Goal: Task Accomplishment & Management: Manage account settings

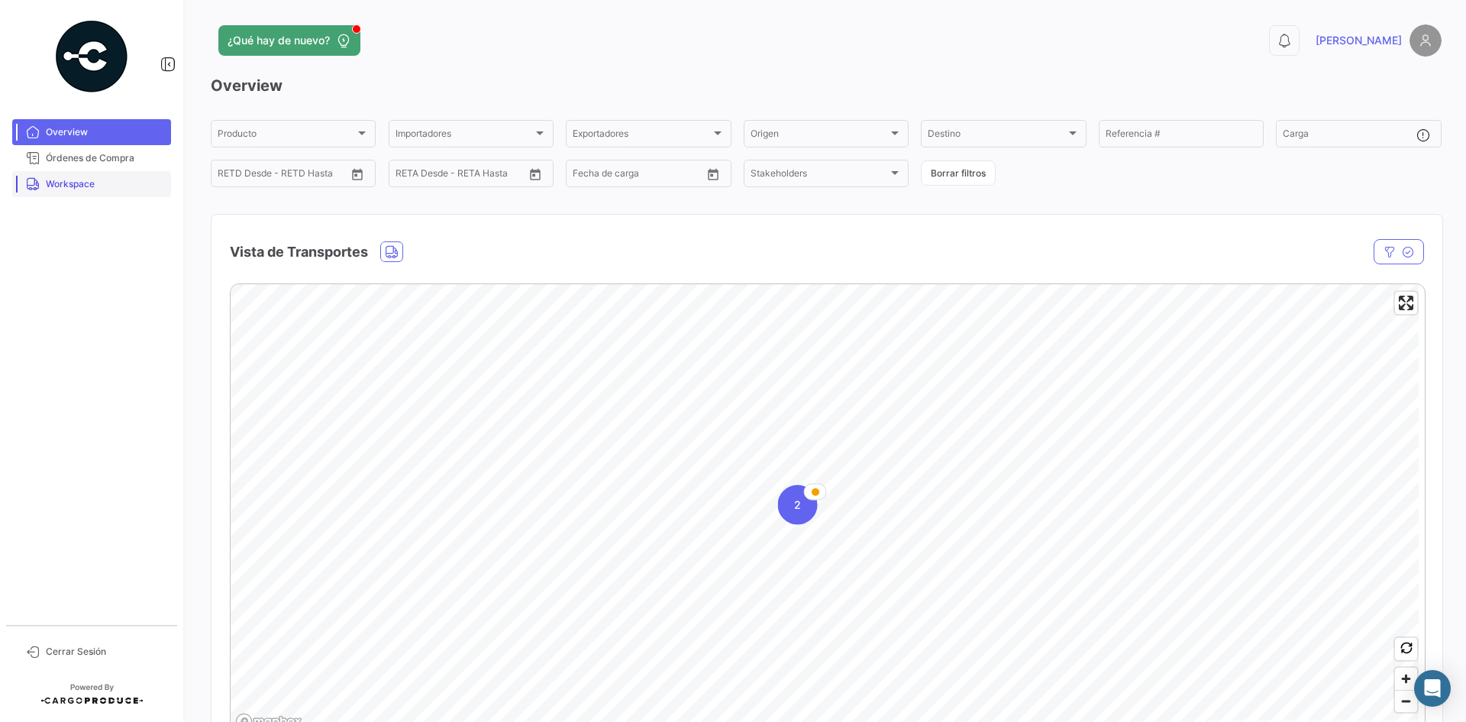
click at [68, 188] on span "Workspace" at bounding box center [105, 184] width 119 height 14
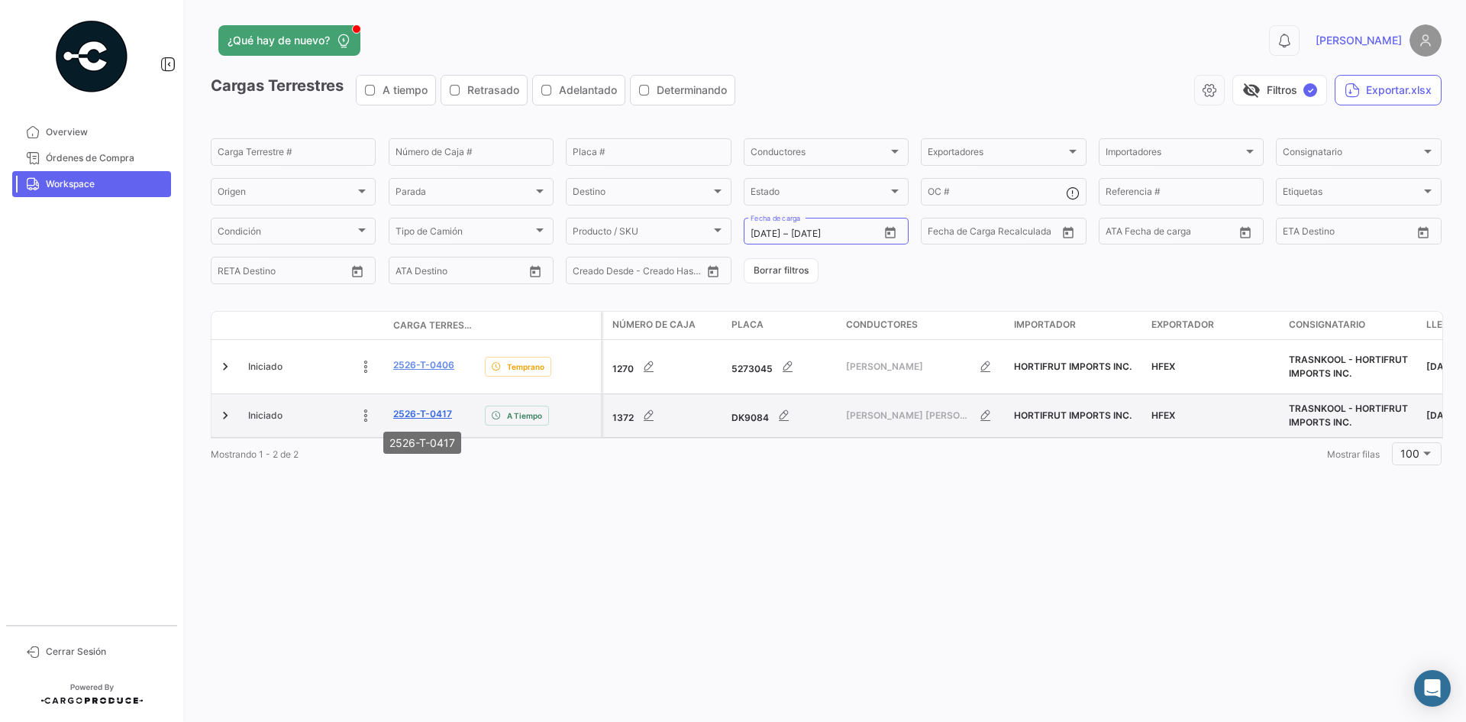
click at [445, 417] on link "2526-T-0417" at bounding box center [422, 414] width 59 height 14
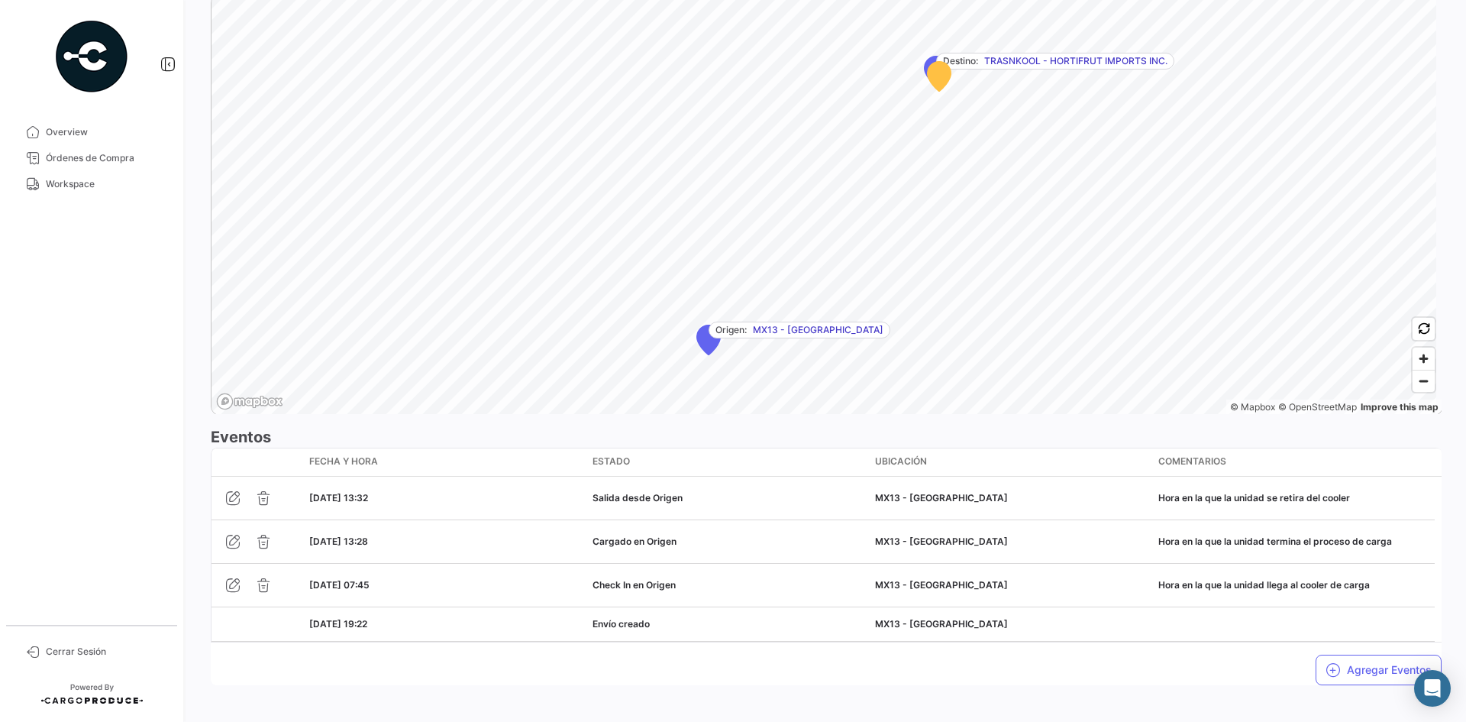
scroll to position [975, 0]
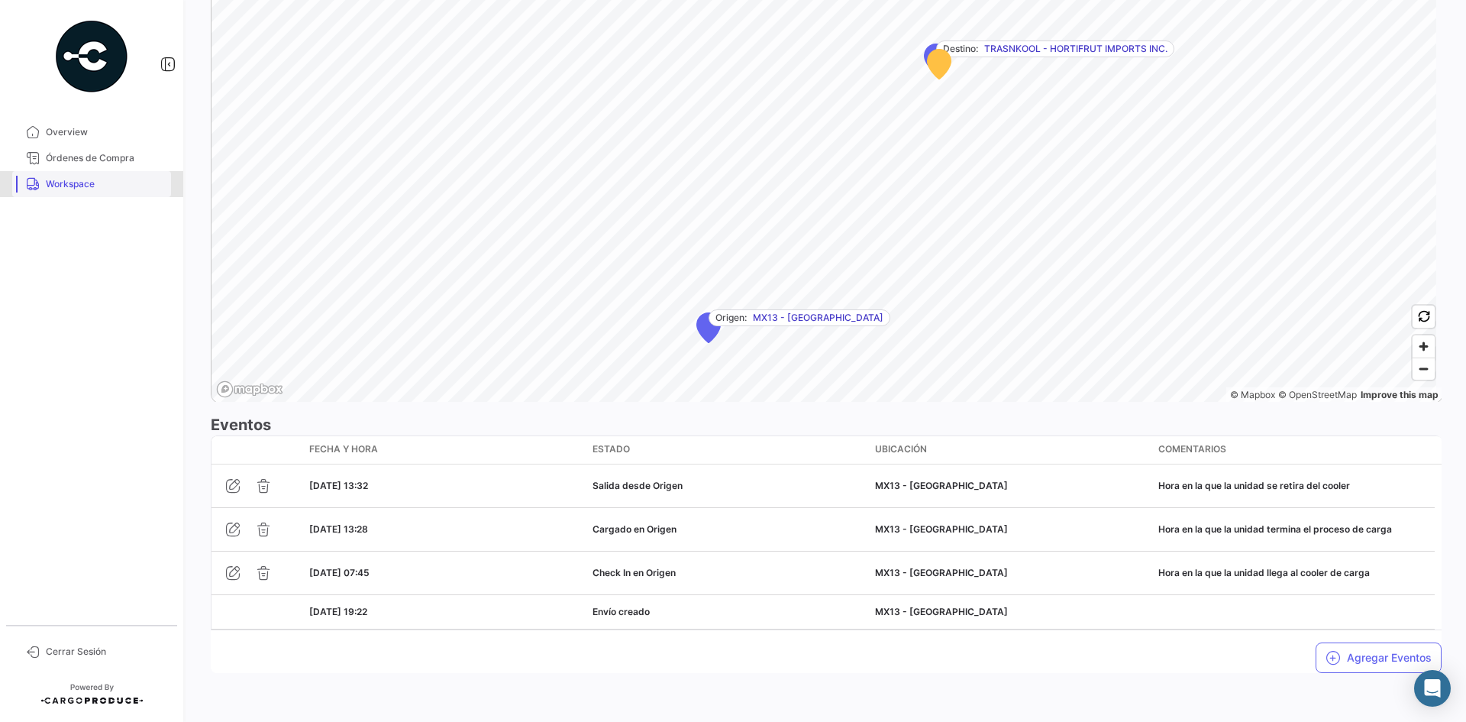
click at [115, 189] on span "Workspace" at bounding box center [105, 184] width 119 height 14
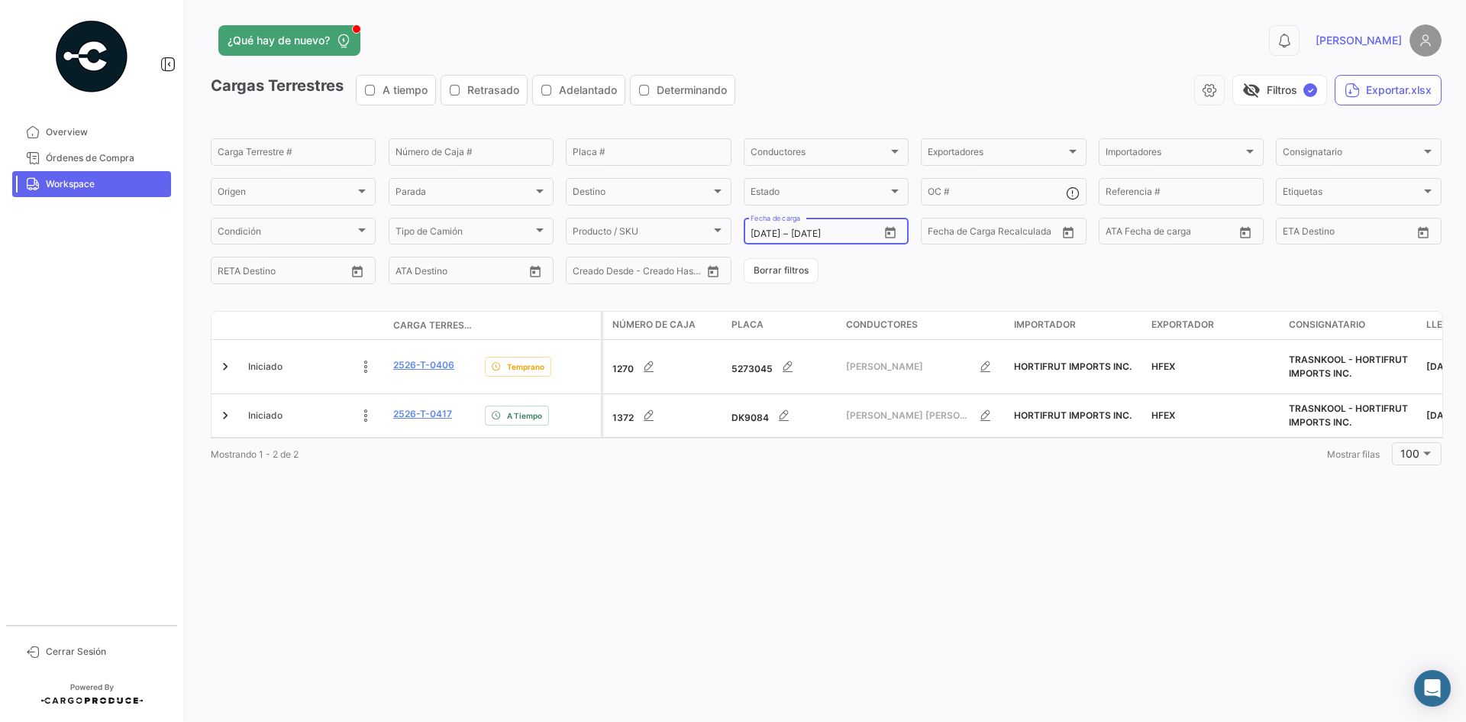
click at [899, 235] on button "Open calendar" at bounding box center [890, 232] width 23 height 23
click at [897, 453] on div "26" at bounding box center [896, 448] width 24 height 27
type input "[DATE]"
click at [897, 453] on div "26" at bounding box center [896, 448] width 24 height 27
type input "[DATE]"
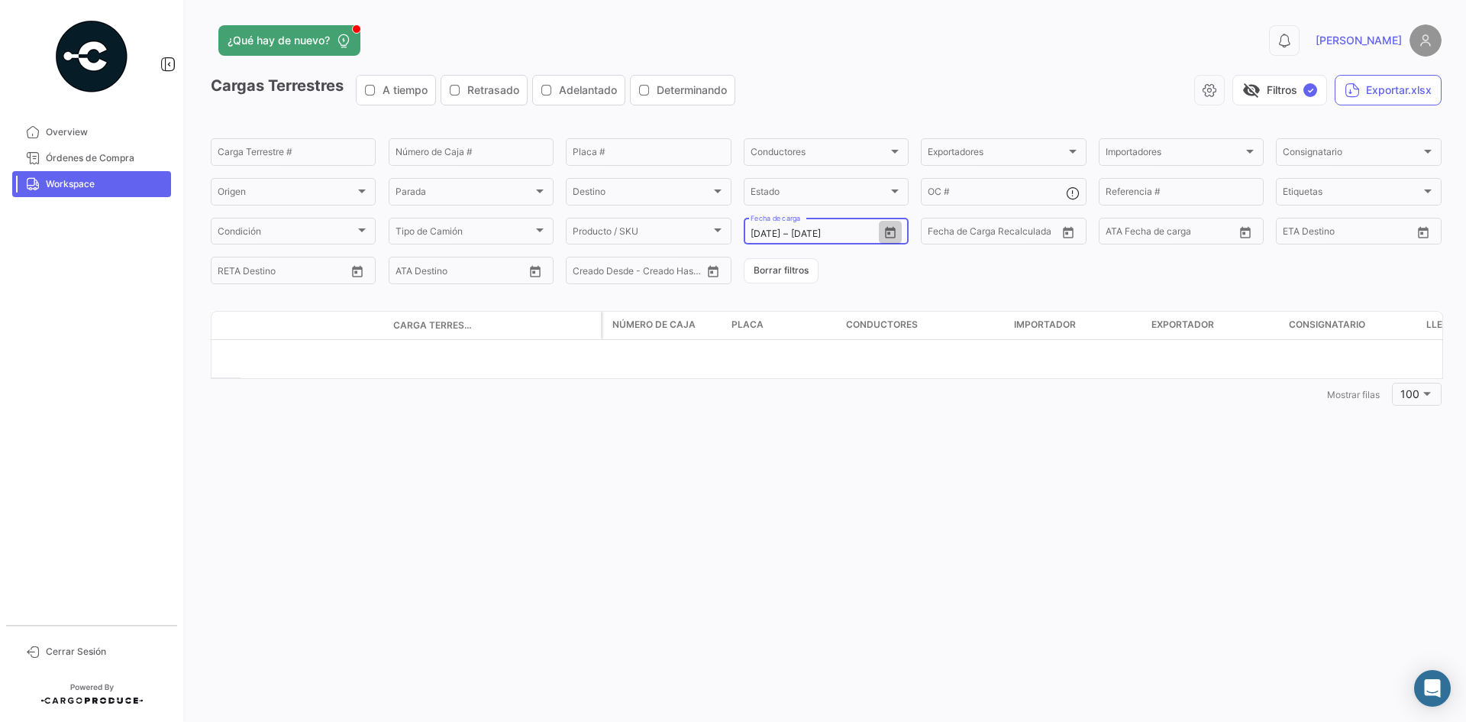
click at [891, 235] on icon "Open calendar" at bounding box center [891, 233] width 14 height 14
click at [111, 176] on div at bounding box center [733, 361] width 1466 height 722
drag, startPoint x: 801, startPoint y: 282, endPoint x: 791, endPoint y: 277, distance: 11.6
click at [801, 282] on button "Borrar filtros" at bounding box center [781, 270] width 75 height 25
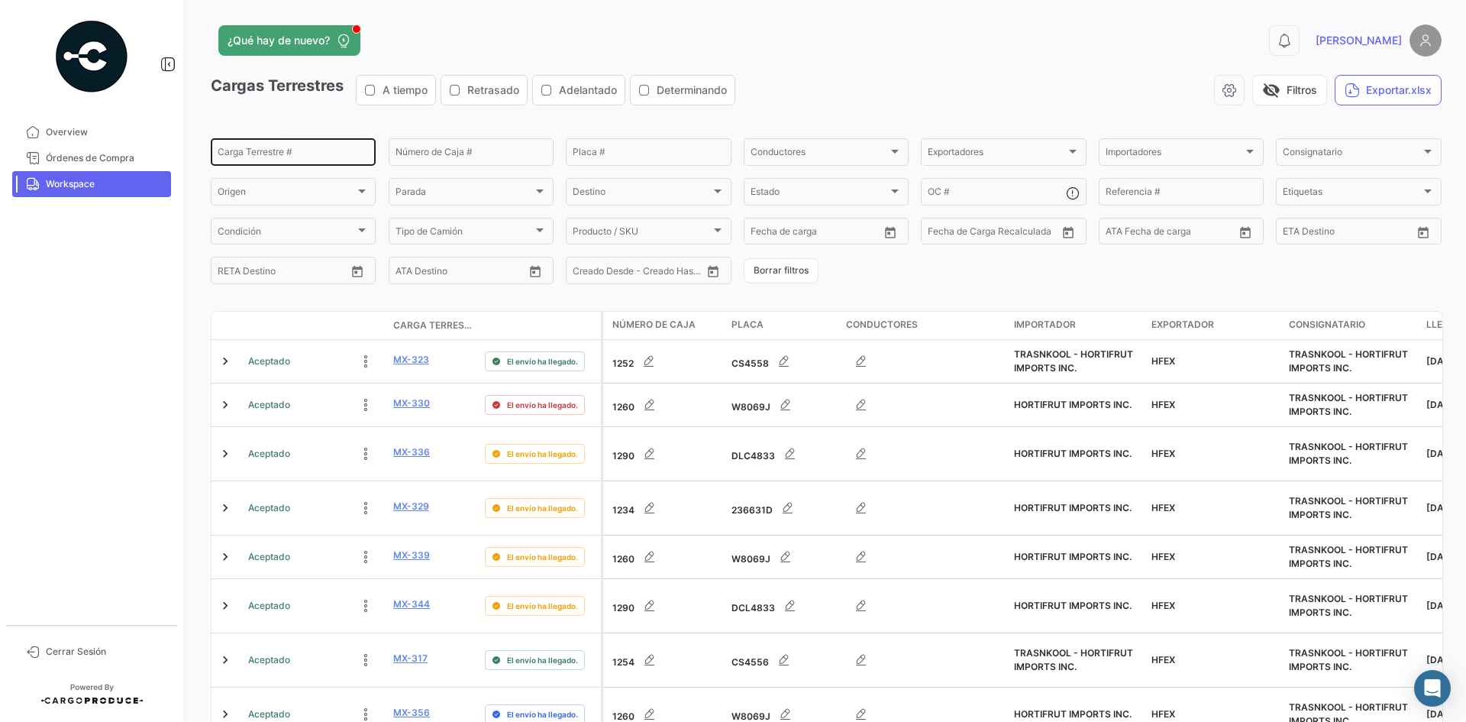
click at [285, 141] on div "Carga Terrestre #" at bounding box center [293, 151] width 151 height 30
click at [299, 159] on input "Carga Terrestre #" at bounding box center [293, 154] width 151 height 11
paste input "2526-T-0421"
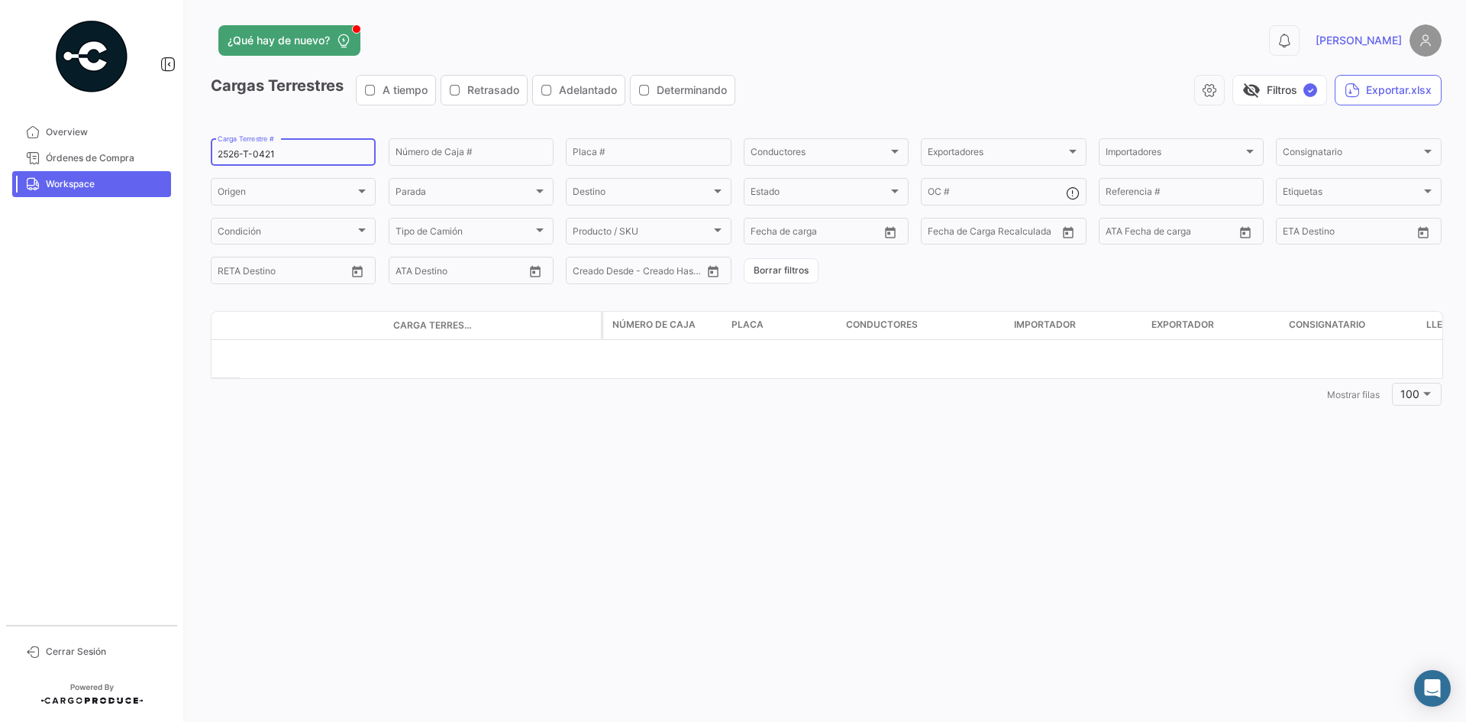
click at [253, 156] on input "2526-T-0421" at bounding box center [293, 154] width 151 height 11
click at [235, 153] on input "0421" at bounding box center [293, 154] width 151 height 11
paste input "9"
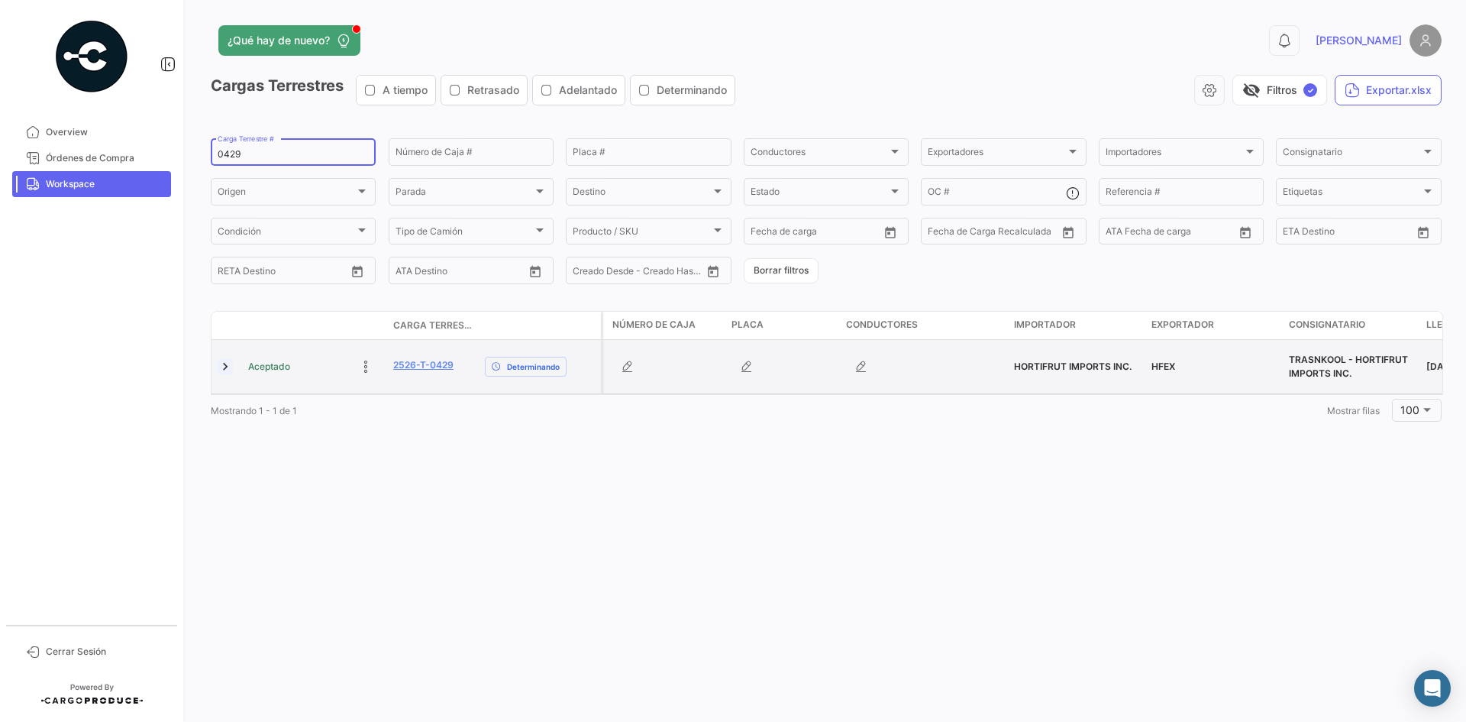
type input "0429"
click at [229, 370] on link at bounding box center [225, 366] width 15 height 15
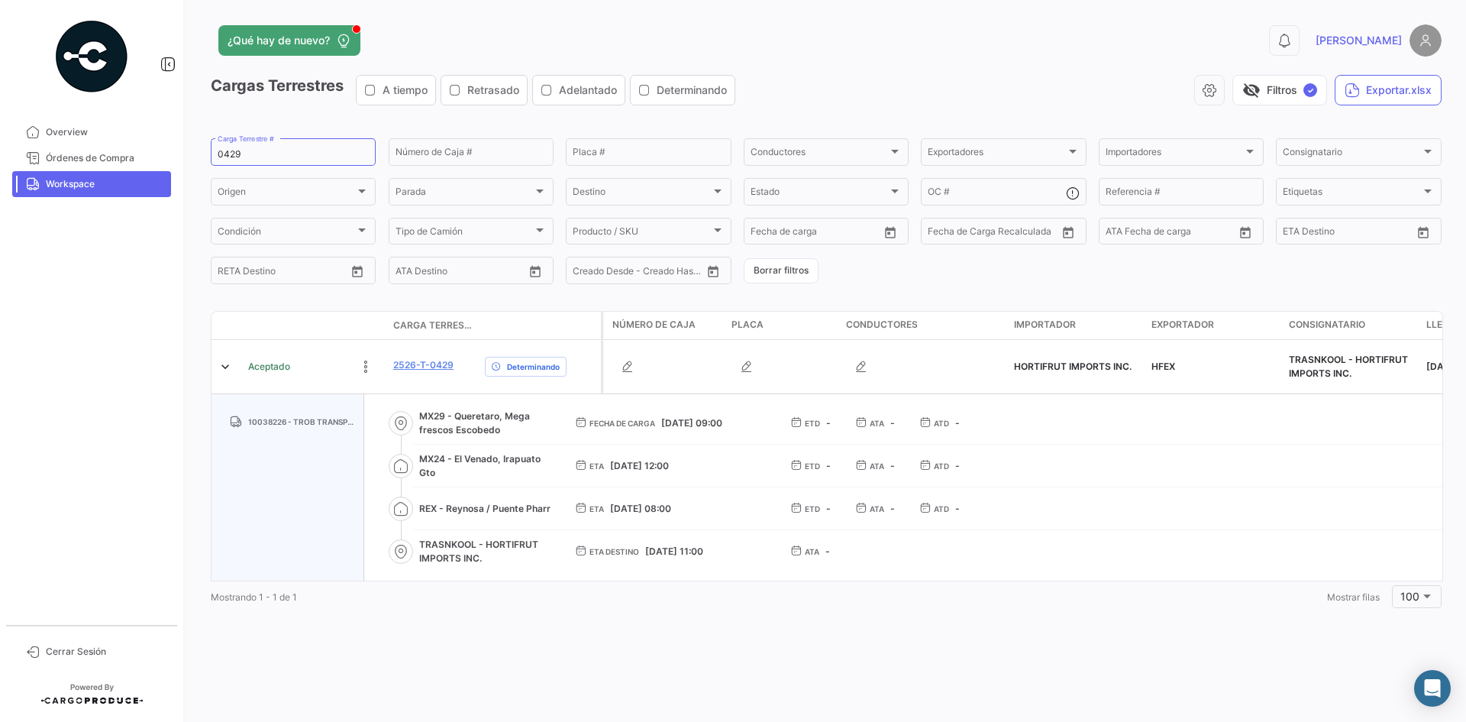
click at [187, 371] on div "¿Qué hay de nuevo? 0 [PERSON_NAME] Terrestres A tiempo Retrasado Adelantado Det…" at bounding box center [826, 361] width 1280 height 722
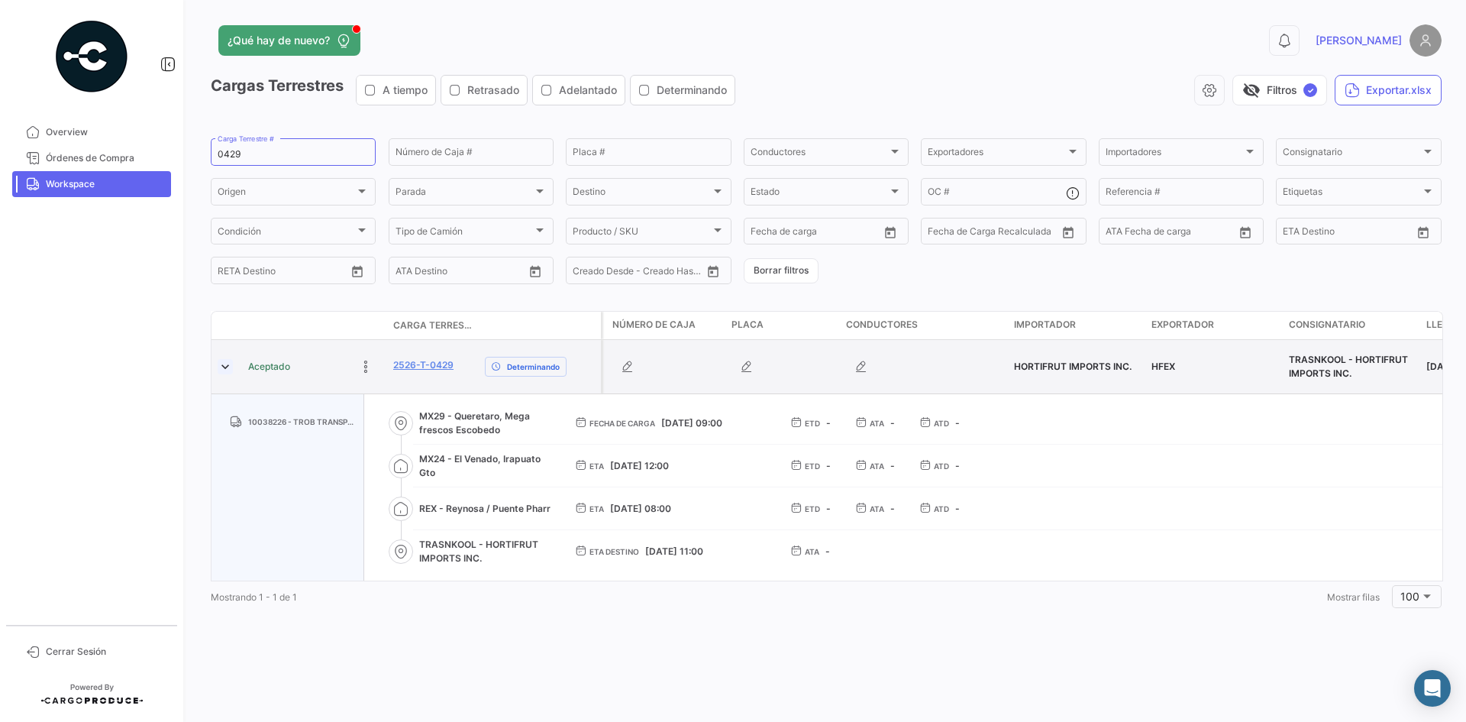
click at [221, 367] on link at bounding box center [225, 366] width 15 height 15
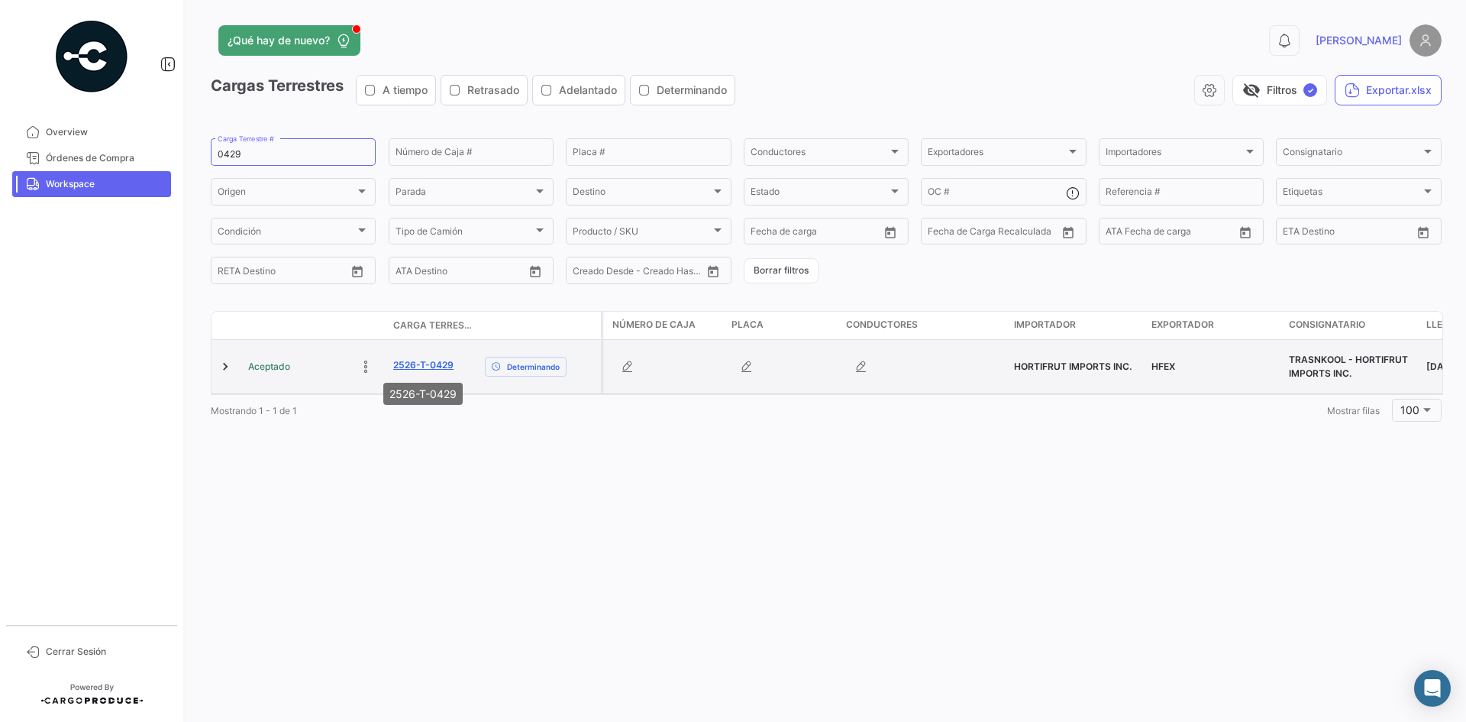
drag, startPoint x: 462, startPoint y: 367, endPoint x: 393, endPoint y: 365, distance: 68.8
click at [393, 365] on div "2526-T-0429" at bounding box center [432, 367] width 79 height 18
copy link "2526-T-0429"
click at [616, 369] on button "button" at bounding box center [628, 366] width 31 height 31
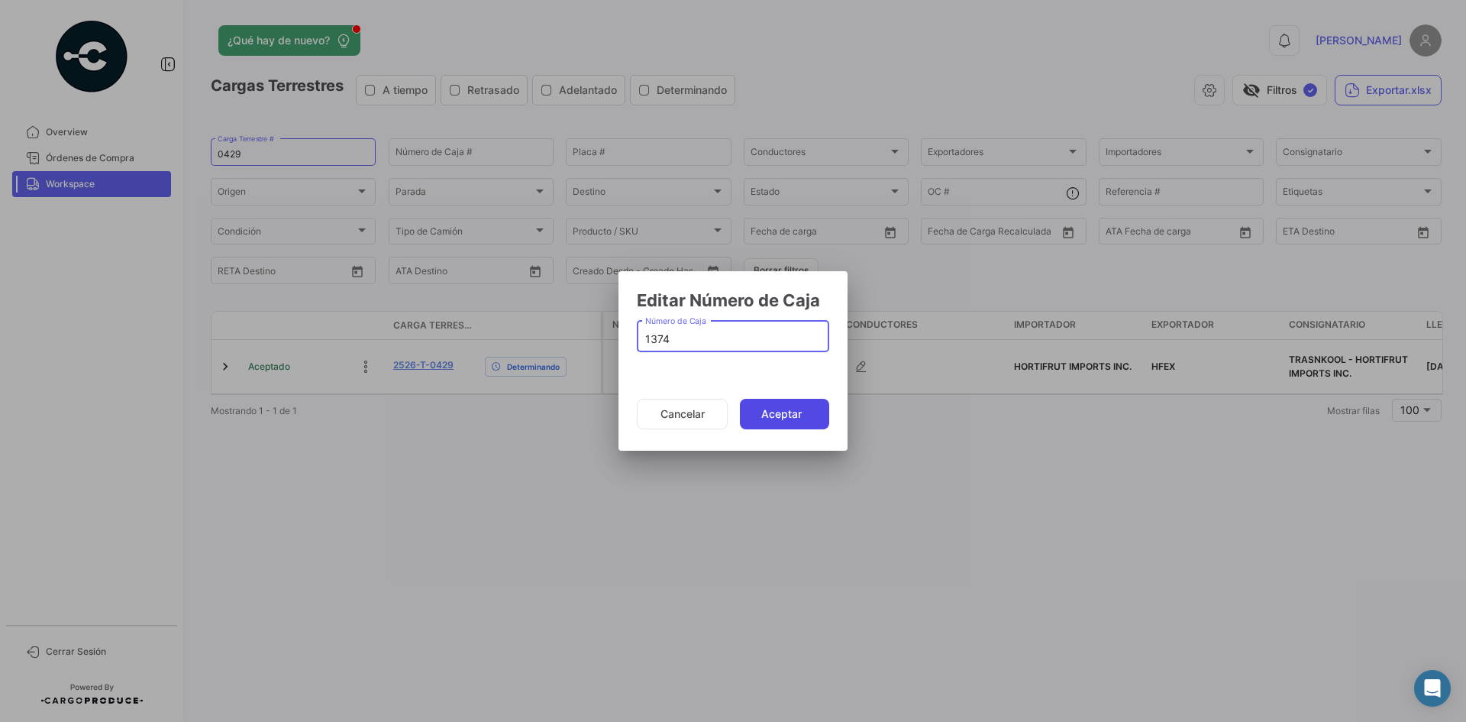
type input "1374"
click at [794, 417] on button "Aceptar" at bounding box center [784, 414] width 89 height 31
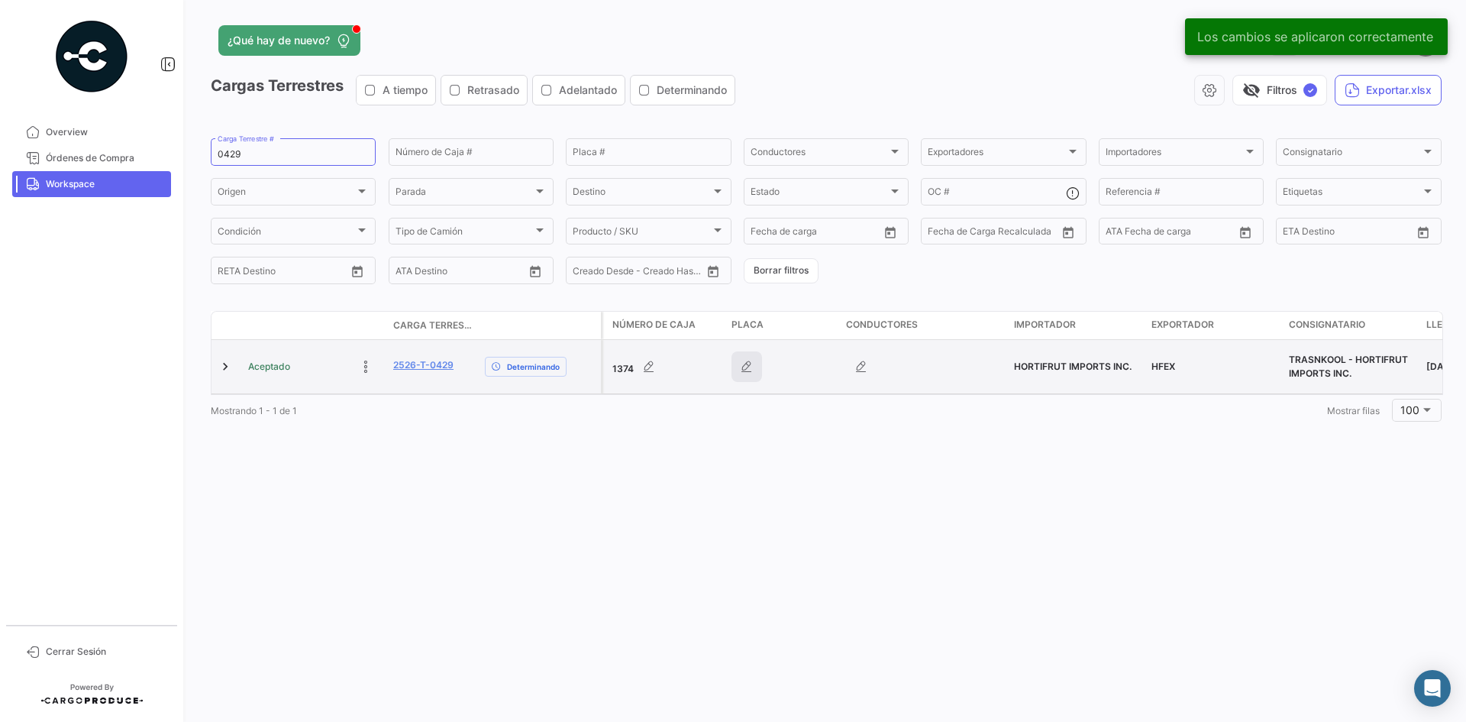
click at [747, 364] on icon "button" at bounding box center [746, 366] width 15 height 15
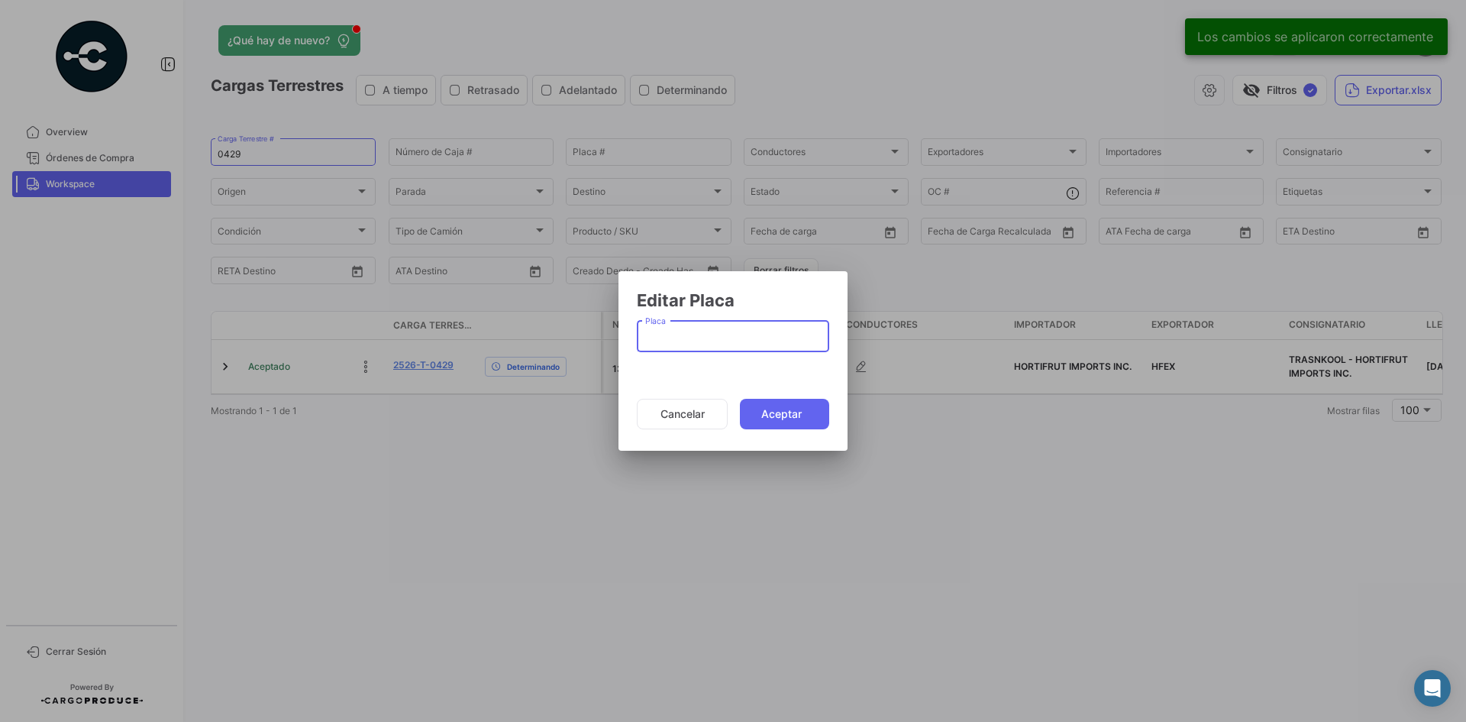
paste input "5502369"
type input "5502369"
click at [785, 411] on button "Aceptar" at bounding box center [784, 414] width 89 height 31
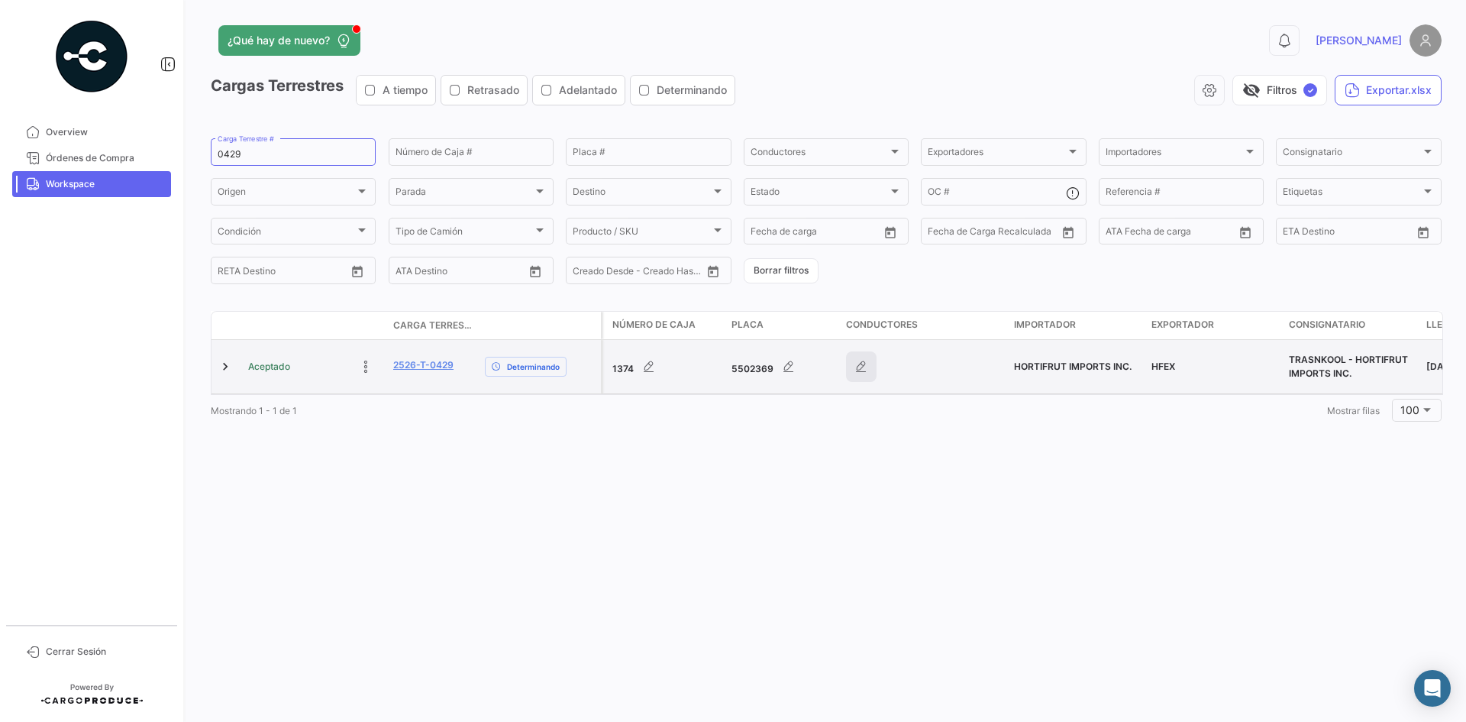
click at [861, 368] on icon "button" at bounding box center [861, 366] width 15 height 15
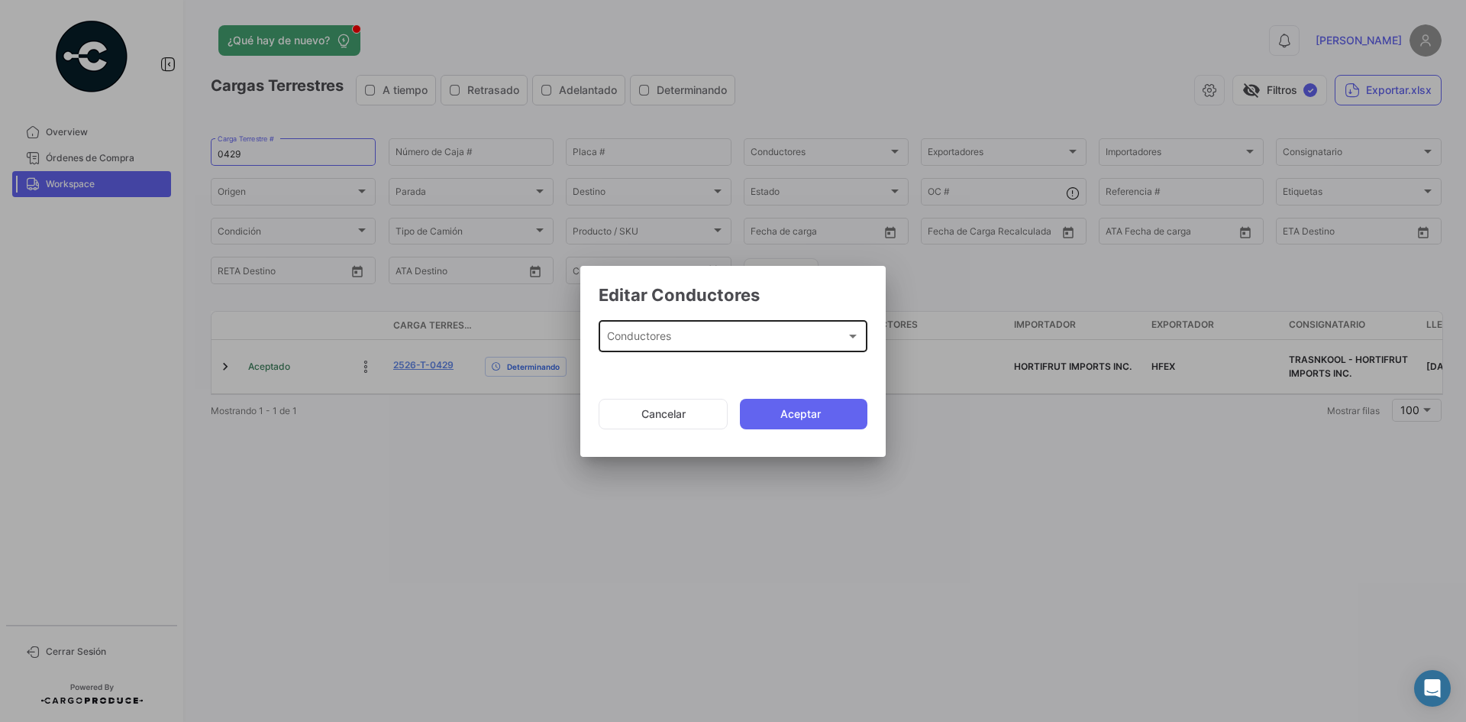
click at [665, 341] on span "Conductores" at bounding box center [726, 339] width 239 height 13
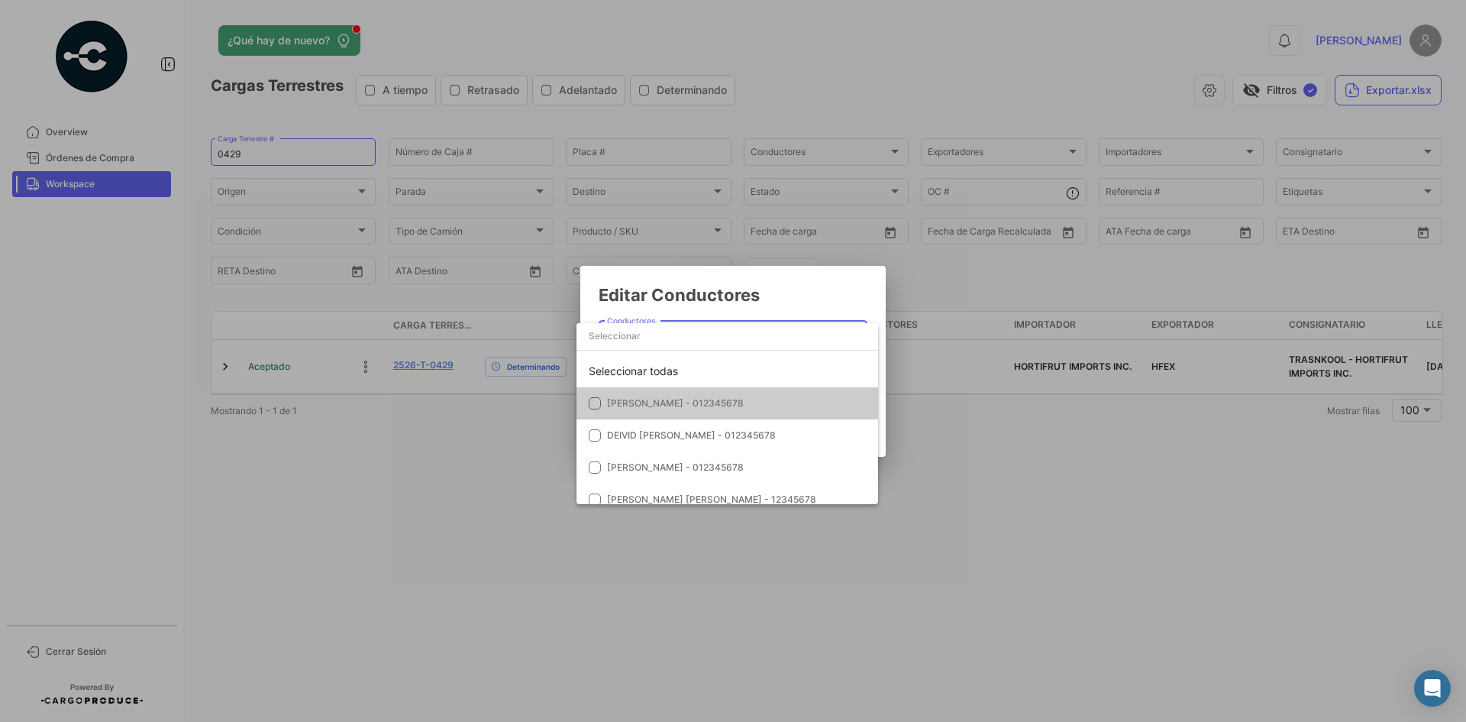
paste input "[PERSON_NAME] [PERSON_NAME]"
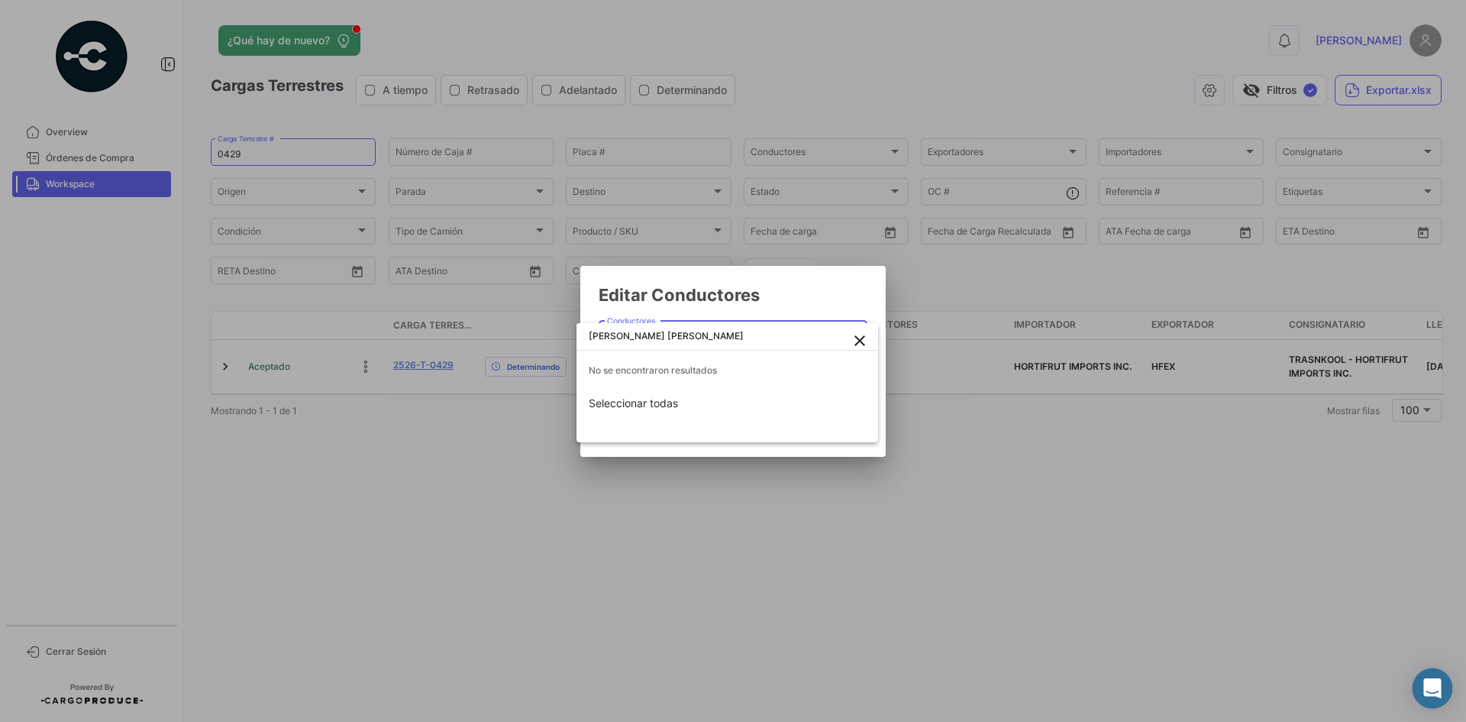
type input "[PERSON_NAME] [PERSON_NAME]"
click at [1441, 697] on div "Abrir Intercom Messenger" at bounding box center [1433, 688] width 40 height 40
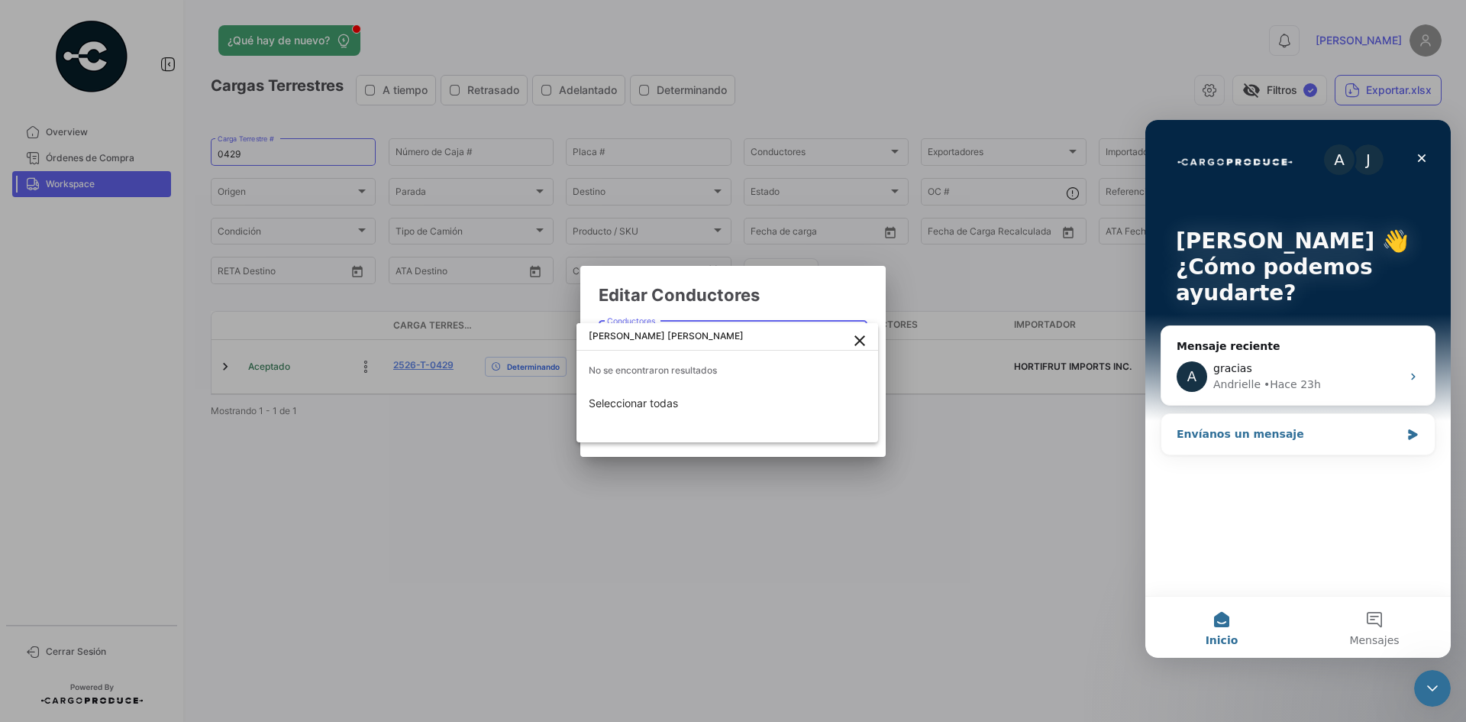
click at [1412, 438] on icon "Intercom Messenger" at bounding box center [1413, 434] width 13 height 12
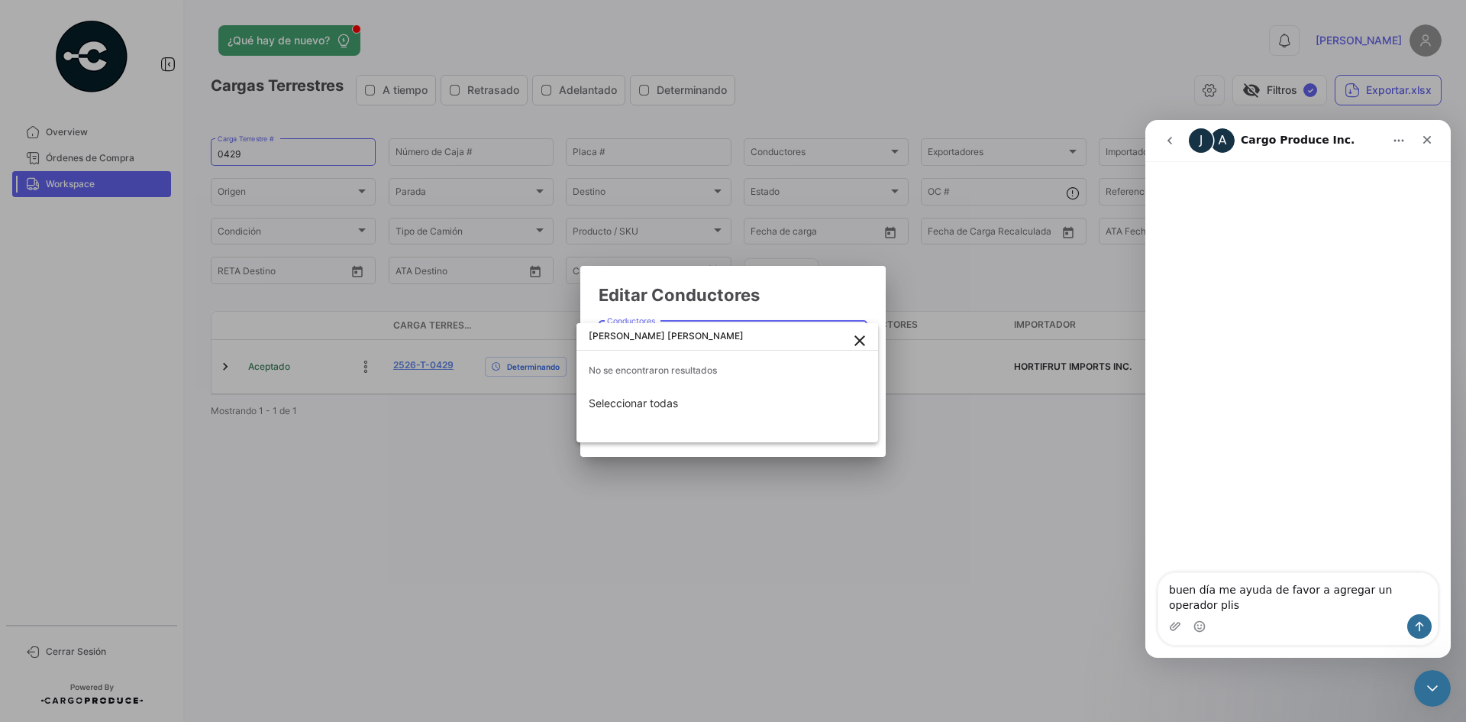
type textarea "buen día me ayuda de favor a agregar un operador plis"
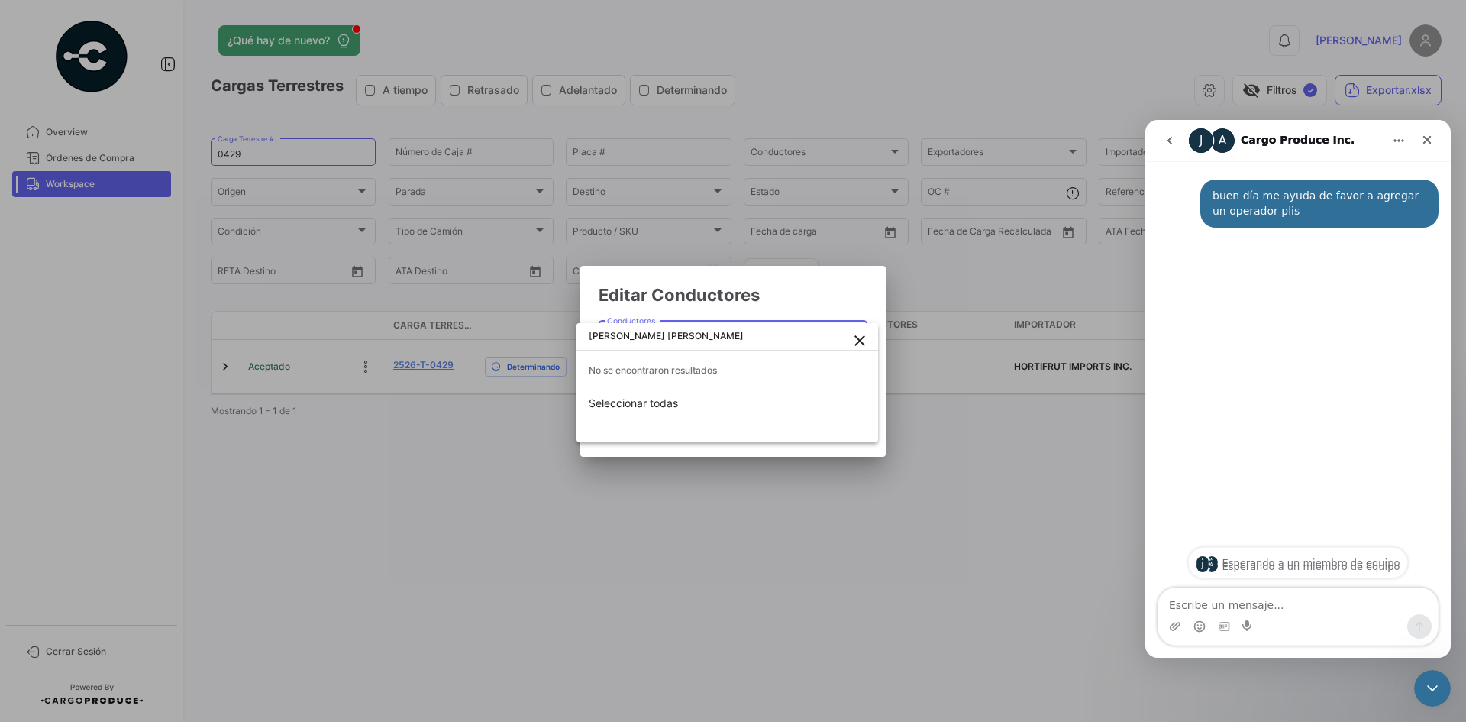
type textarea "[PERSON_NAME] [PERSON_NAME]"
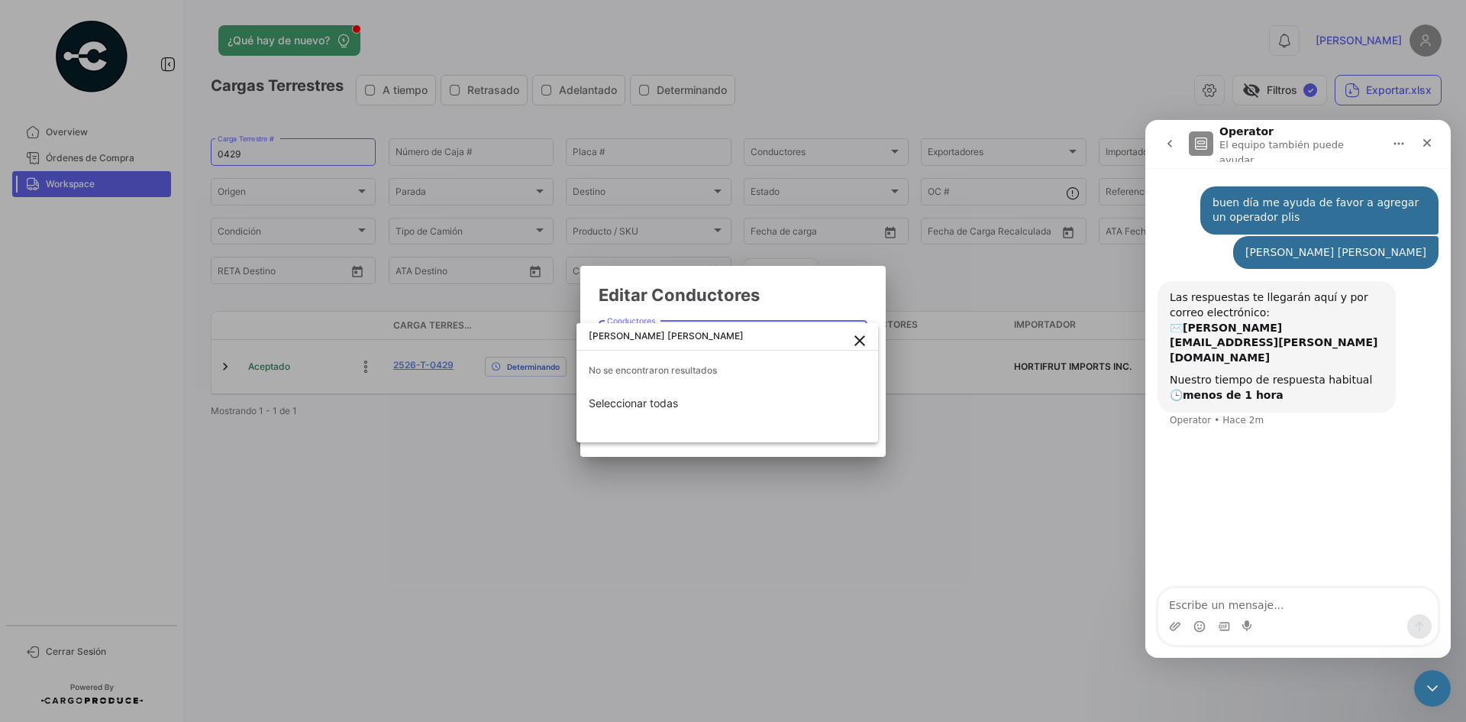
click at [861, 341] on mat-icon "close" at bounding box center [860, 340] width 18 height 18
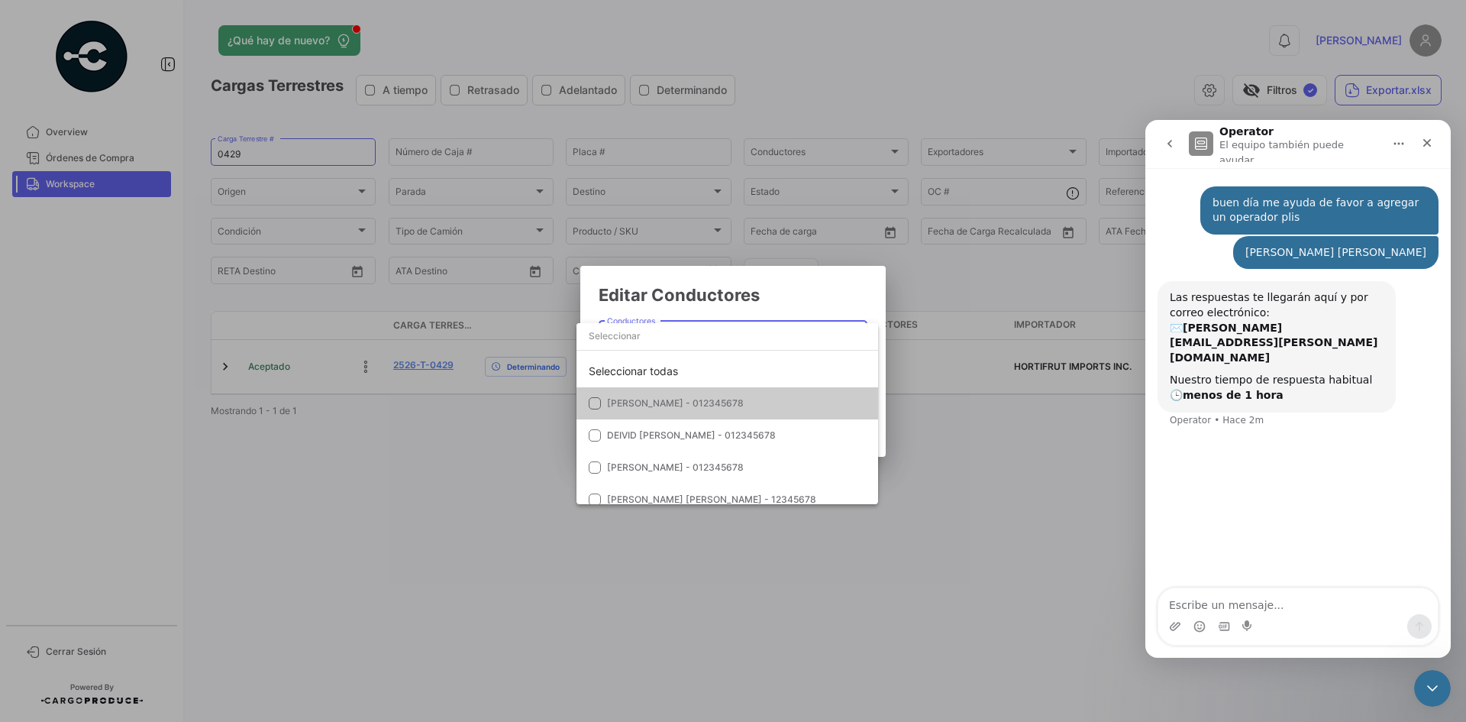
click at [805, 293] on div at bounding box center [733, 361] width 1466 height 722
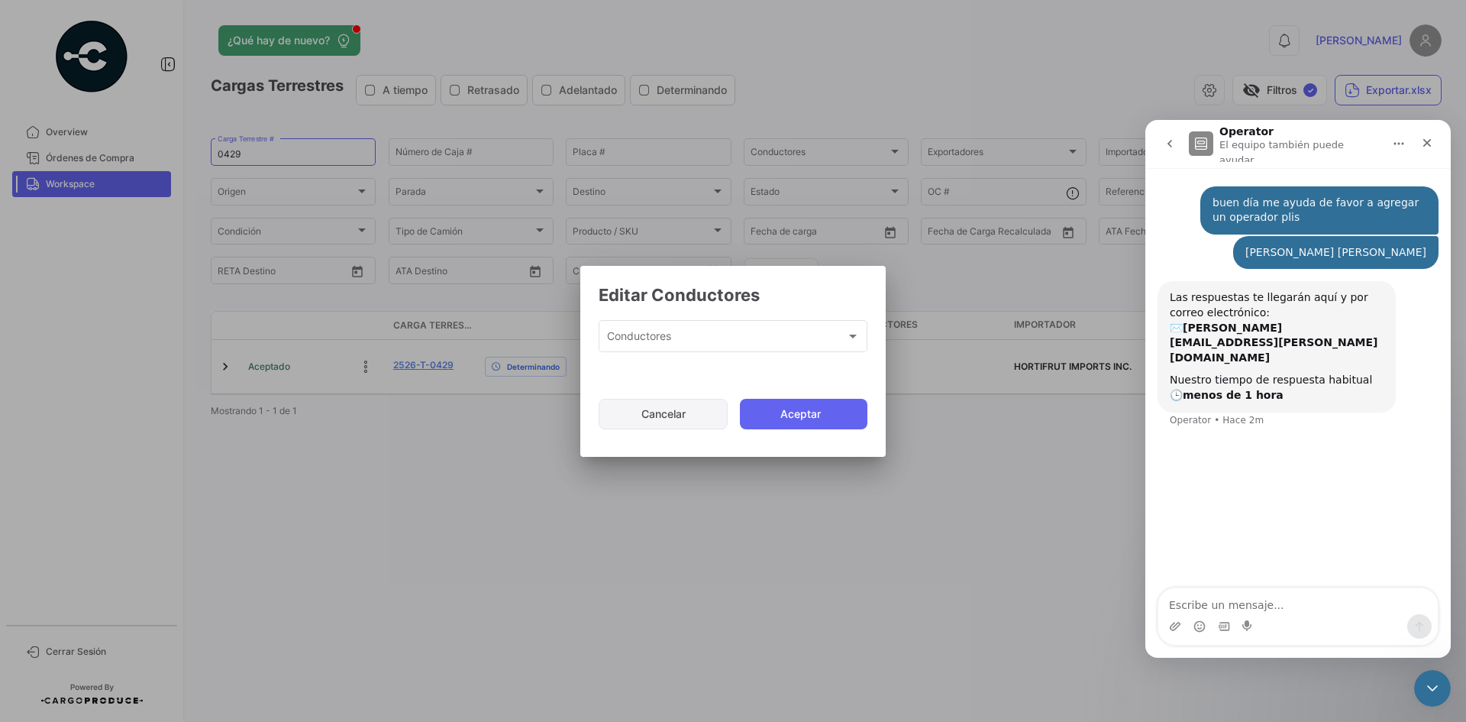
click at [670, 425] on button "Cancelar" at bounding box center [663, 414] width 129 height 31
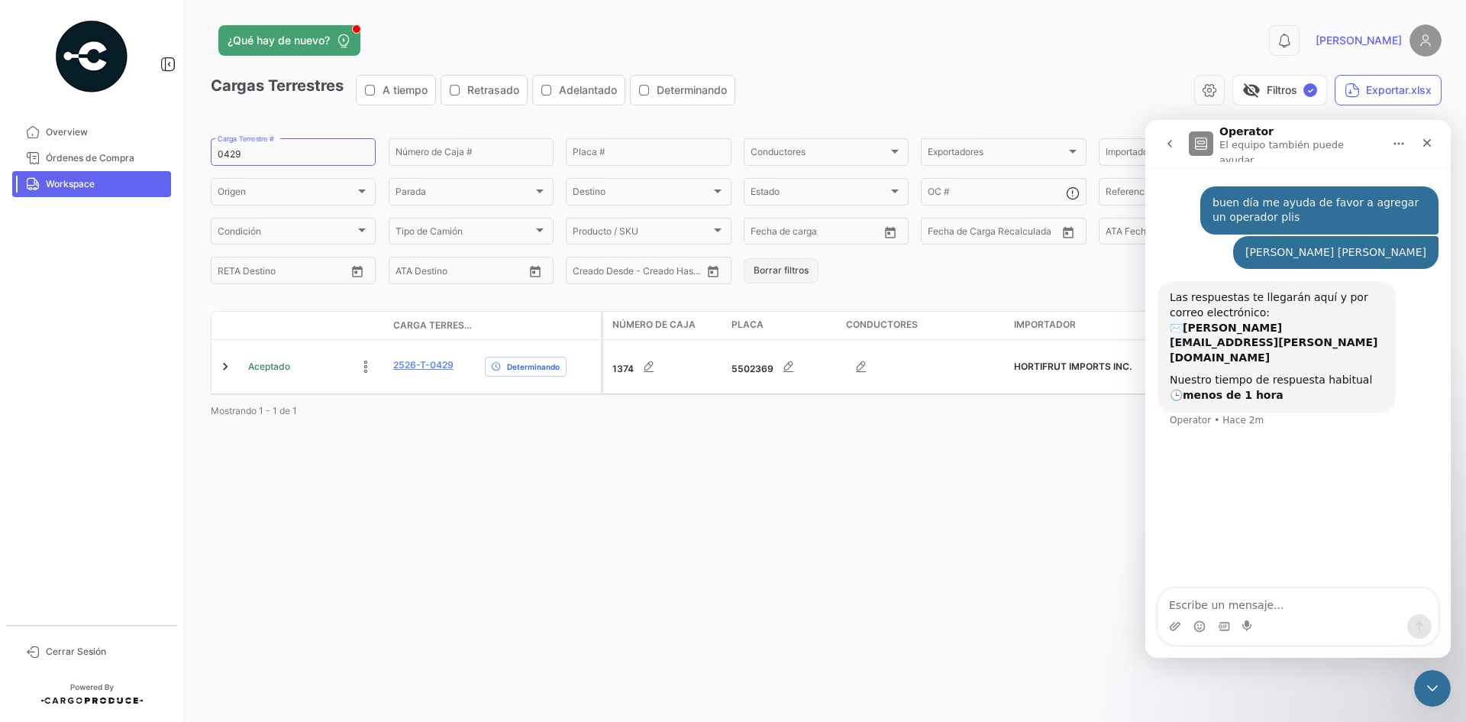
click at [810, 267] on button "Borrar filtros" at bounding box center [781, 270] width 75 height 25
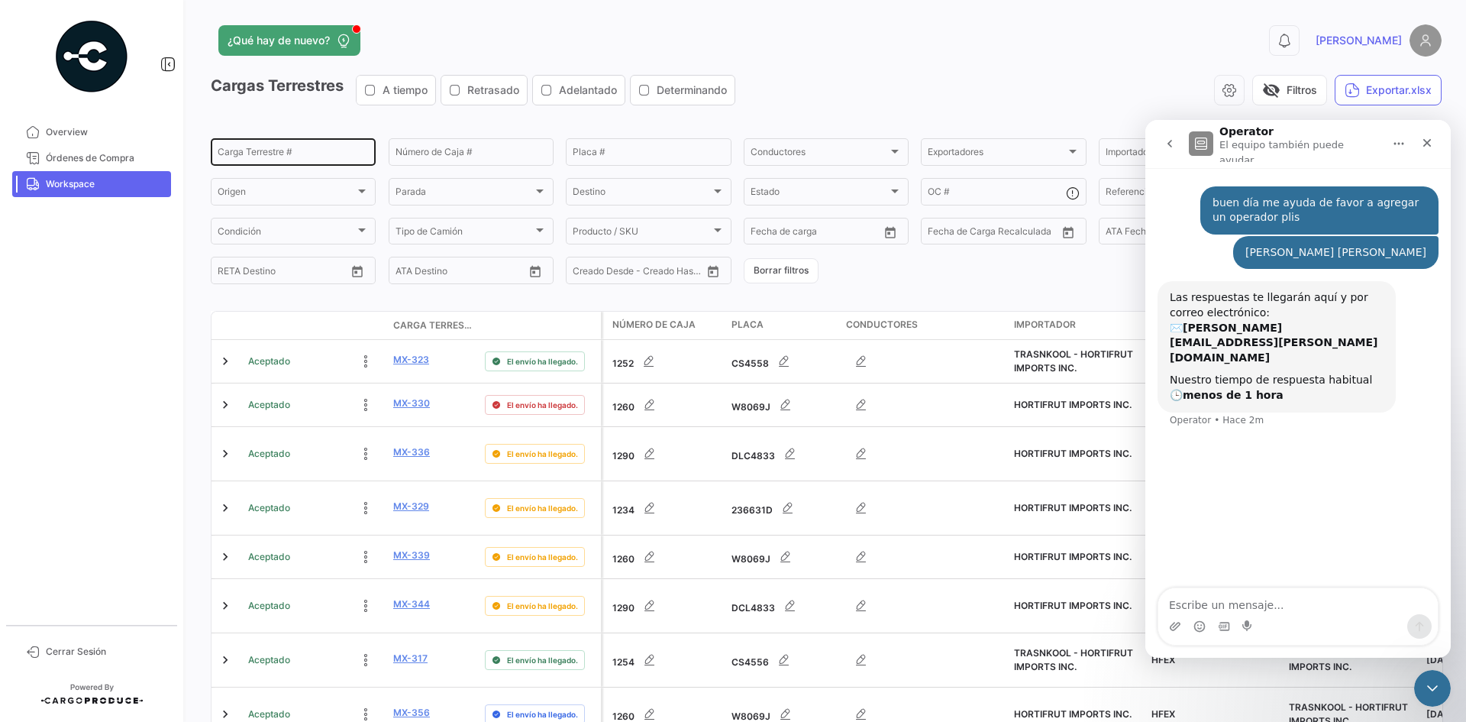
click at [286, 160] on div "Carga Terrestre #" at bounding box center [293, 151] width 151 height 30
paste input "0404"
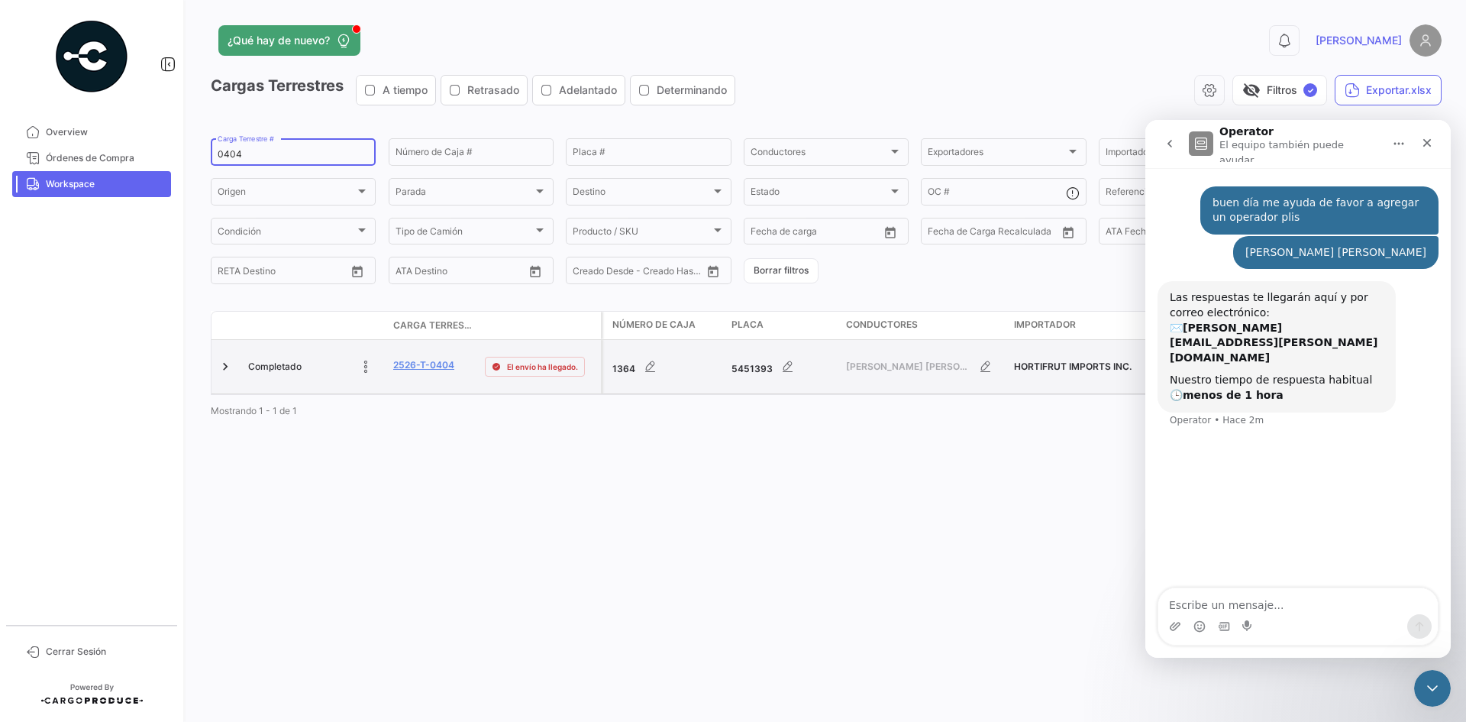
type input "0404"
drag, startPoint x: 458, startPoint y: 366, endPoint x: 394, endPoint y: 370, distance: 63.6
click at [394, 370] on div "2526-T-0404" at bounding box center [432, 367] width 79 height 18
copy link "2526-T-0404"
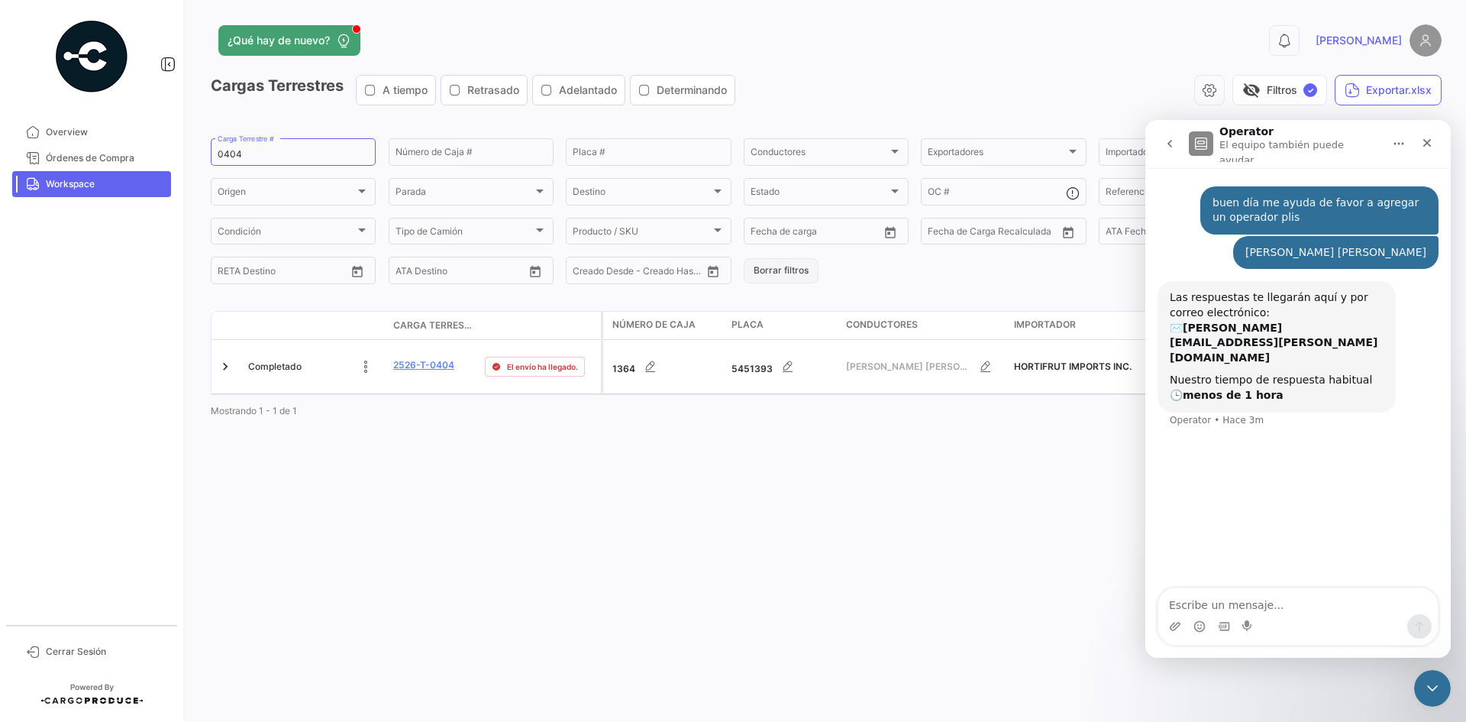
click at [790, 268] on button "Borrar filtros" at bounding box center [781, 270] width 75 height 25
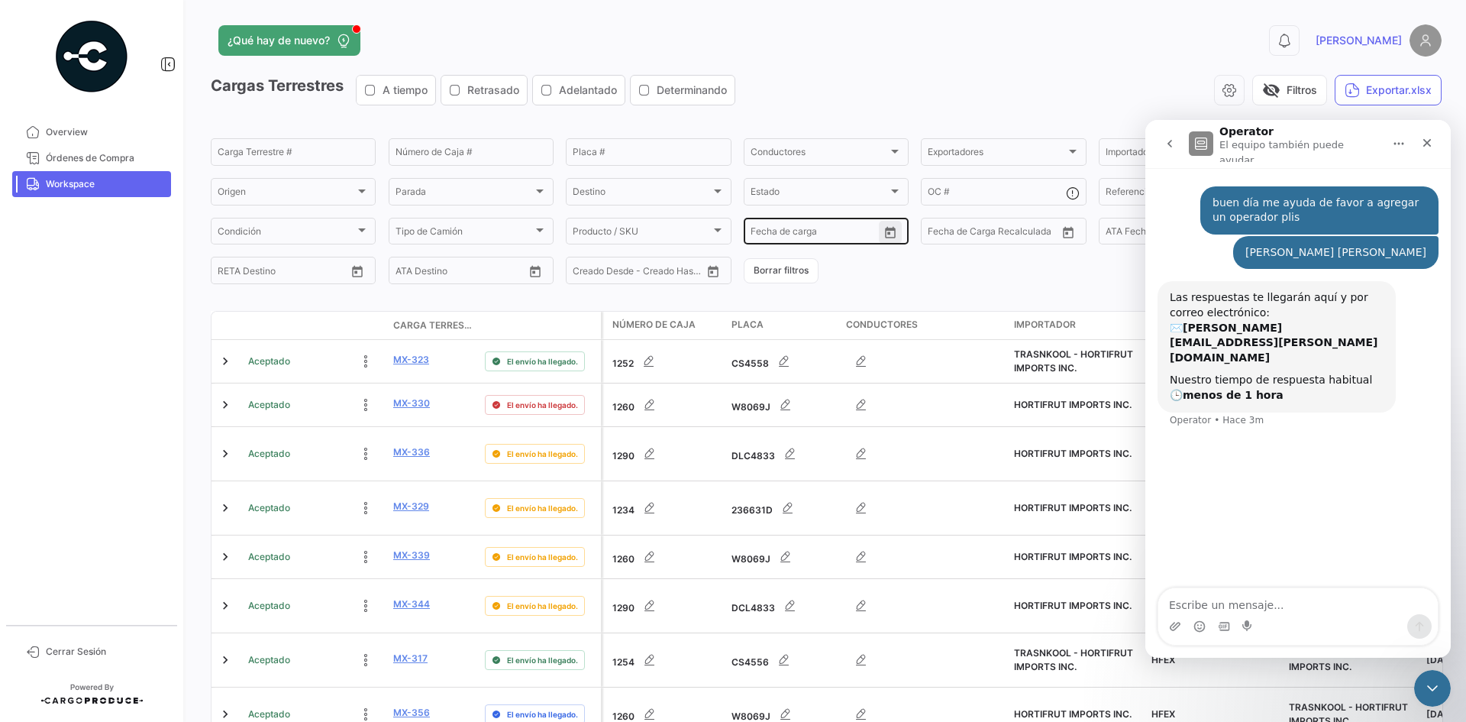
click at [891, 234] on icon "Open calendar" at bounding box center [890, 231] width 11 height 11
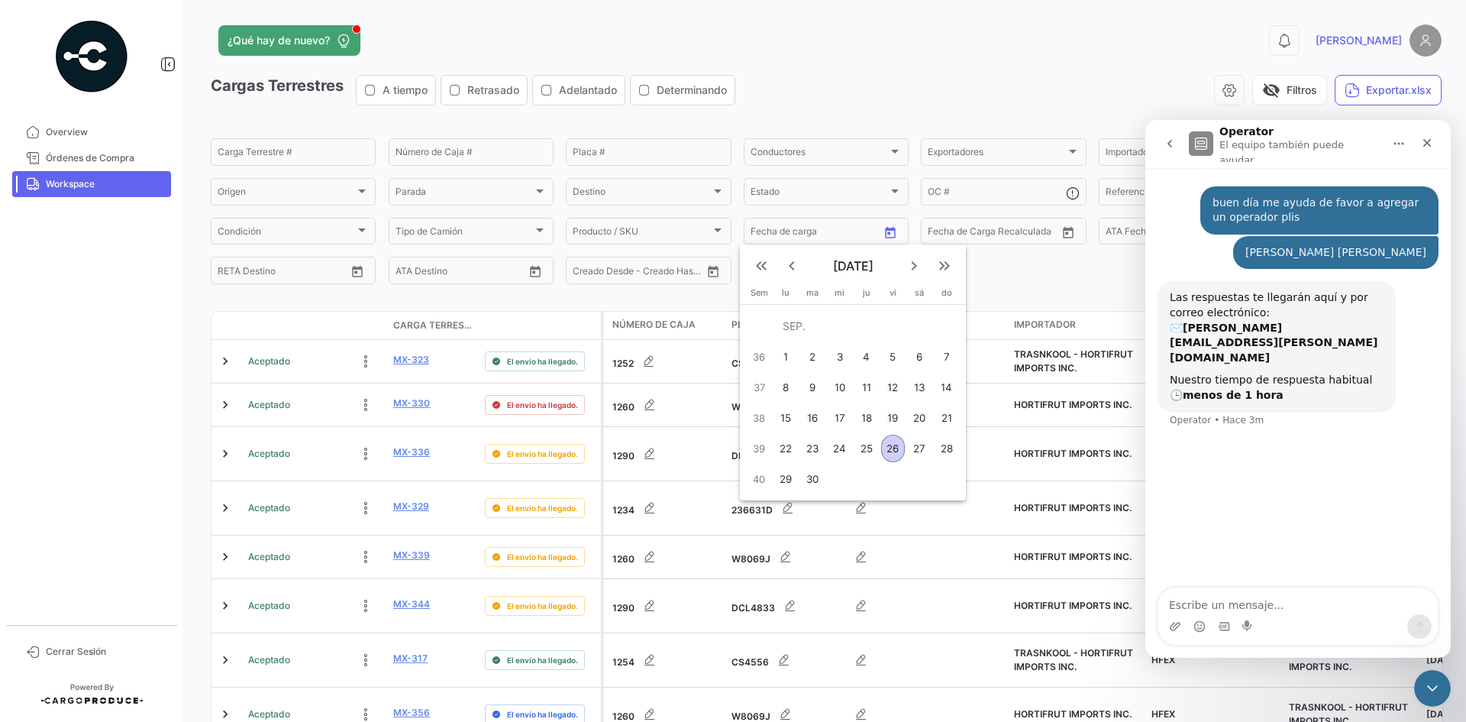
click at [913, 447] on div "27" at bounding box center [919, 448] width 24 height 27
type input "[DATE]"
click at [913, 447] on div "27" at bounding box center [919, 448] width 24 height 27
type input "[DATE]"
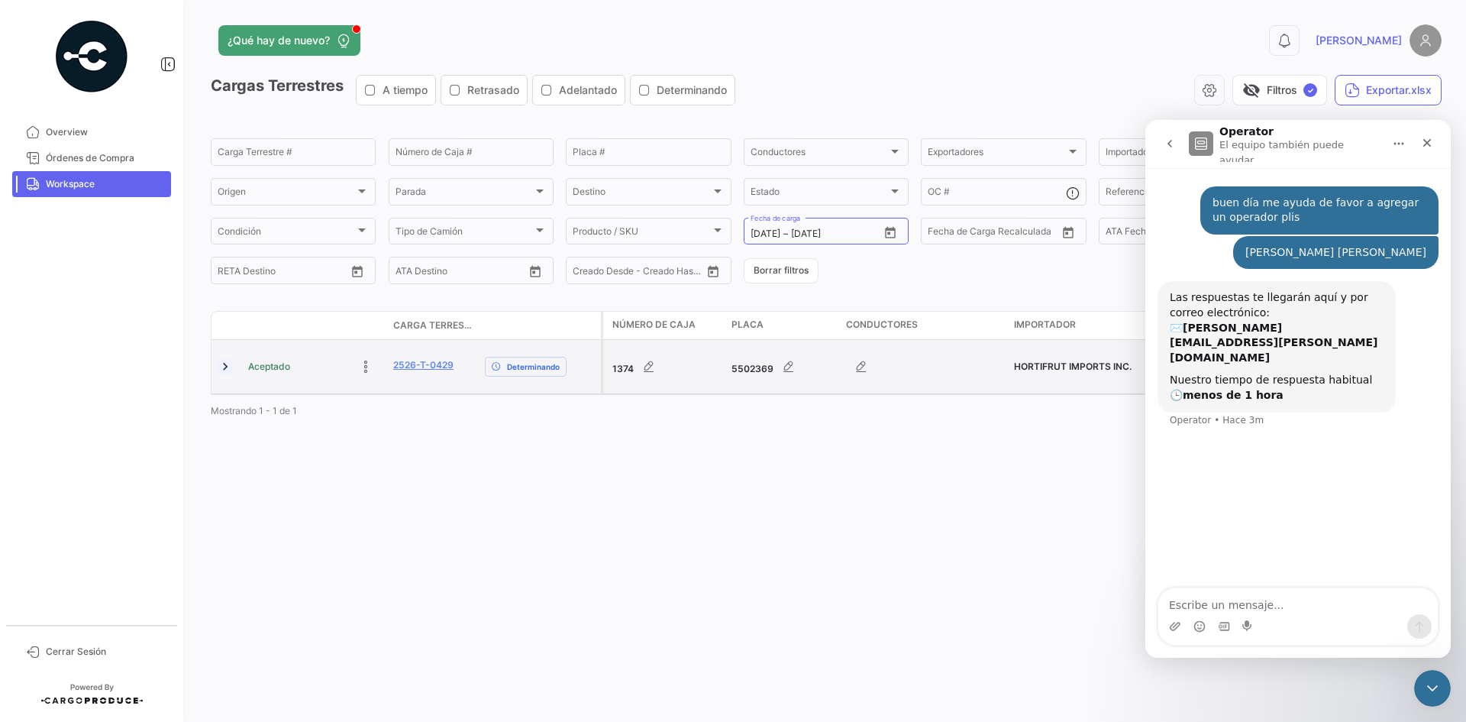
click at [228, 367] on link at bounding box center [225, 366] width 15 height 15
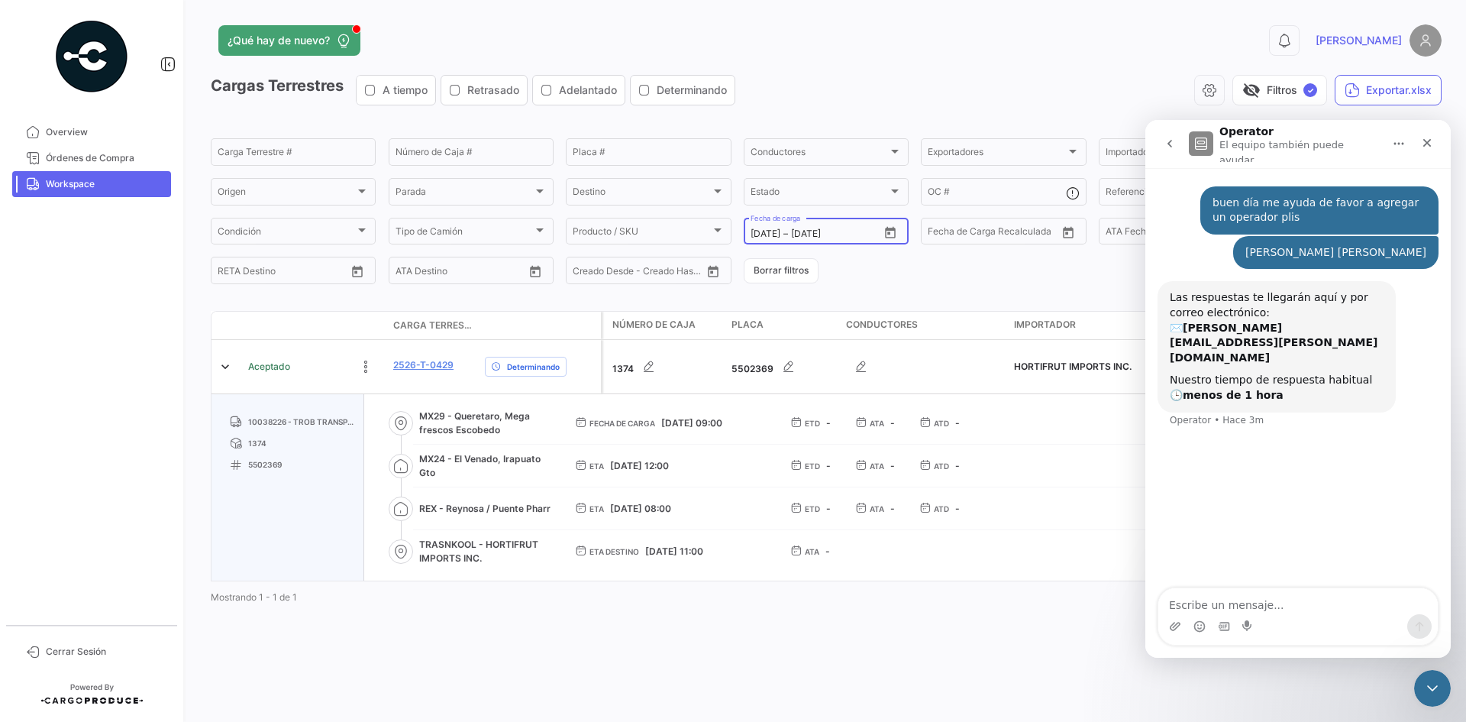
click at [892, 231] on icon "Open calendar" at bounding box center [891, 233] width 14 height 14
click at [951, 446] on div "28" at bounding box center [950, 448] width 24 height 27
type input "[DATE]"
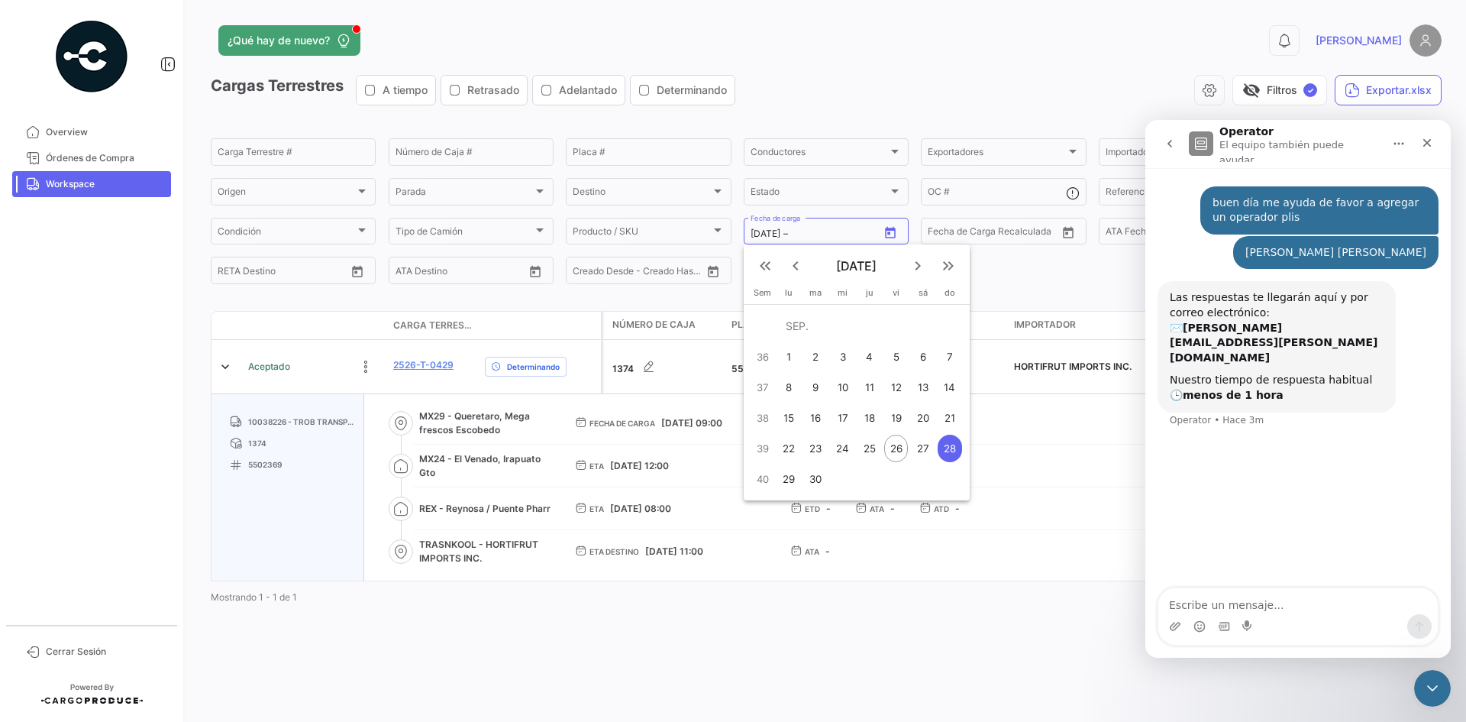
click at [951, 446] on div "28" at bounding box center [950, 448] width 24 height 27
type input "[DATE]"
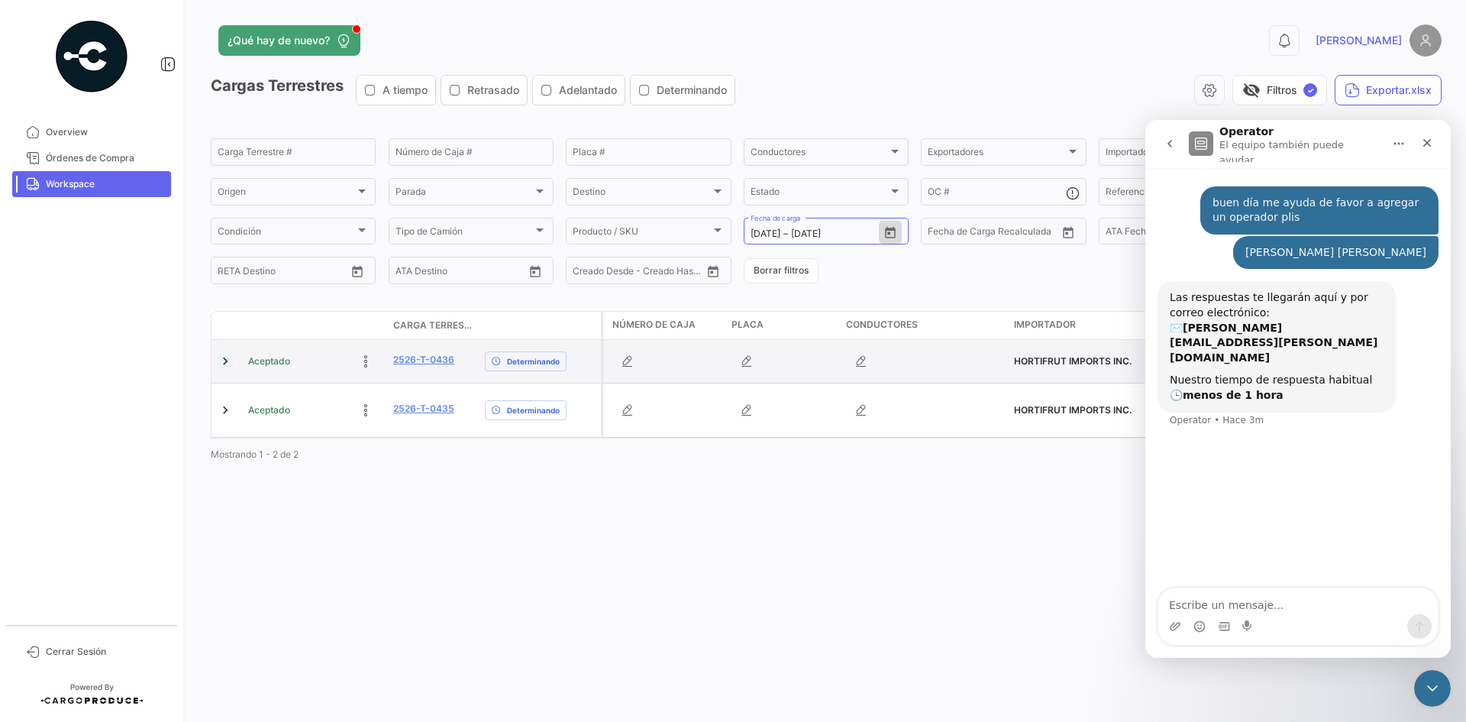
click at [226, 367] on link at bounding box center [225, 361] width 15 height 15
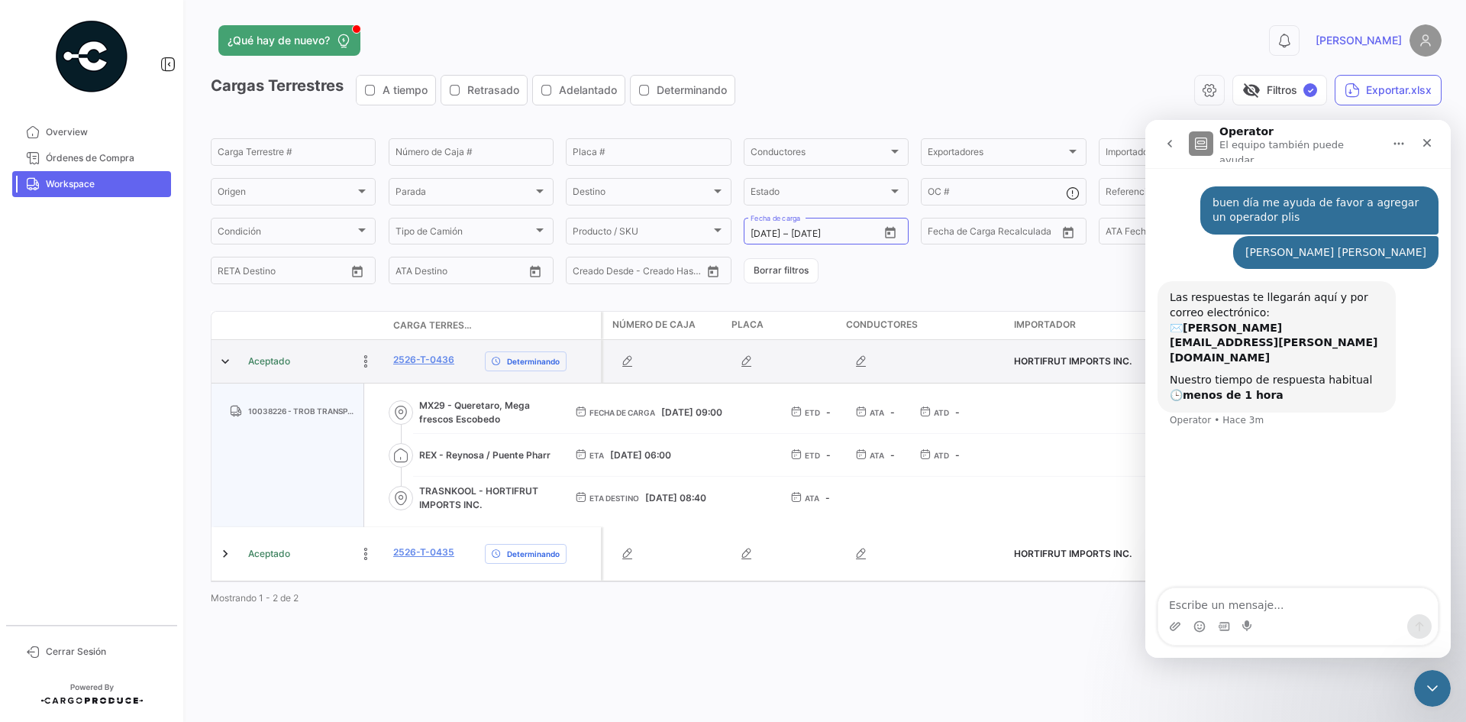
drag, startPoint x: 463, startPoint y: 361, endPoint x: 386, endPoint y: 367, distance: 77.4
click at [384, 366] on div "Aceptado 2526-T-0436 Determinando" at bounding box center [407, 361] width 390 height 43
copy div "2526-T-0436"
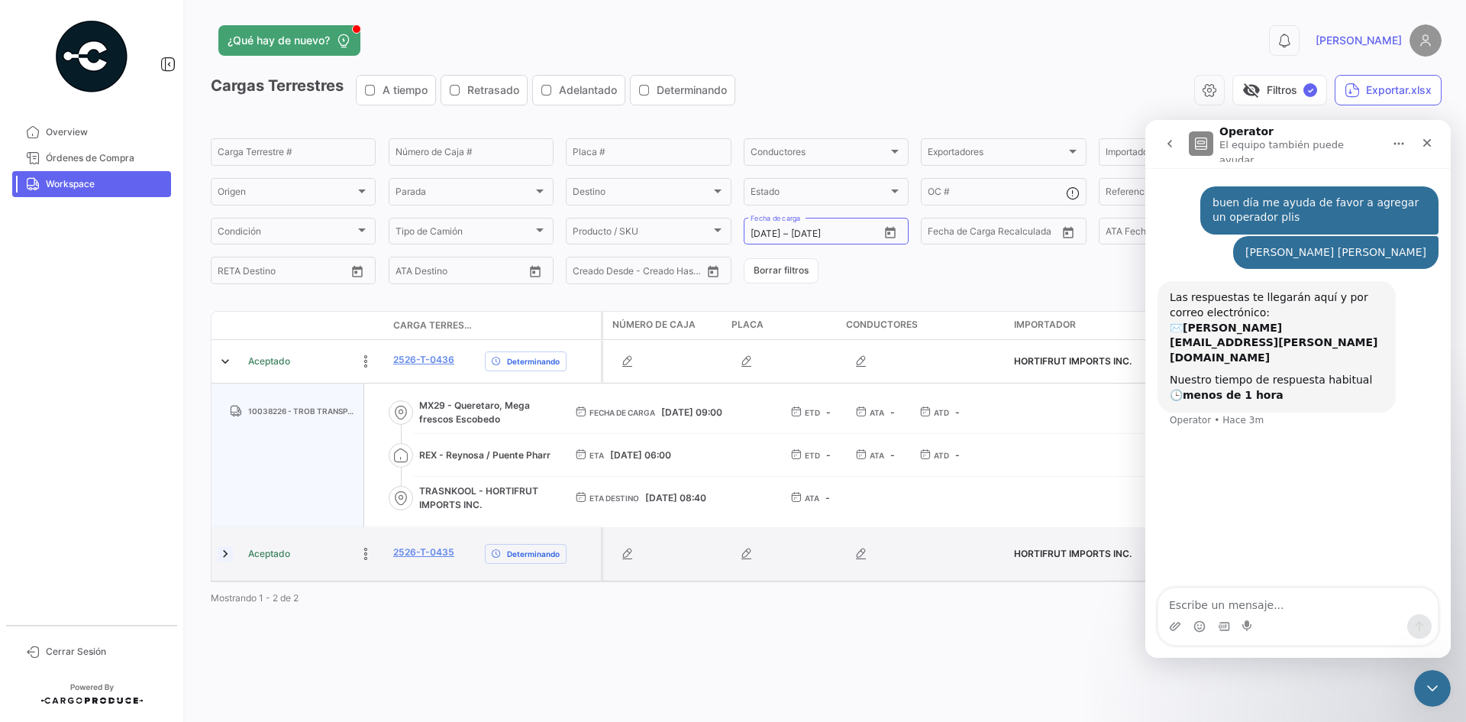
click at [228, 552] on link at bounding box center [225, 553] width 15 height 15
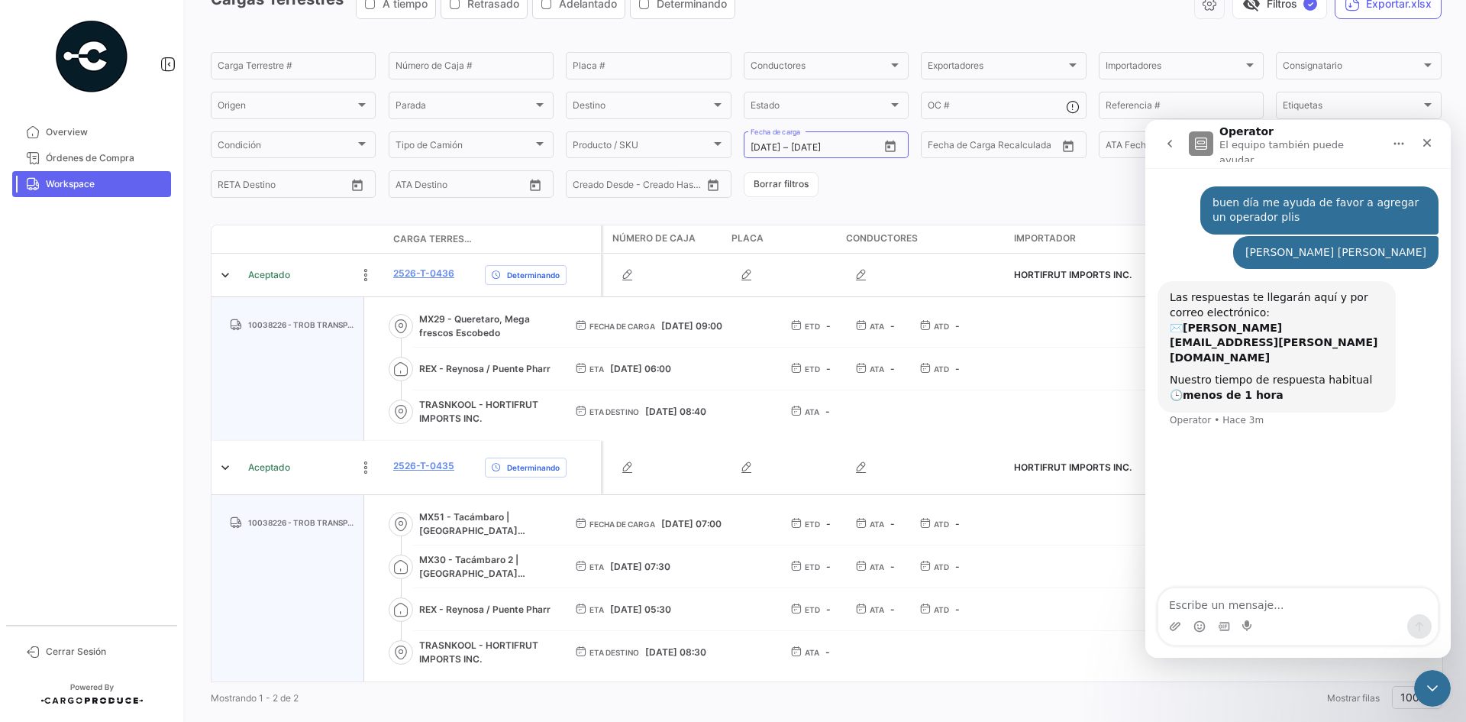
scroll to position [125, 0]
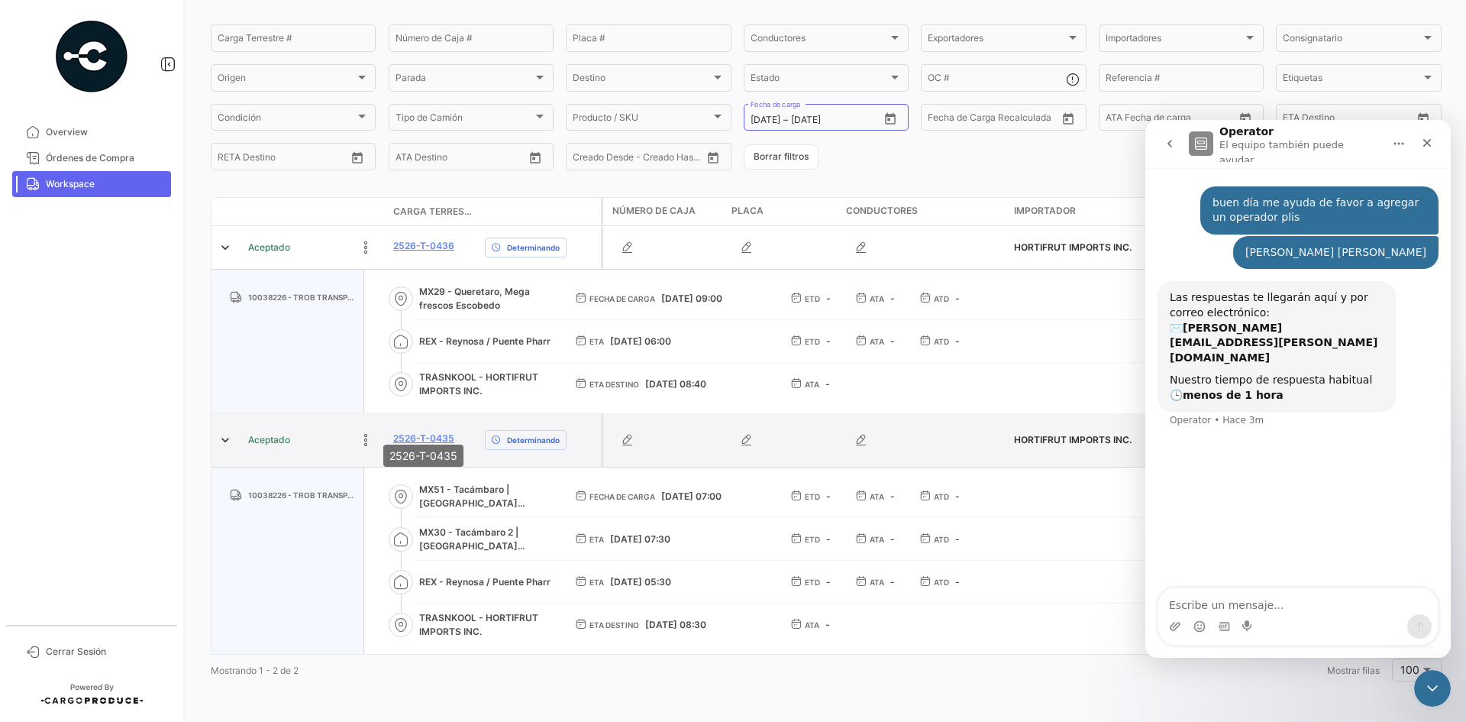
drag, startPoint x: 466, startPoint y: 427, endPoint x: 392, endPoint y: 432, distance: 74.2
click at [392, 432] on datatable-body-cell "2526-T-0435" at bounding box center [433, 439] width 92 height 53
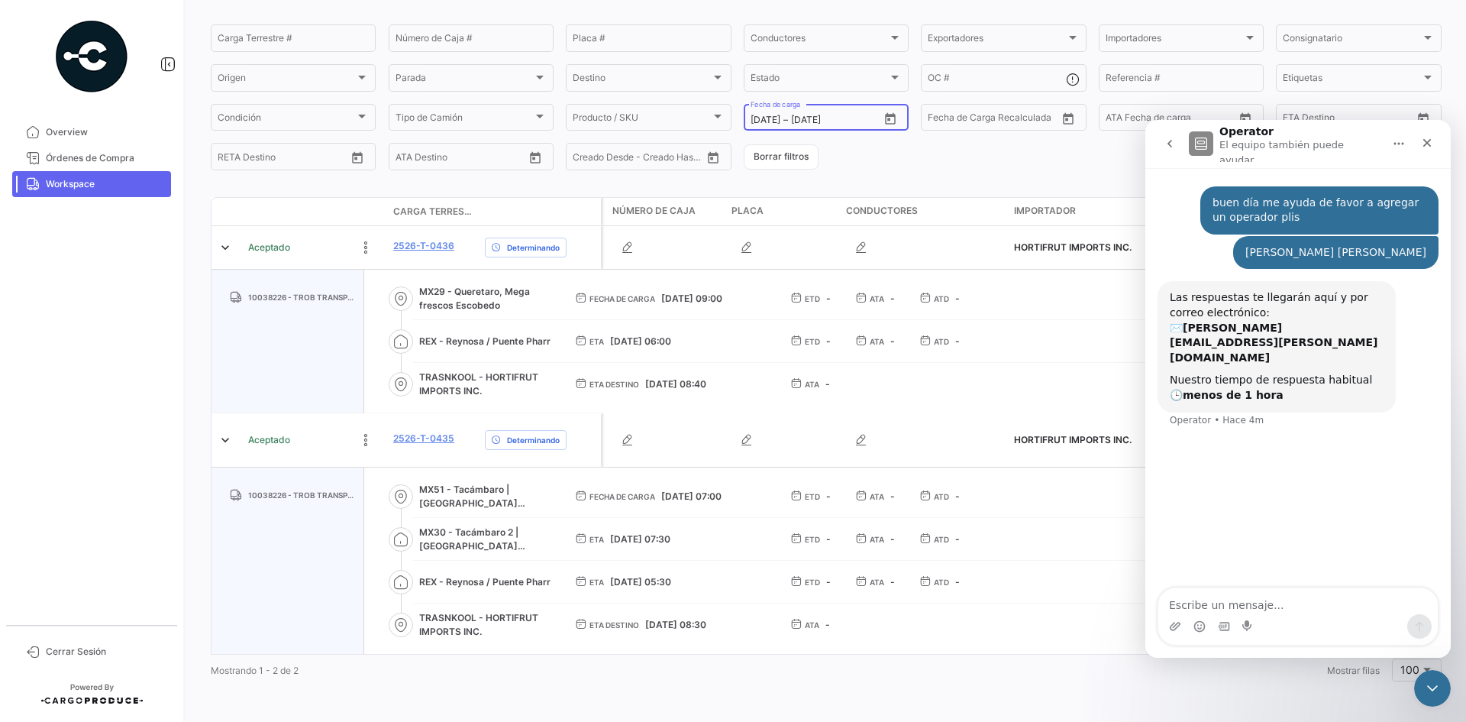
click at [889, 112] on icon "Open calendar" at bounding box center [891, 119] width 14 height 14
click at [791, 351] on div "29" at bounding box center [786, 353] width 24 height 27
type input "[DATE]"
click at [791, 351] on div "29" at bounding box center [786, 353] width 24 height 27
type input "[DATE]"
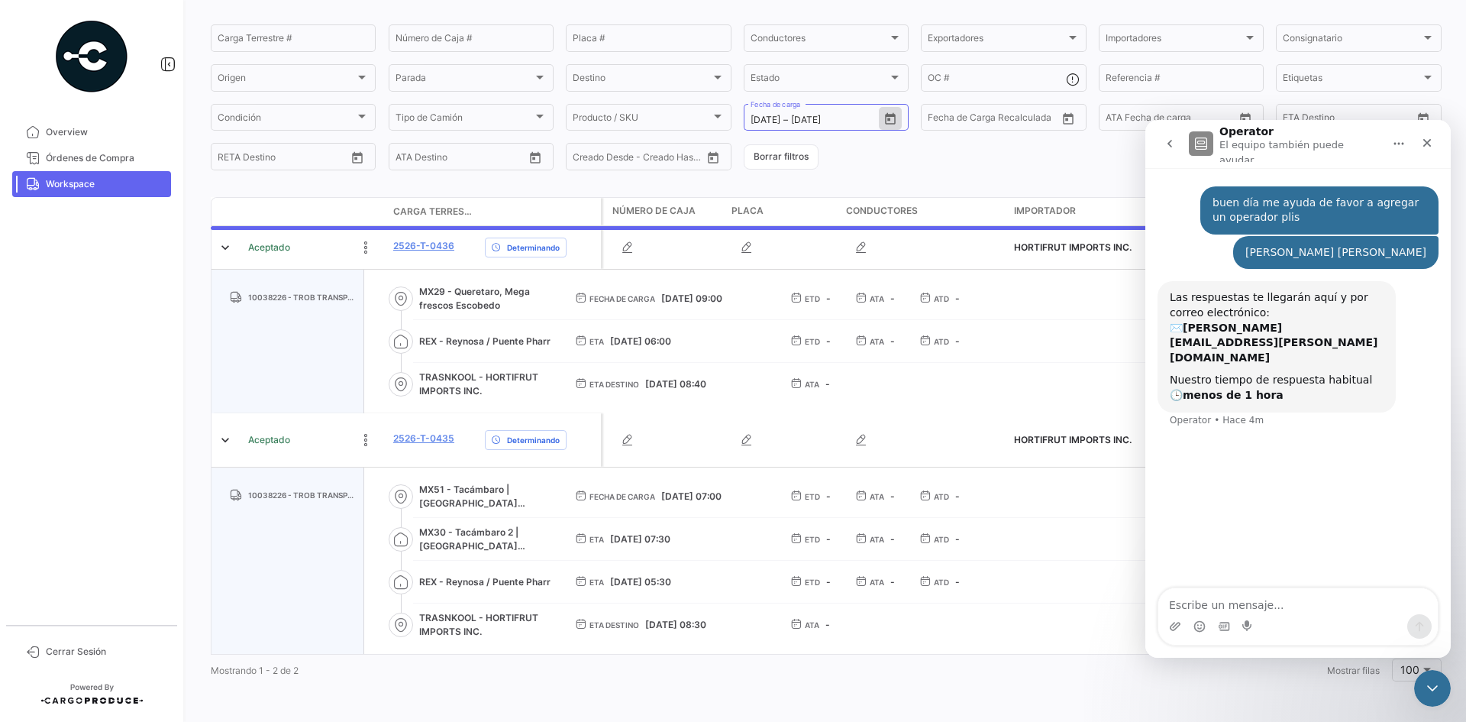
scroll to position [0, 0]
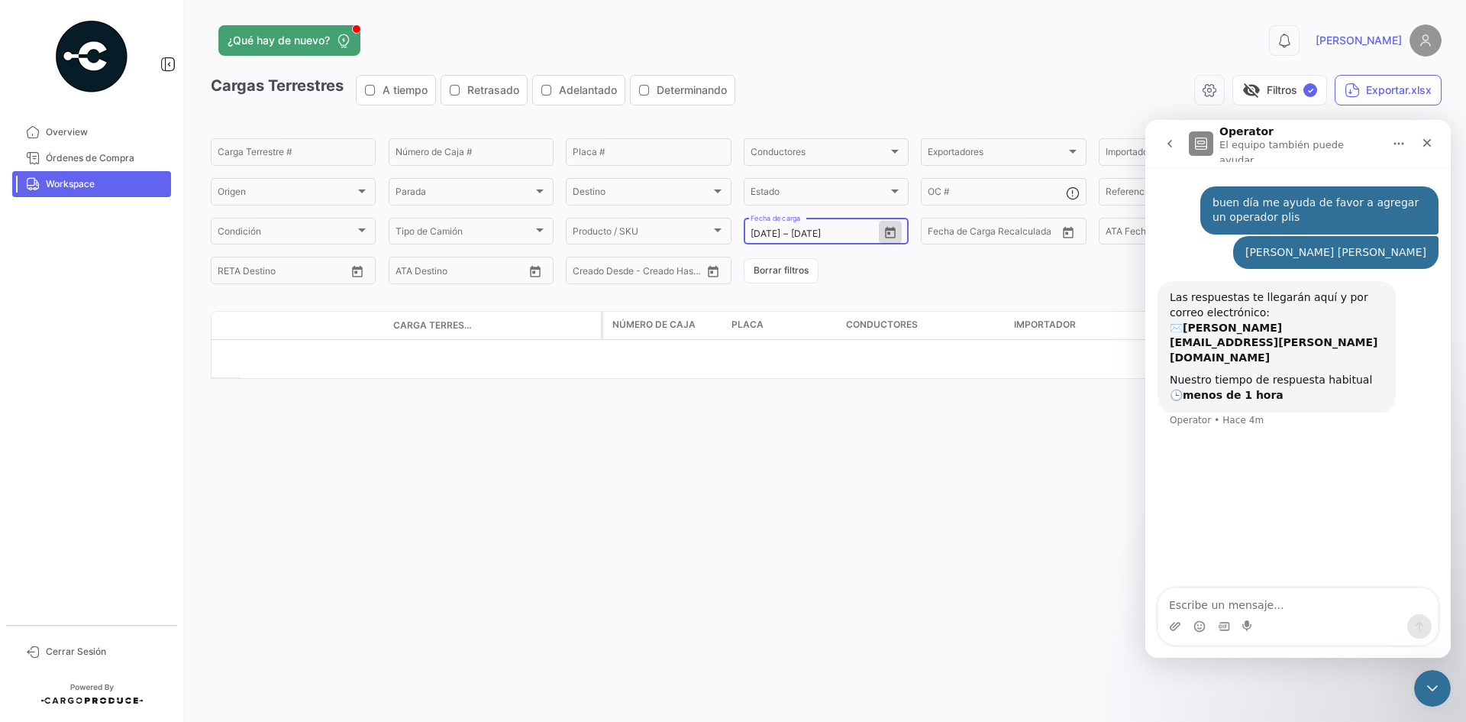
click at [888, 231] on icon "Open calendar" at bounding box center [891, 233] width 14 height 14
click at [813, 472] on div "30" at bounding box center [816, 478] width 24 height 27
type input "[DATE]"
click at [813, 472] on div "30" at bounding box center [816, 478] width 24 height 27
type input "[DATE]"
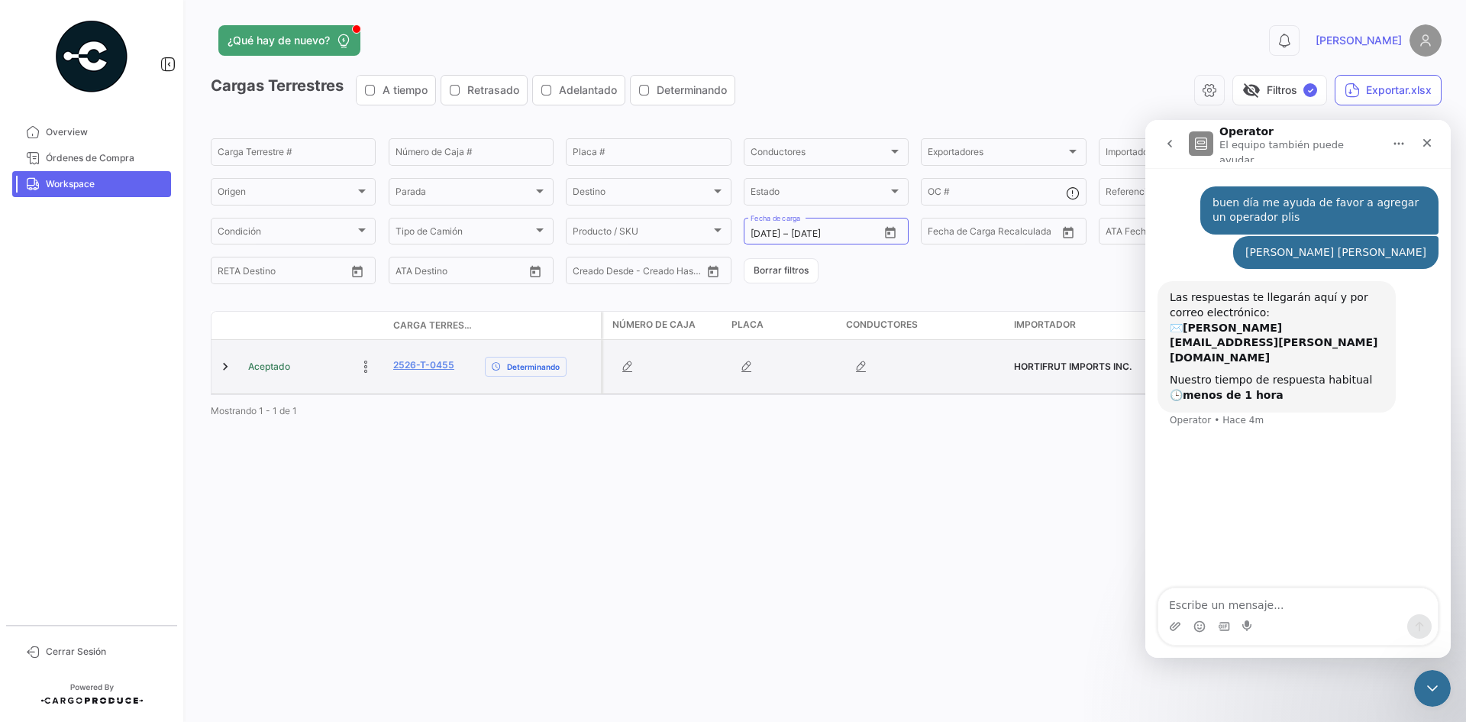
drag, startPoint x: 458, startPoint y: 367, endPoint x: 390, endPoint y: 370, distance: 68.1
click at [390, 370] on datatable-body-cell "2526-T-0455" at bounding box center [433, 366] width 92 height 53
copy link "2526-T-0455"
click at [225, 367] on link at bounding box center [225, 366] width 15 height 15
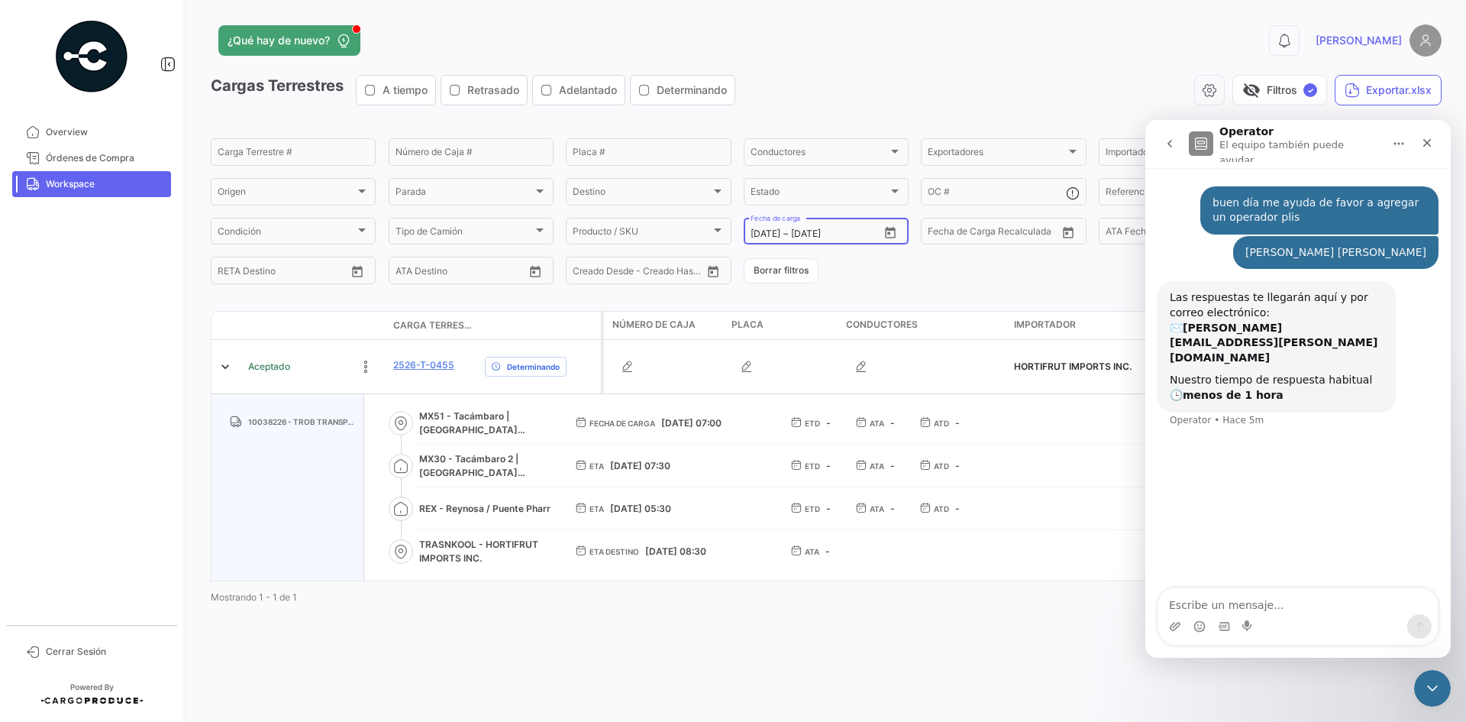
click at [894, 228] on icon "Open calendar" at bounding box center [890, 231] width 11 height 11
click at [915, 266] on mat-icon "keyboard_arrow_right" at bounding box center [918, 266] width 18 height 18
click at [841, 352] on div "1" at bounding box center [843, 356] width 24 height 27
type input "[DATE]"
click at [841, 352] on div "1" at bounding box center [843, 356] width 24 height 27
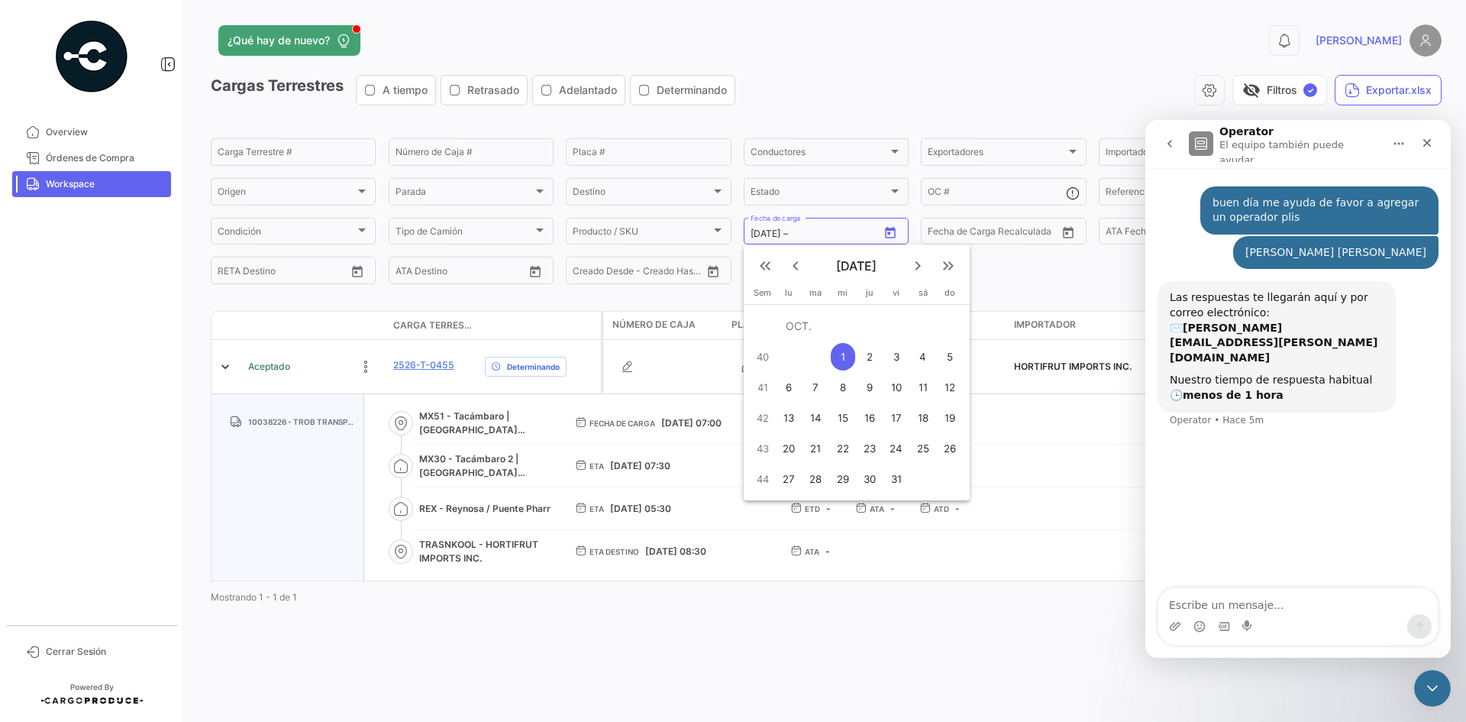
type input "[DATE]"
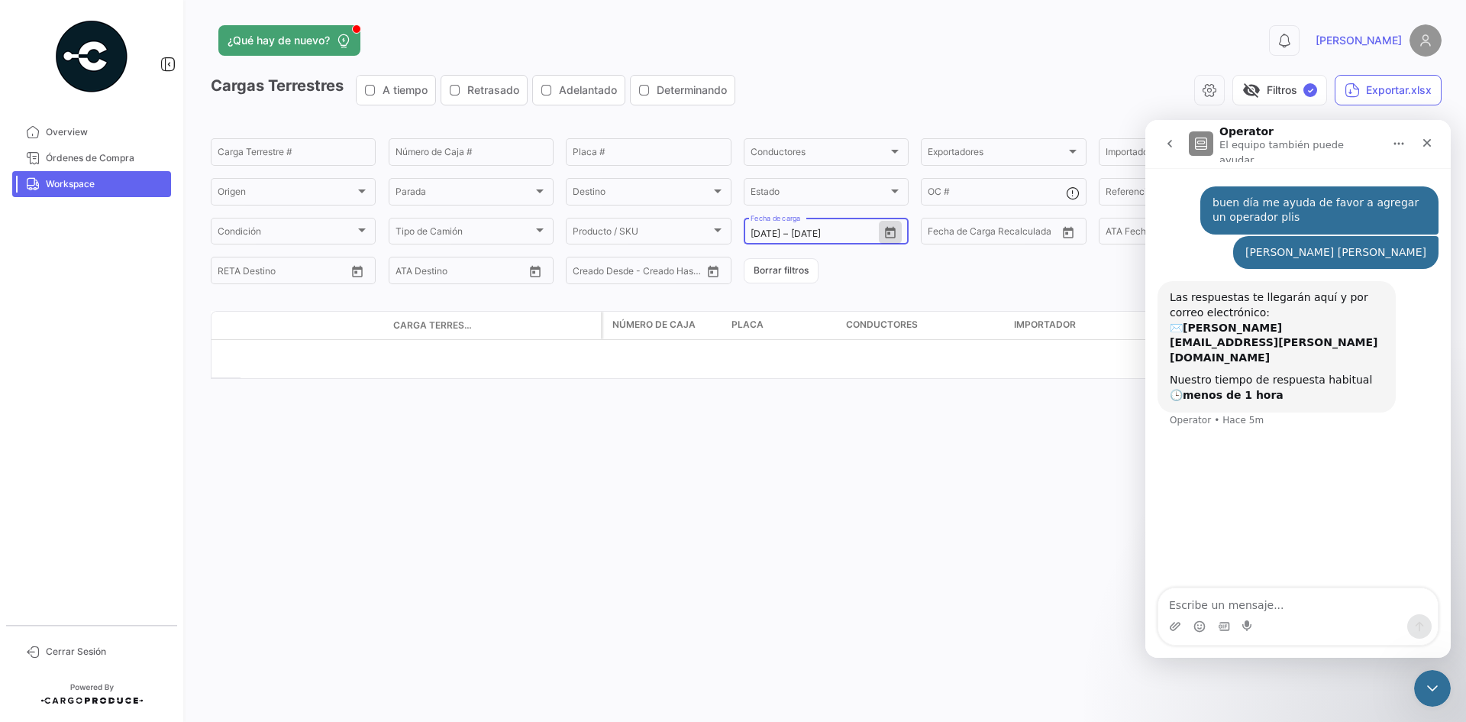
click at [899, 231] on button "Open calendar" at bounding box center [890, 232] width 23 height 23
click at [873, 358] on div "2" at bounding box center [870, 356] width 24 height 27
type input "[DATE]"
click at [873, 358] on div "2" at bounding box center [870, 356] width 24 height 27
type input "[DATE]"
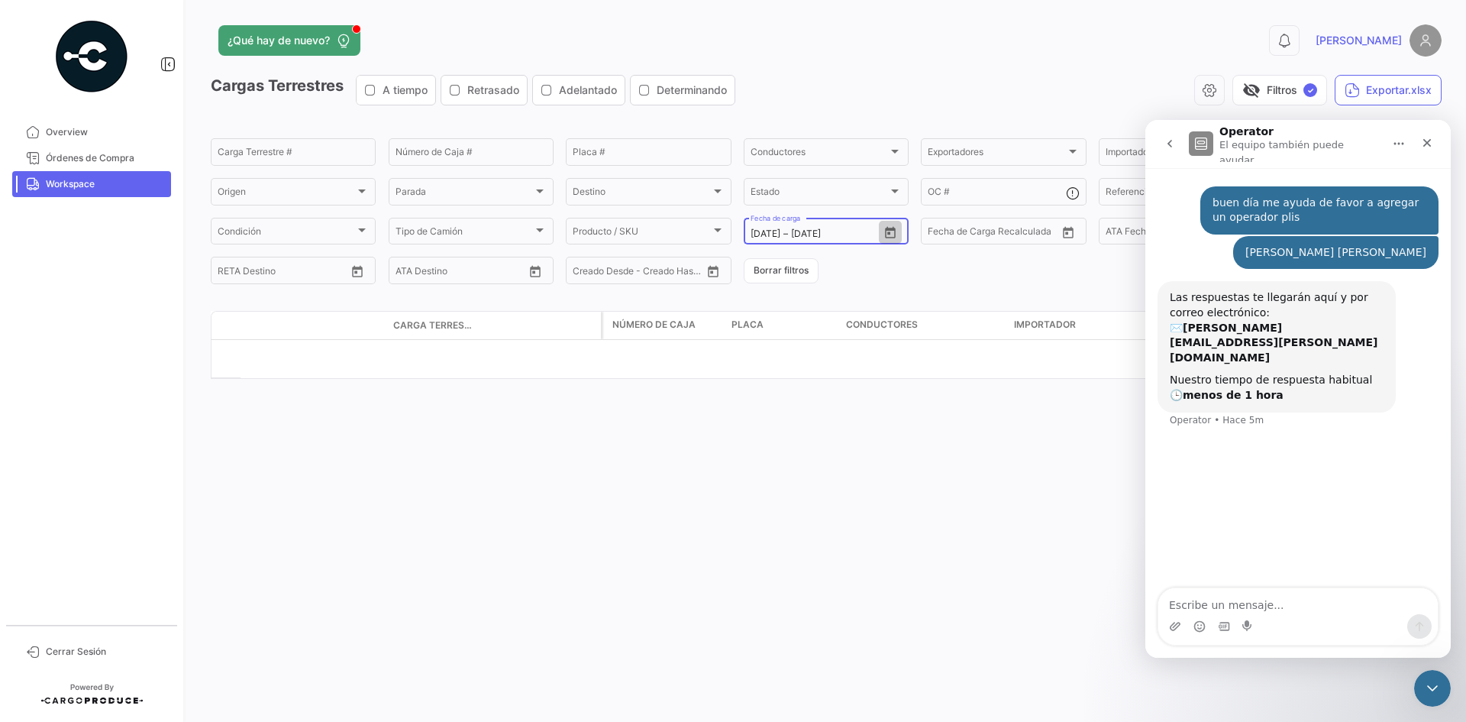
click at [883, 227] on button "Open calendar" at bounding box center [890, 232] width 23 height 23
click at [891, 357] on div "3" at bounding box center [896, 356] width 24 height 27
type input "[DATE]"
click at [891, 357] on div "3" at bounding box center [896, 356] width 24 height 27
type input "[DATE]"
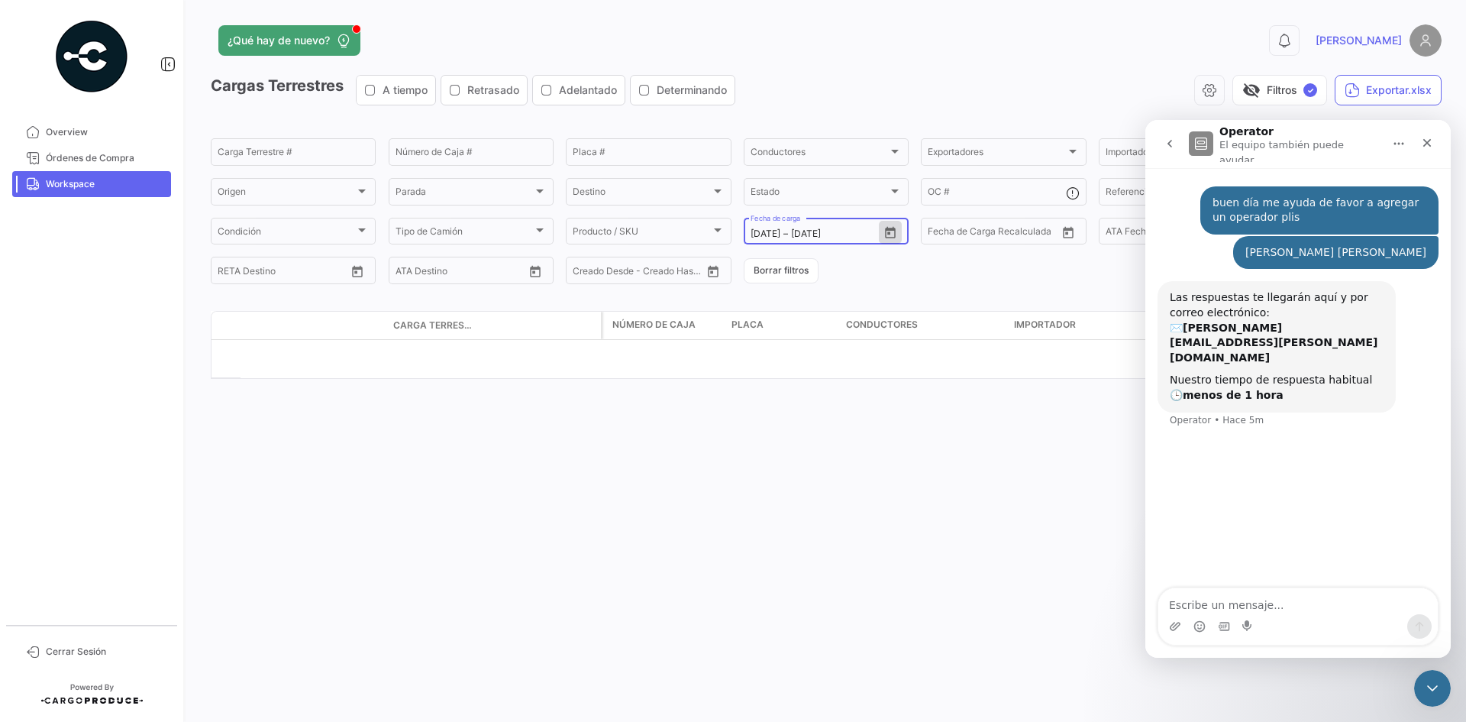
click at [890, 234] on icon "Open calendar" at bounding box center [890, 231] width 11 height 11
click at [917, 357] on div "4" at bounding box center [923, 356] width 24 height 27
type input "[DATE]"
click at [917, 357] on div "4" at bounding box center [923, 356] width 24 height 27
type input "[DATE]"
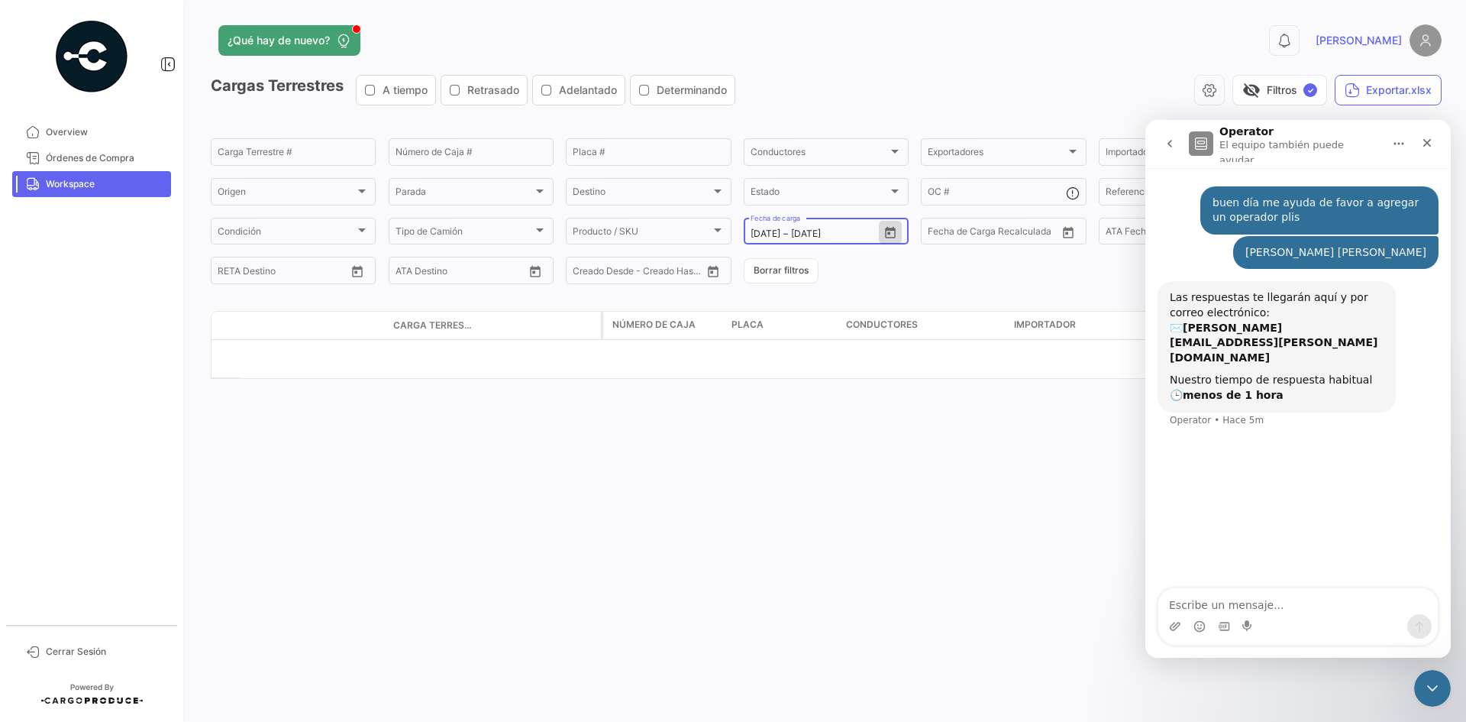
click at [894, 226] on icon "Open calendar" at bounding box center [891, 233] width 14 height 14
click at [894, 225] on div at bounding box center [733, 361] width 1466 height 722
click at [889, 234] on icon "Open calendar" at bounding box center [891, 233] width 14 height 14
click at [945, 355] on div "5" at bounding box center [950, 356] width 24 height 27
type input "[DATE]"
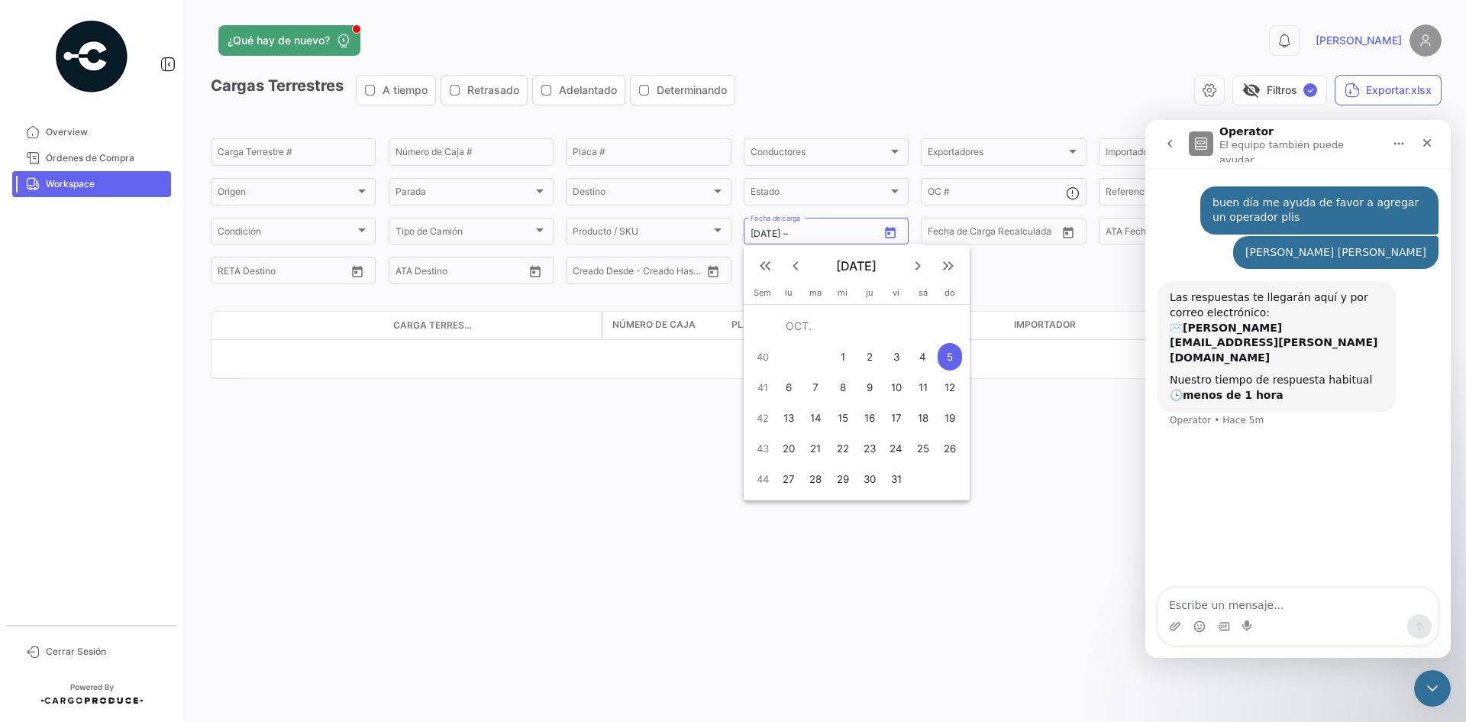
click at [945, 355] on div "5" at bounding box center [950, 356] width 24 height 27
type input "[DATE]"
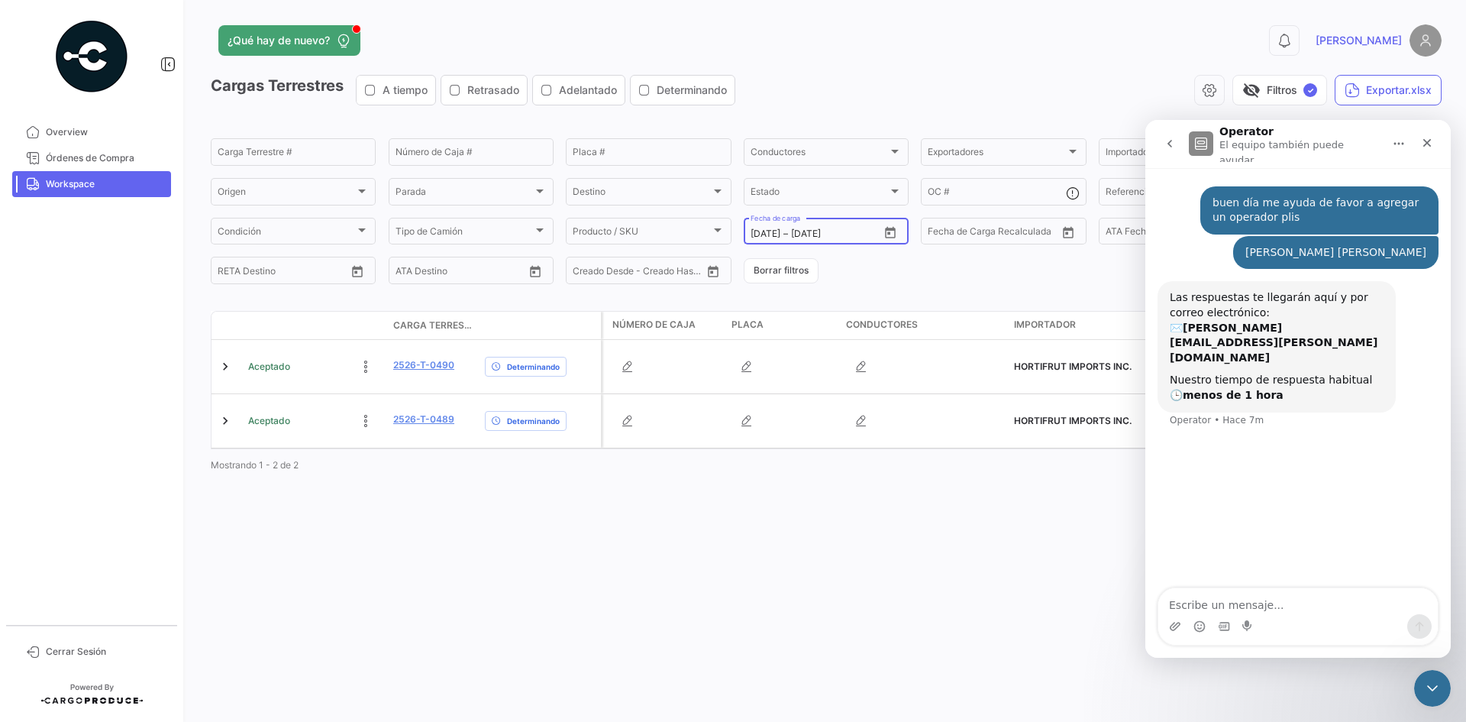
click at [886, 241] on button "Open calendar" at bounding box center [890, 232] width 23 height 23
click at [792, 264] on mat-icon "keyboard_arrow_left" at bounding box center [796, 266] width 18 height 18
click at [894, 446] on div "26" at bounding box center [896, 448] width 24 height 27
type input "[DATE]"
click at [894, 446] on div "26" at bounding box center [896, 448] width 24 height 27
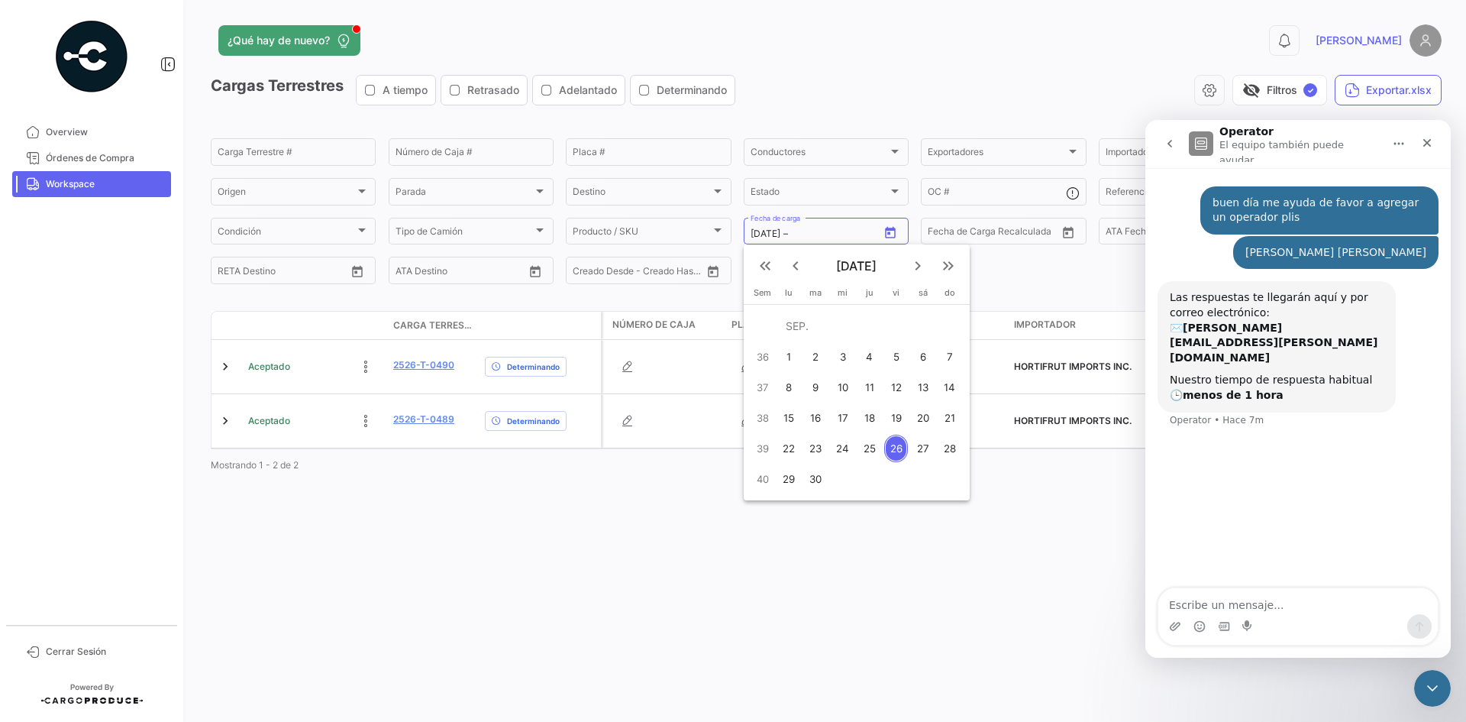
type input "[DATE]"
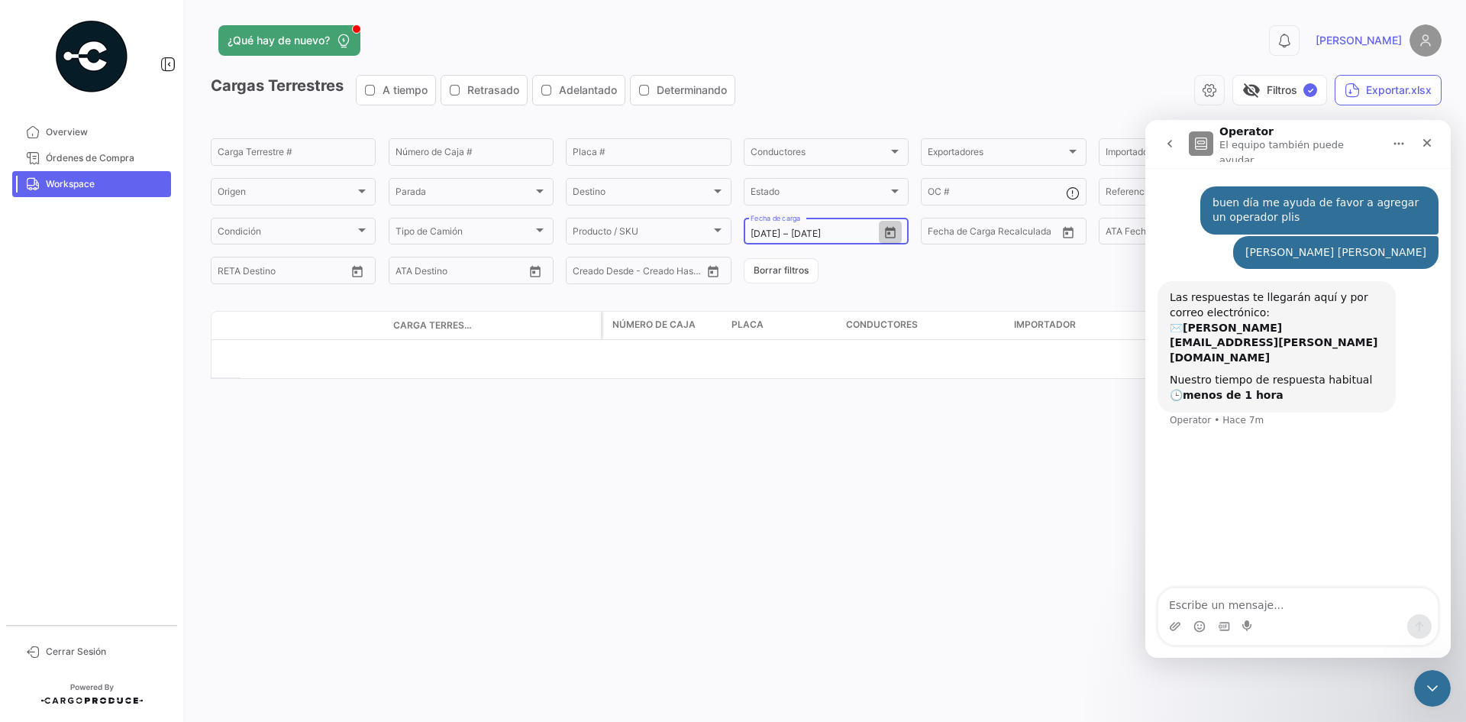
click at [888, 228] on icon "Open calendar" at bounding box center [890, 231] width 11 height 11
click at [867, 447] on div "25" at bounding box center [870, 448] width 24 height 27
type input "[DATE]"
click at [867, 447] on div "25" at bounding box center [870, 448] width 24 height 27
type input "[DATE]"
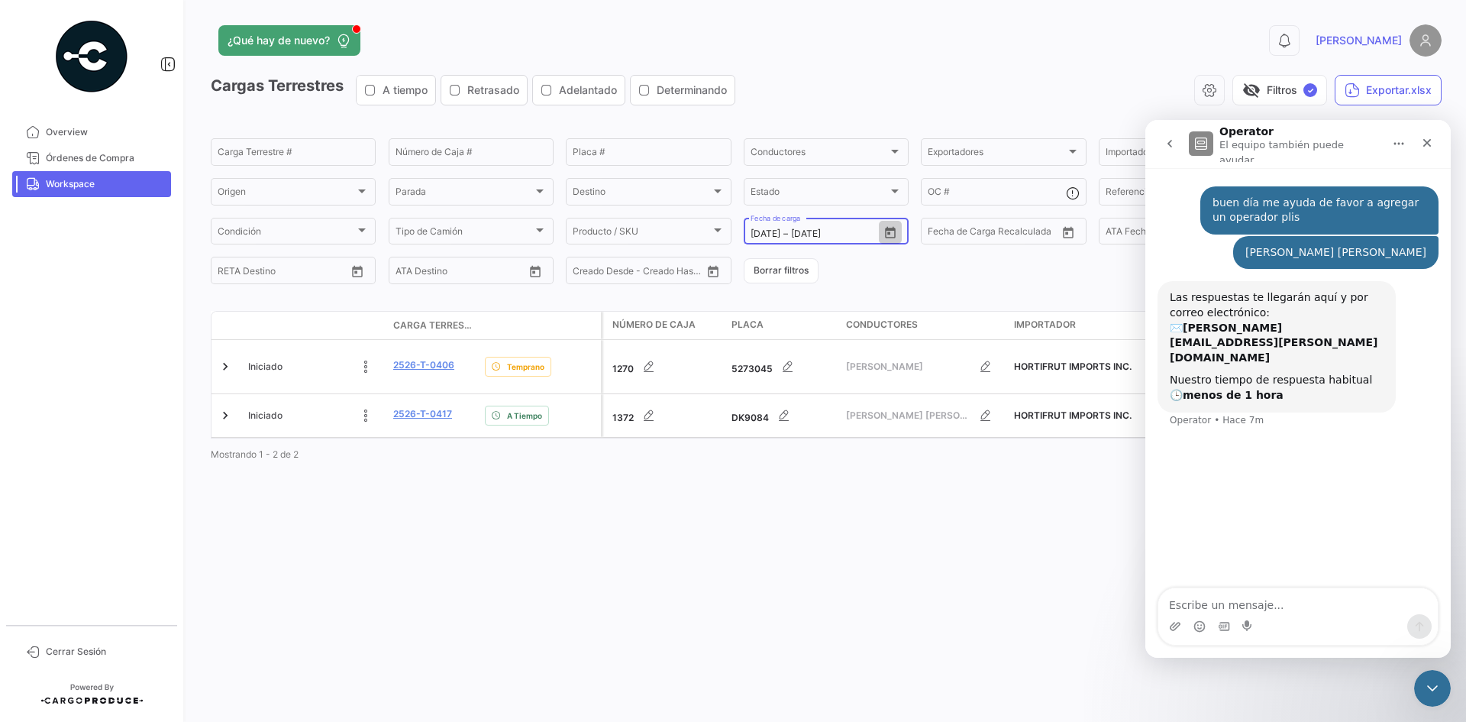
click at [888, 228] on icon "Open calendar" at bounding box center [890, 231] width 11 height 11
click at [894, 451] on div "26" at bounding box center [896, 448] width 24 height 27
type input "[DATE]"
click at [894, 451] on div "26" at bounding box center [896, 448] width 24 height 27
type input "[DATE]"
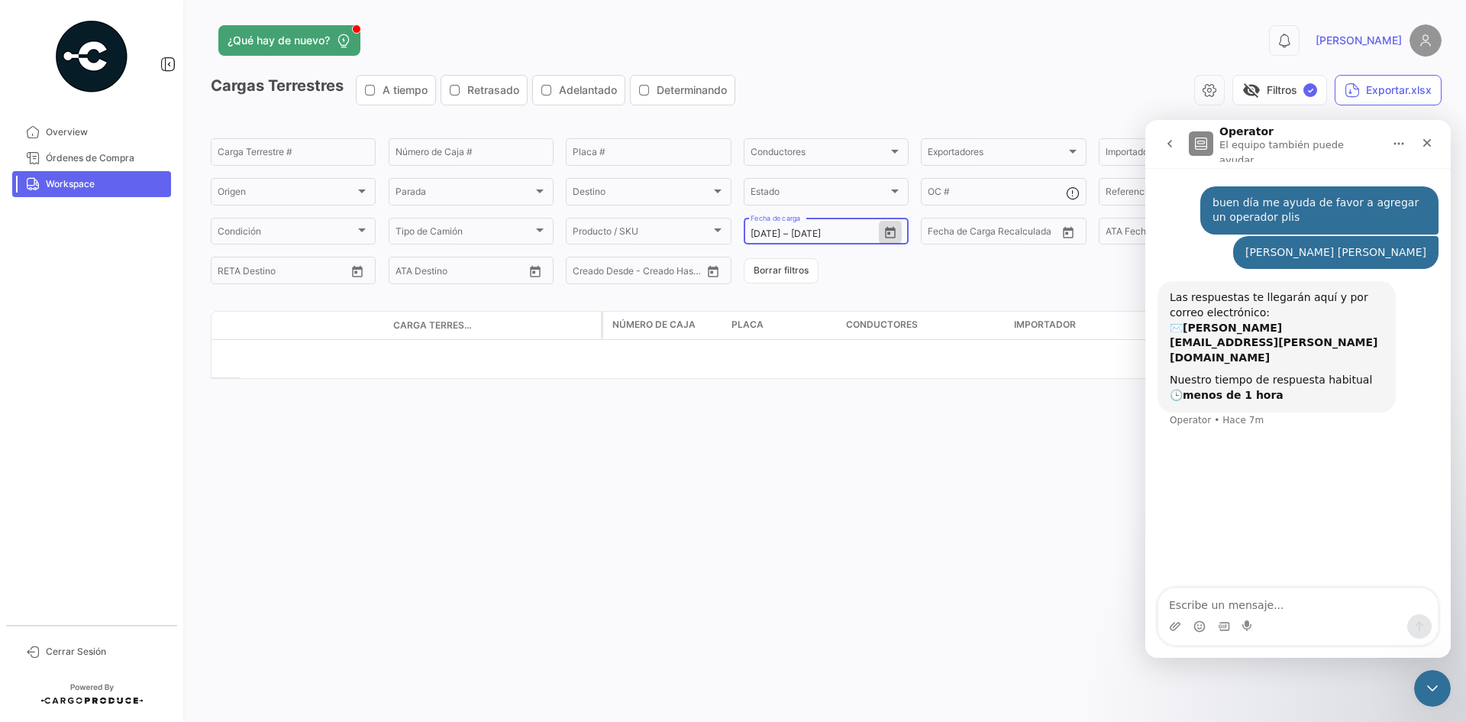
click at [891, 227] on icon "Open calendar" at bounding box center [891, 233] width 14 height 14
click at [915, 448] on div "27" at bounding box center [923, 448] width 24 height 27
type input "[DATE]"
click at [915, 448] on div "27" at bounding box center [923, 448] width 24 height 27
type input "[DATE]"
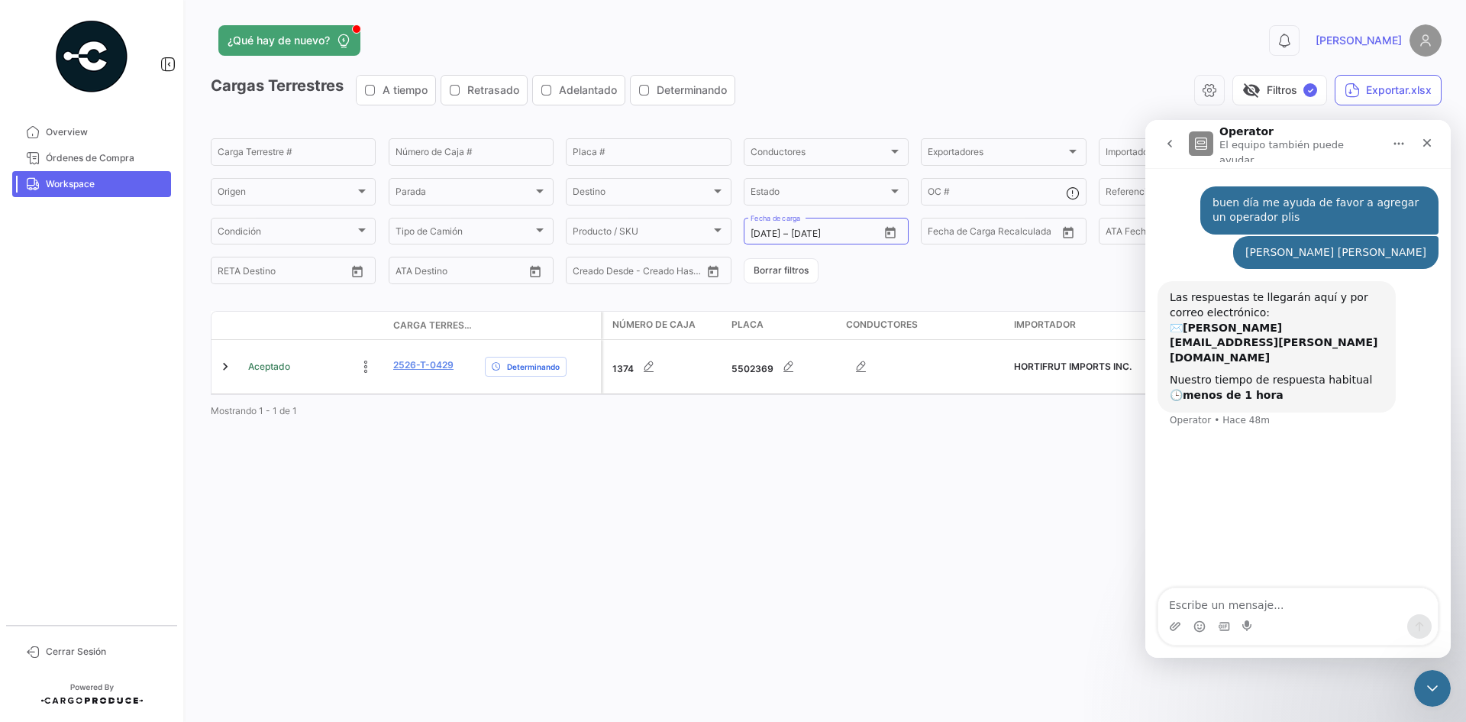
click at [834, 278] on form "Carga Terrestre # Número de Caja # Placa # Conductores Conductores Exportadores…" at bounding box center [826, 211] width 1231 height 150
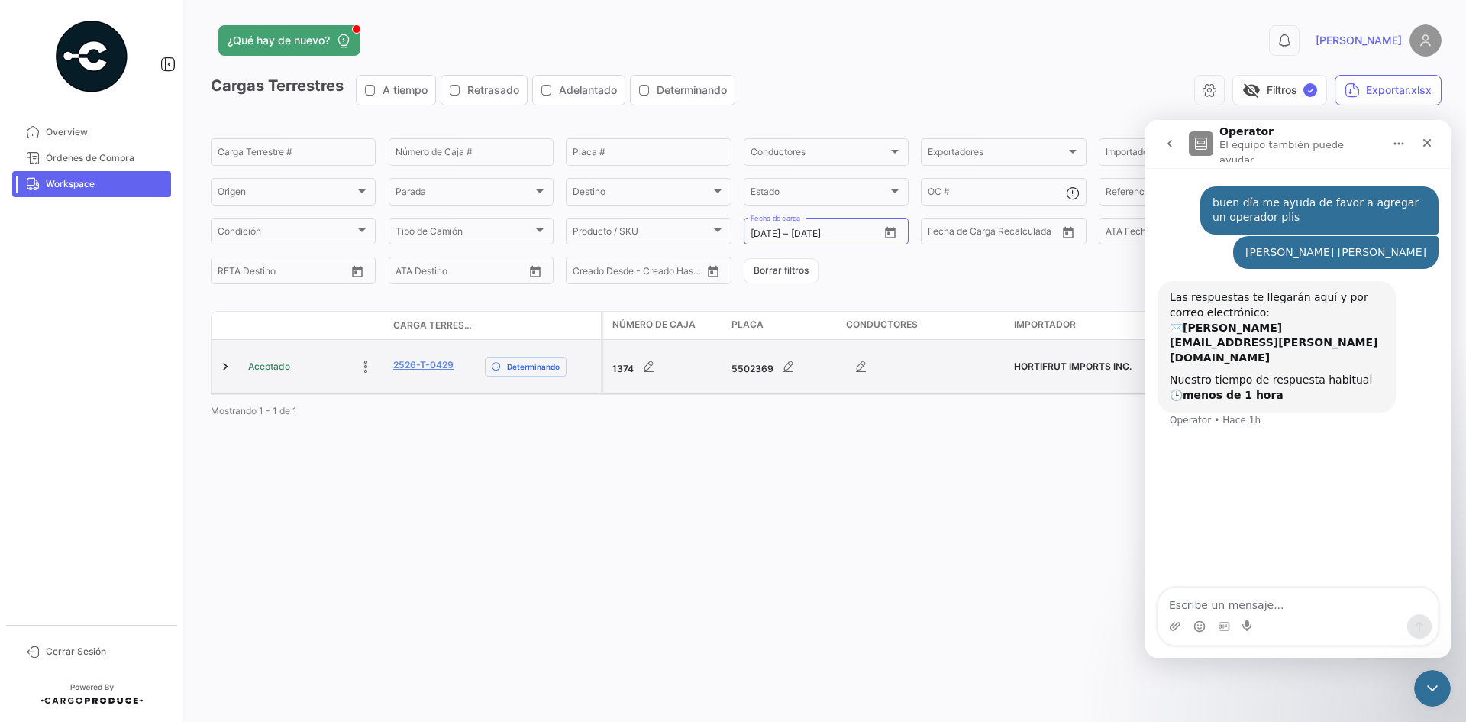
click at [216, 370] on datatable-body-cell at bounding box center [227, 366] width 31 height 53
click at [225, 369] on link at bounding box center [225, 366] width 15 height 15
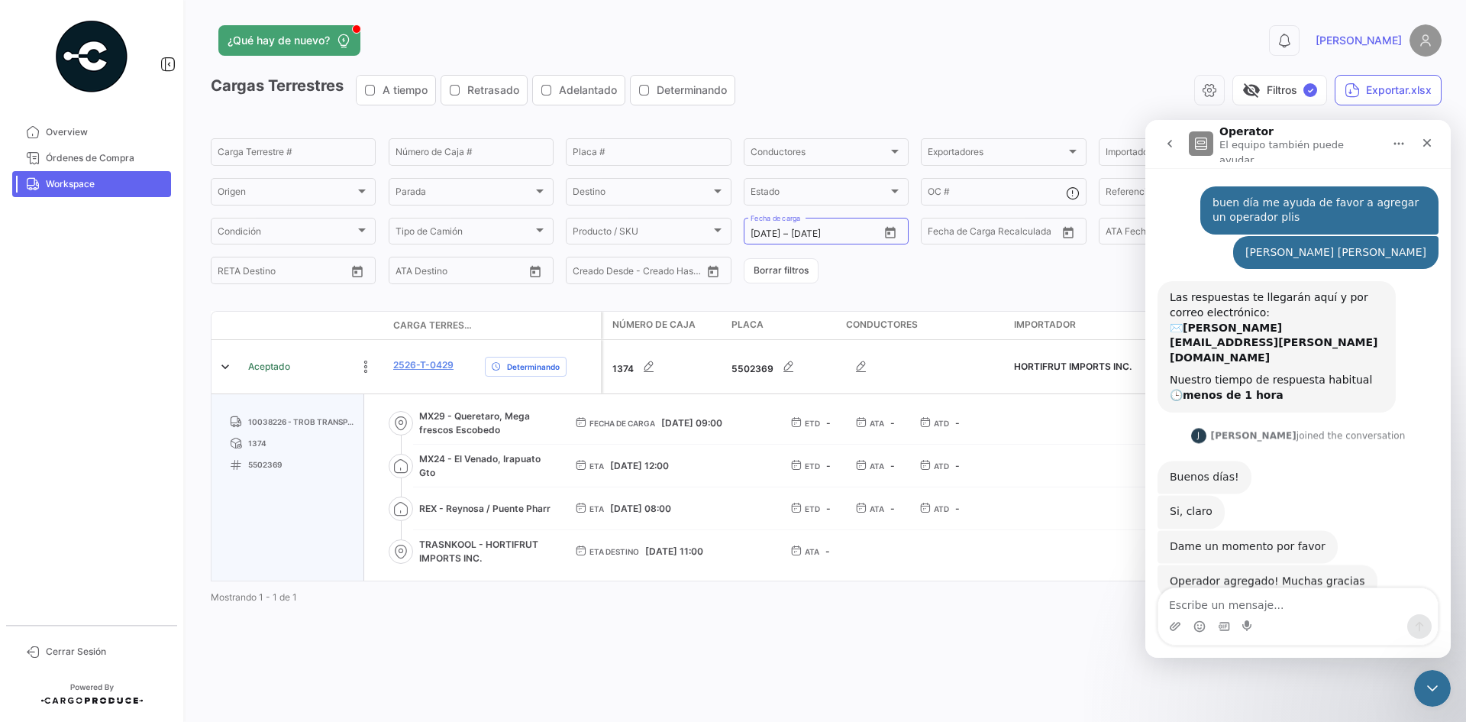
scroll to position [5, 0]
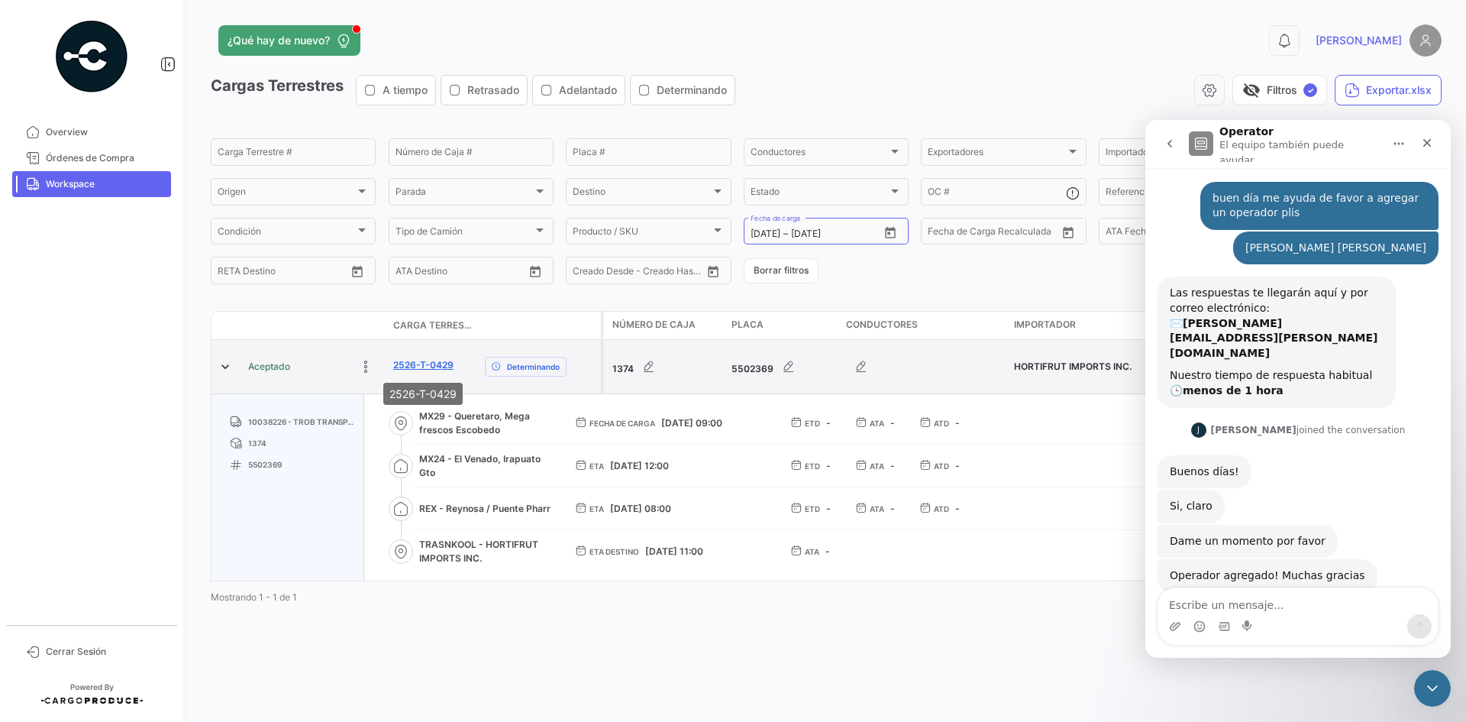
click at [432, 364] on link "2526-T-0429" at bounding box center [423, 365] width 60 height 14
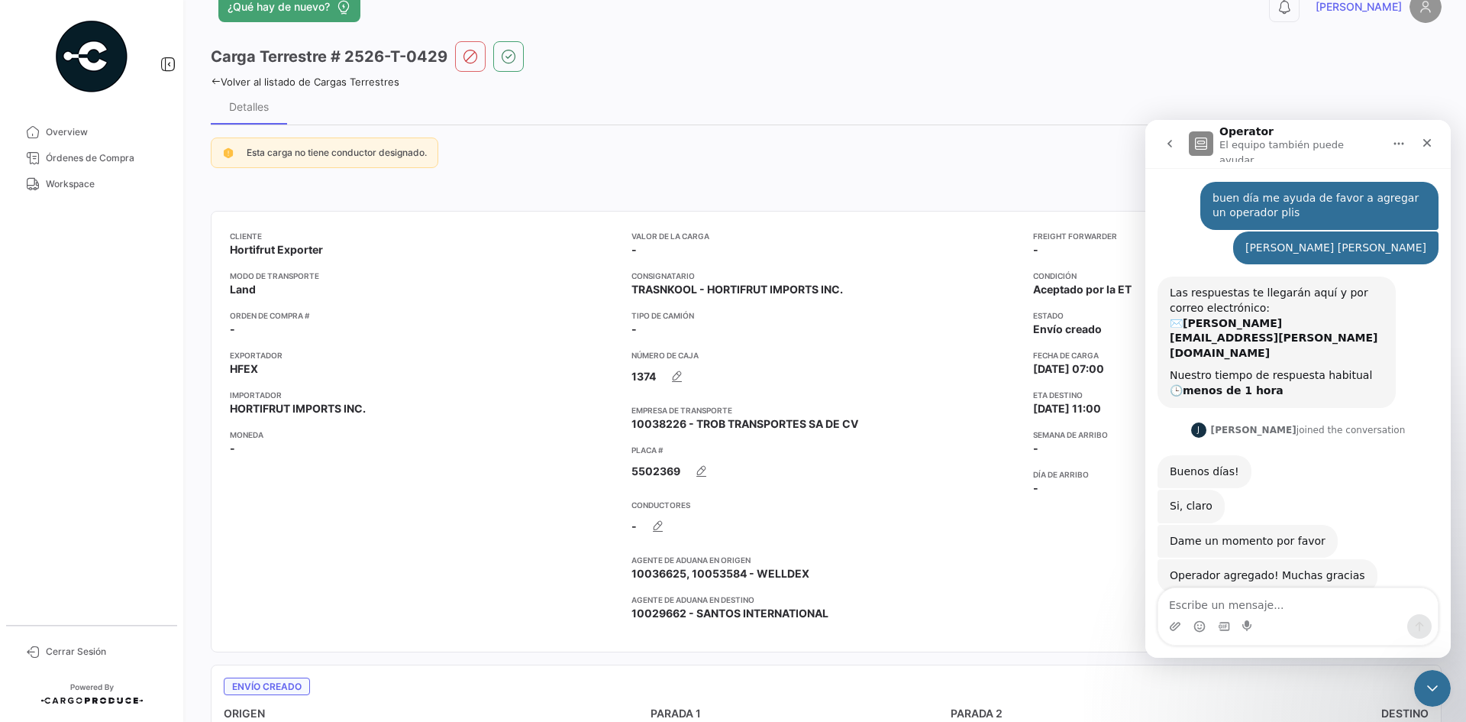
scroll to position [26, 0]
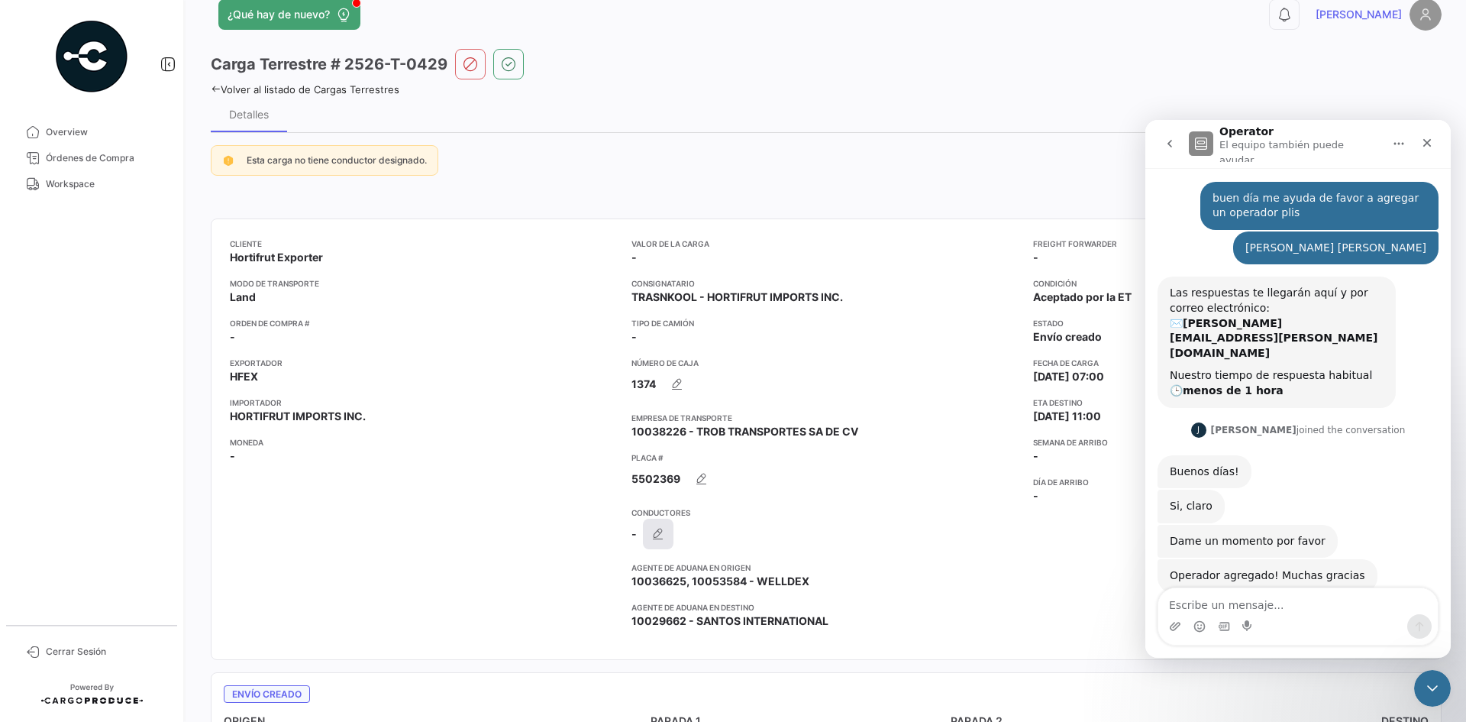
click at [652, 532] on icon "button" at bounding box center [658, 533] width 15 height 15
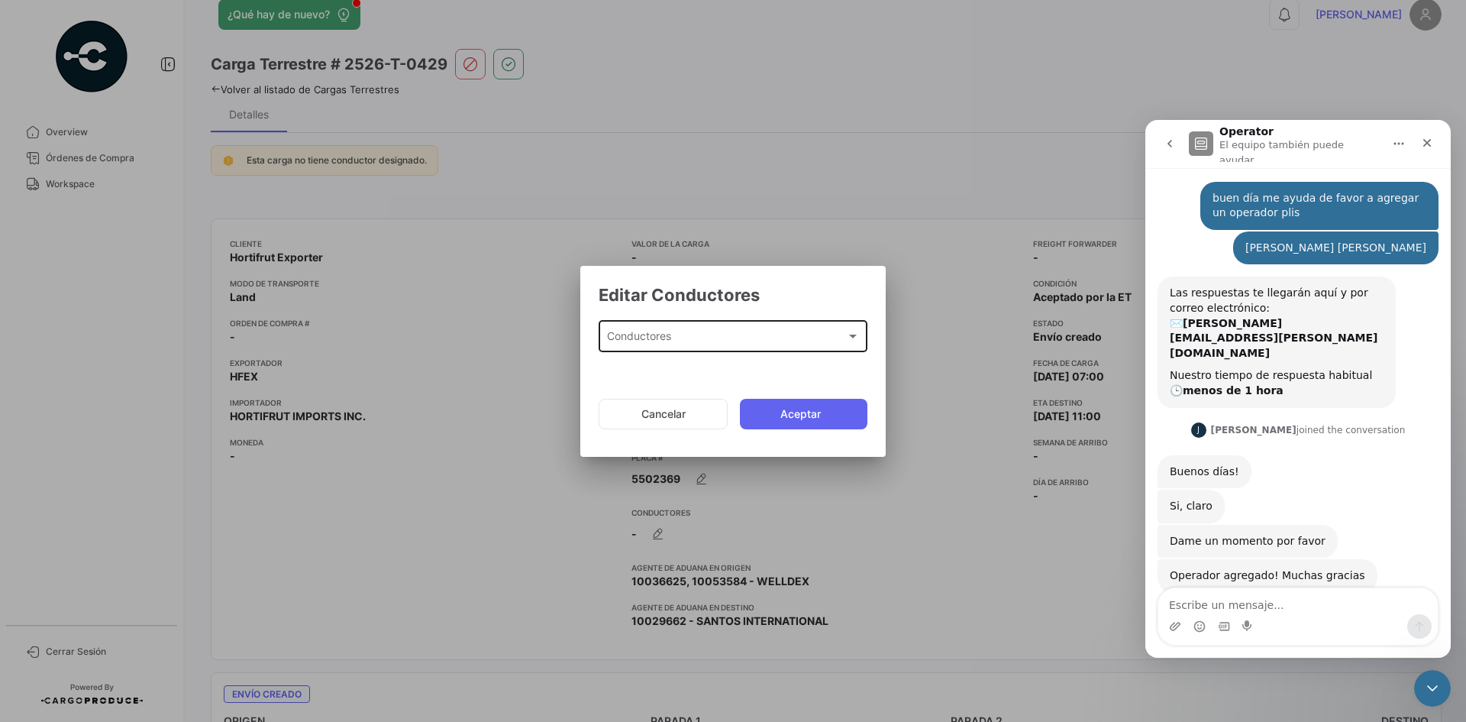
click at [667, 338] on span "Conductores" at bounding box center [726, 339] width 239 height 13
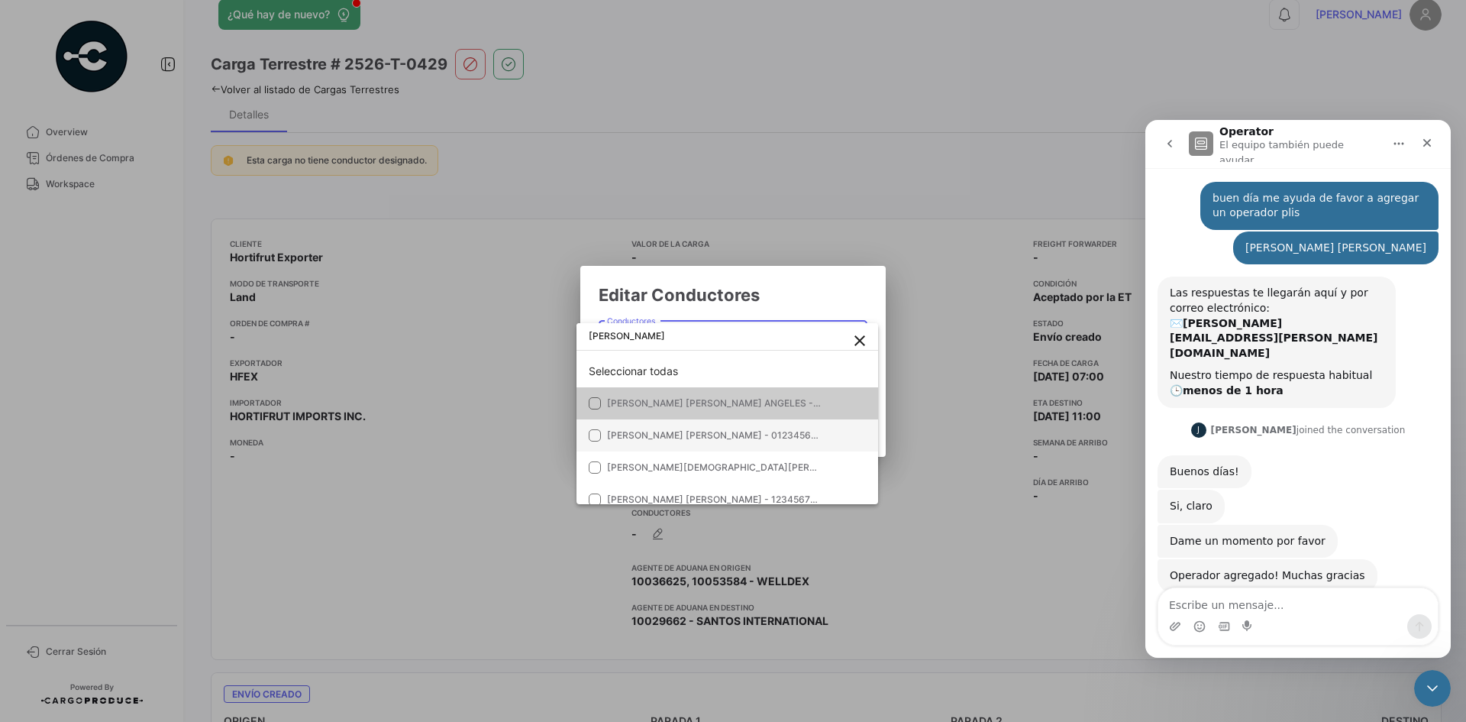
type input "[PERSON_NAME]"
click at [719, 431] on span "[PERSON_NAME] [PERSON_NAME] - 012345678" at bounding box center [714, 434] width 215 height 11
click at [825, 296] on div at bounding box center [733, 361] width 1466 height 722
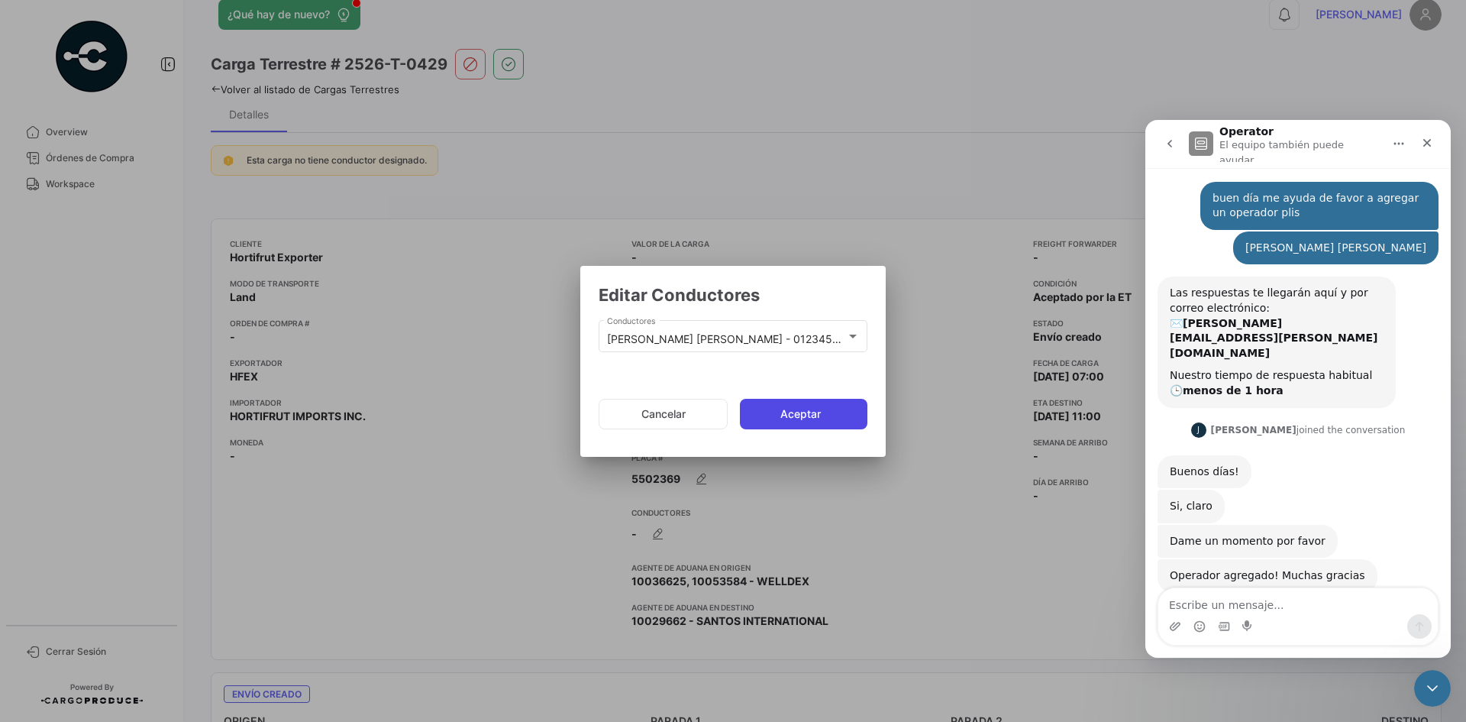
click at [796, 409] on button "Aceptar" at bounding box center [804, 414] width 128 height 31
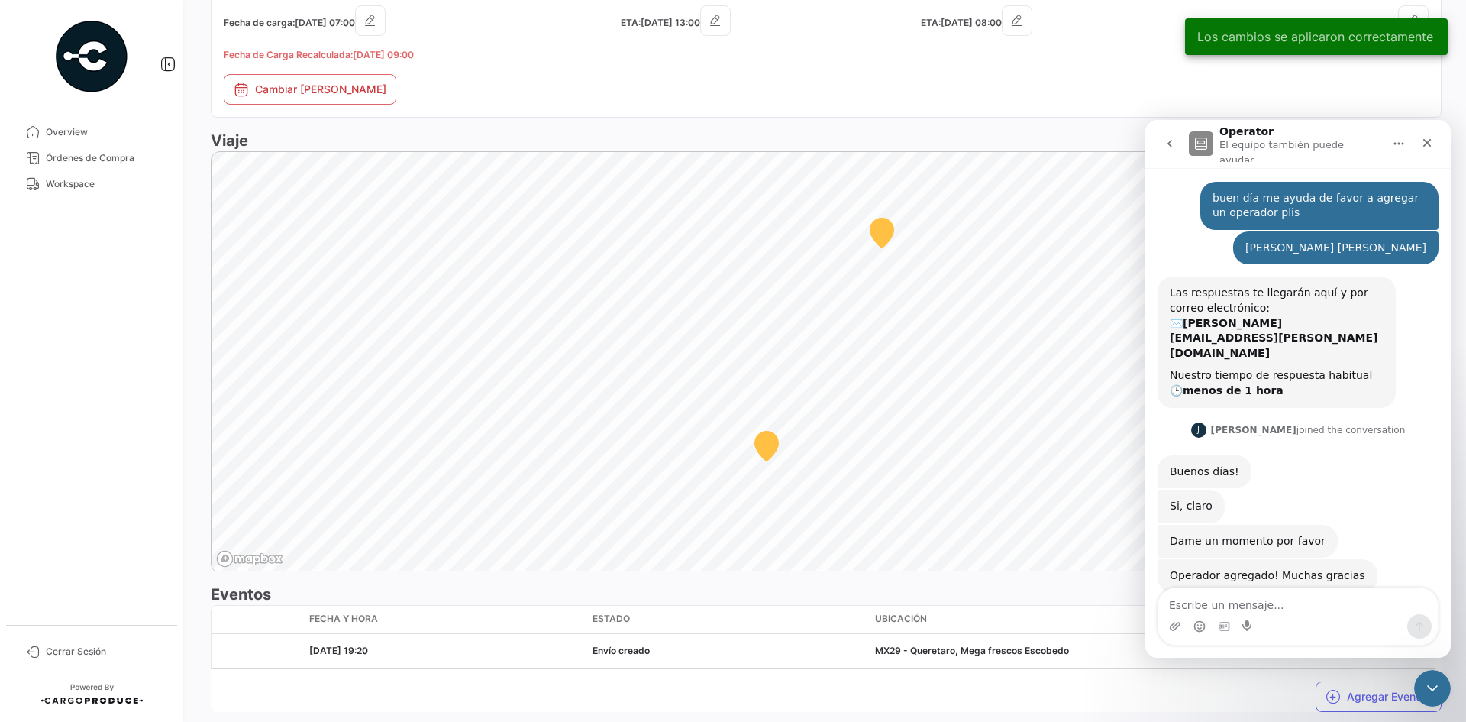
scroll to position [866, 0]
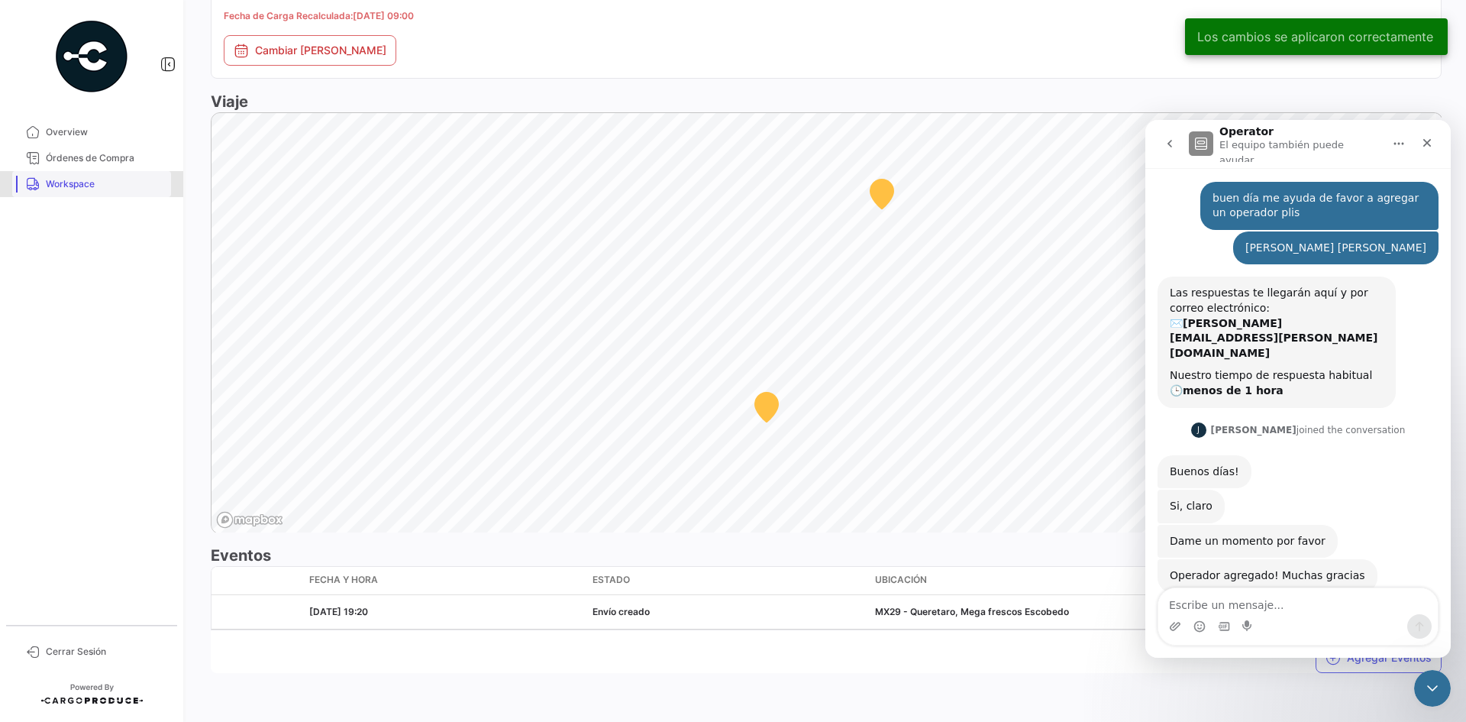
click at [112, 183] on span "Workspace" at bounding box center [105, 184] width 119 height 14
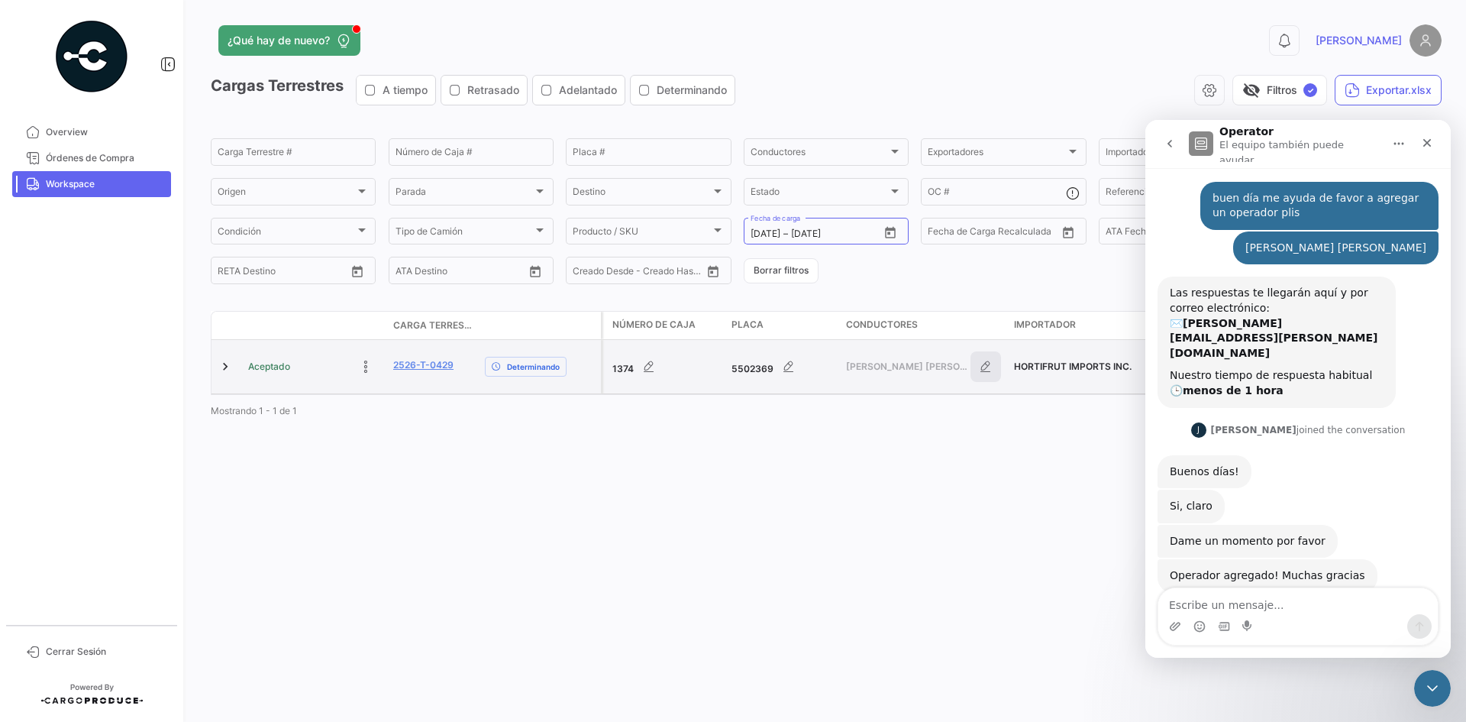
click at [991, 365] on icon "button" at bounding box center [985, 366] width 15 height 15
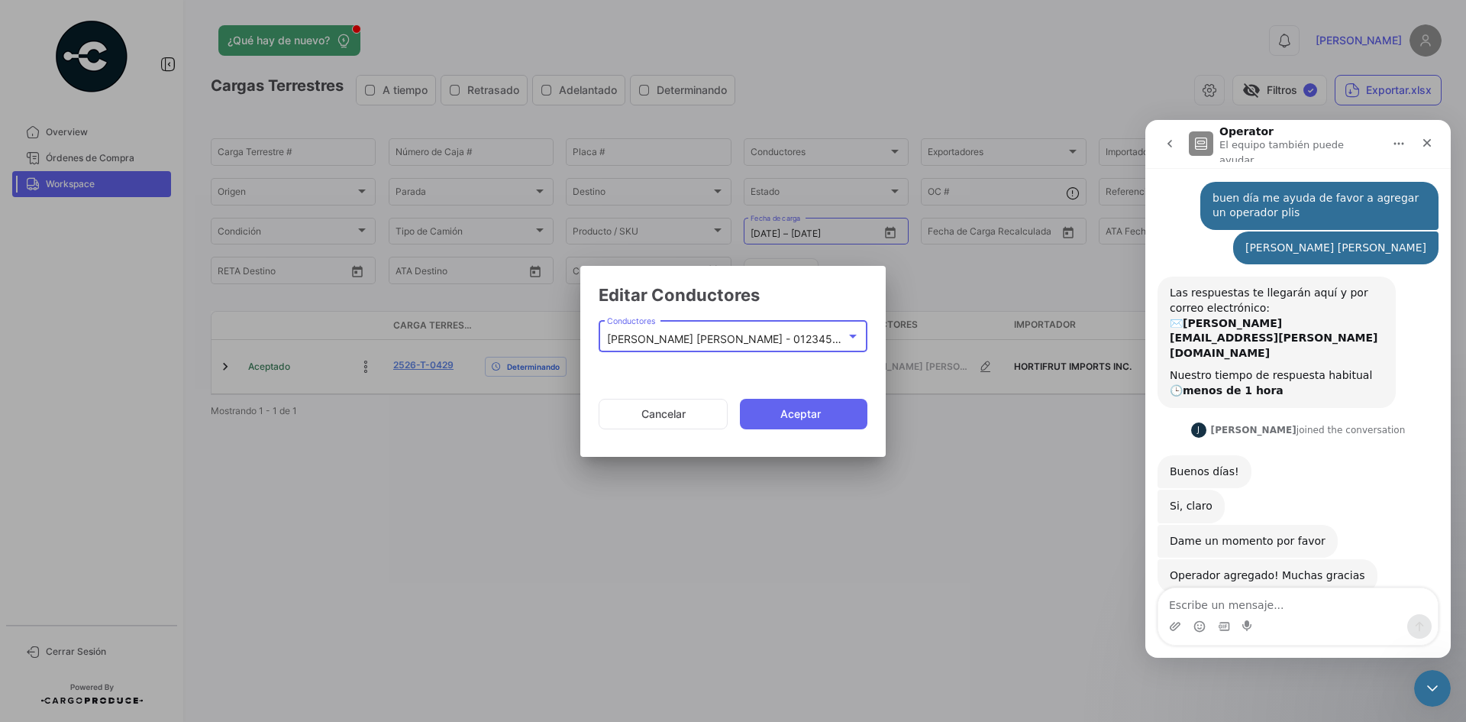
click at [846, 335] on div at bounding box center [853, 336] width 14 height 12
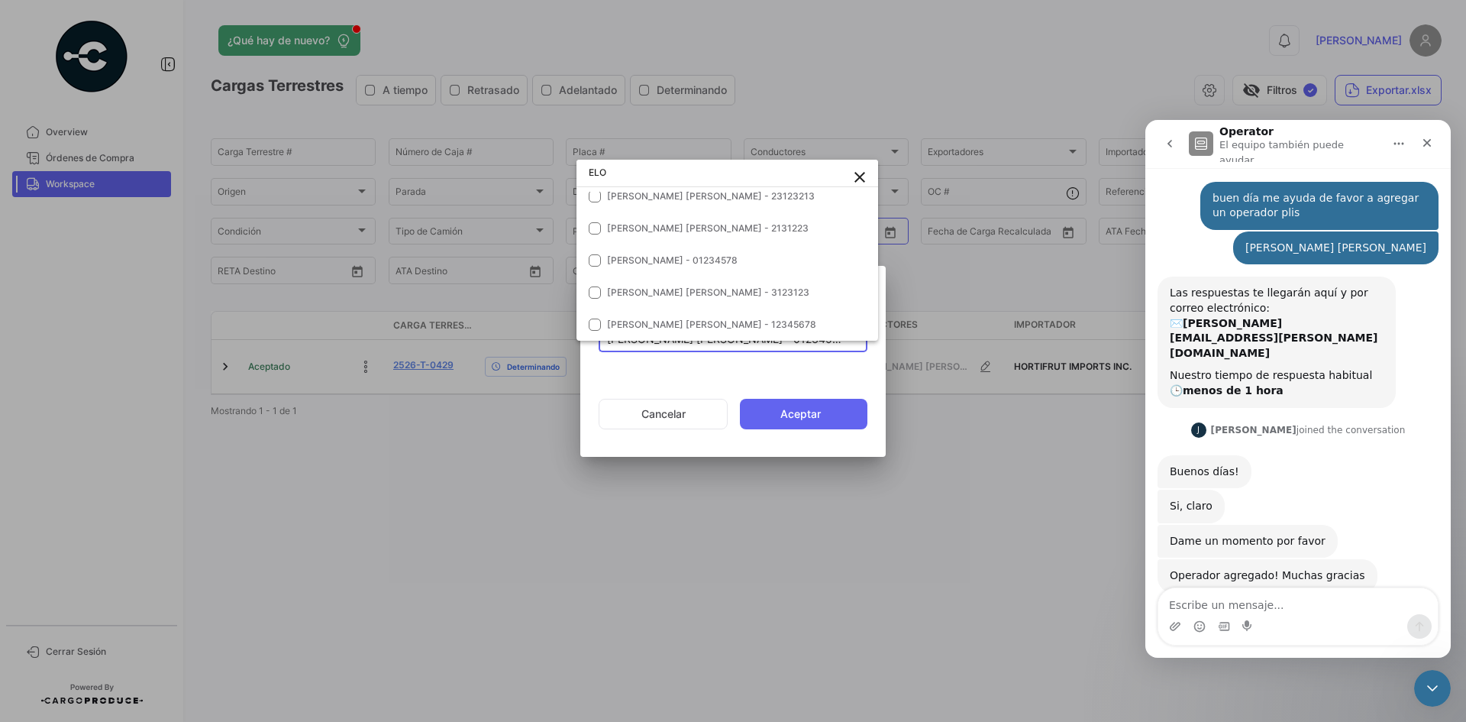
scroll to position [7, 0]
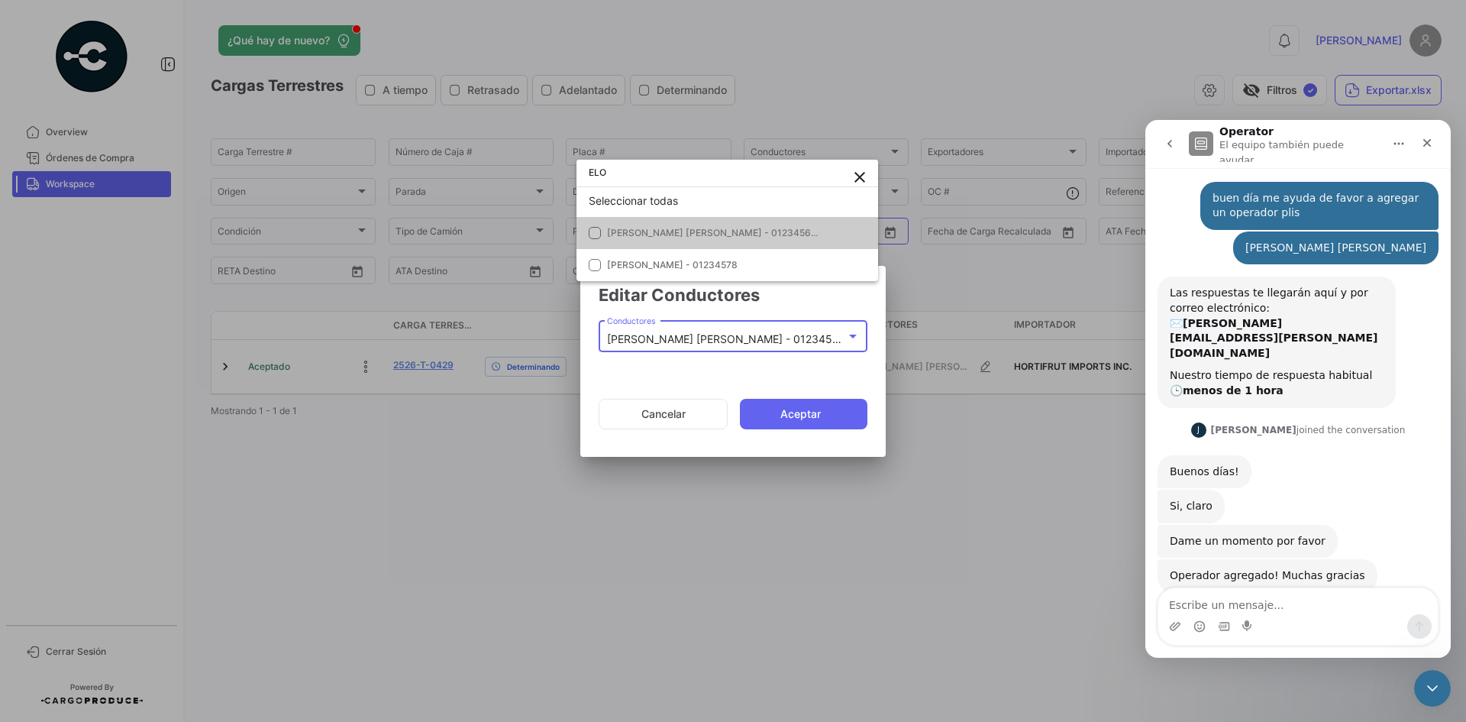
type input "ELO"
click at [557, 429] on div at bounding box center [733, 361] width 1466 height 722
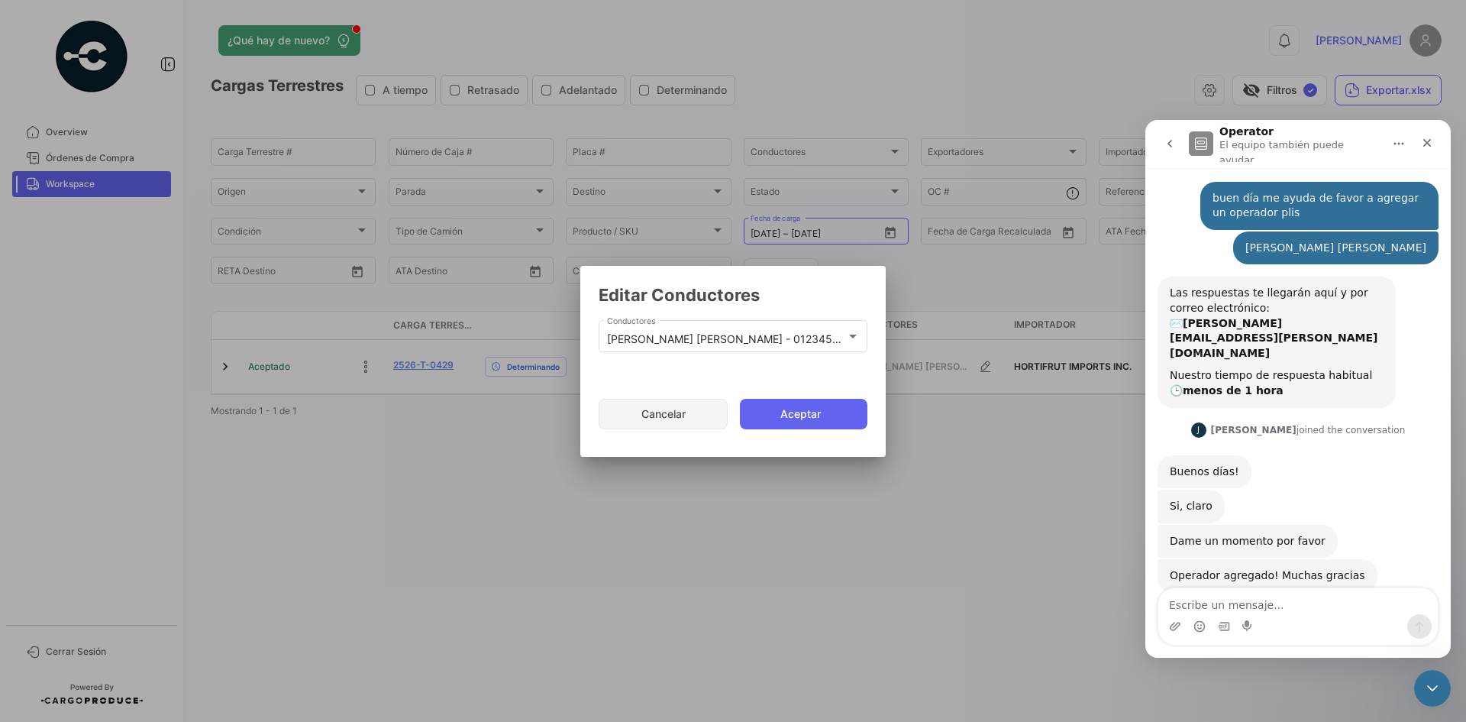
click at [639, 415] on button "Cancelar" at bounding box center [663, 414] width 129 height 31
